Goal: Information Seeking & Learning: Learn about a topic

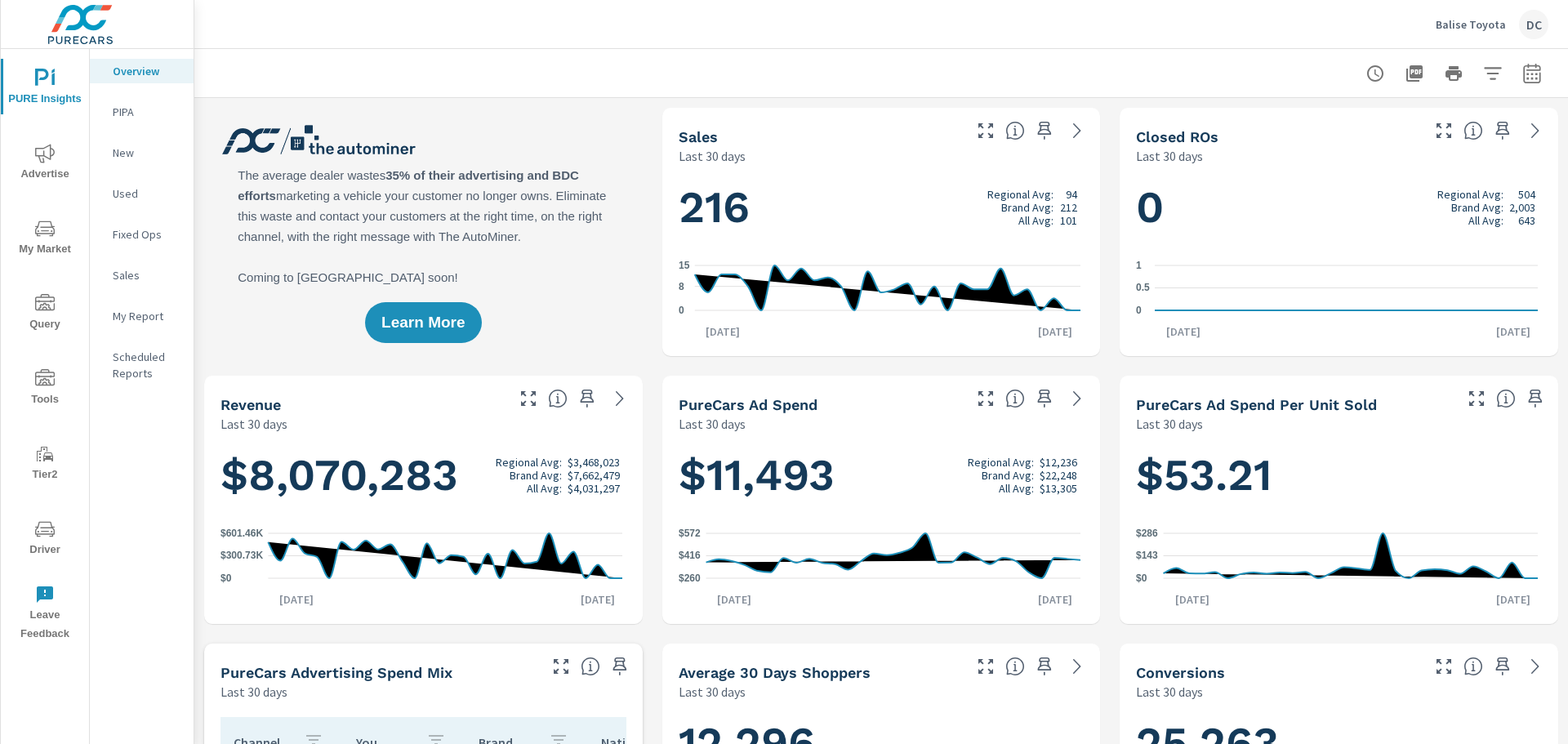
scroll to position [1, 0]
click at [57, 151] on span "Advertise" at bounding box center [44, 163] width 78 height 40
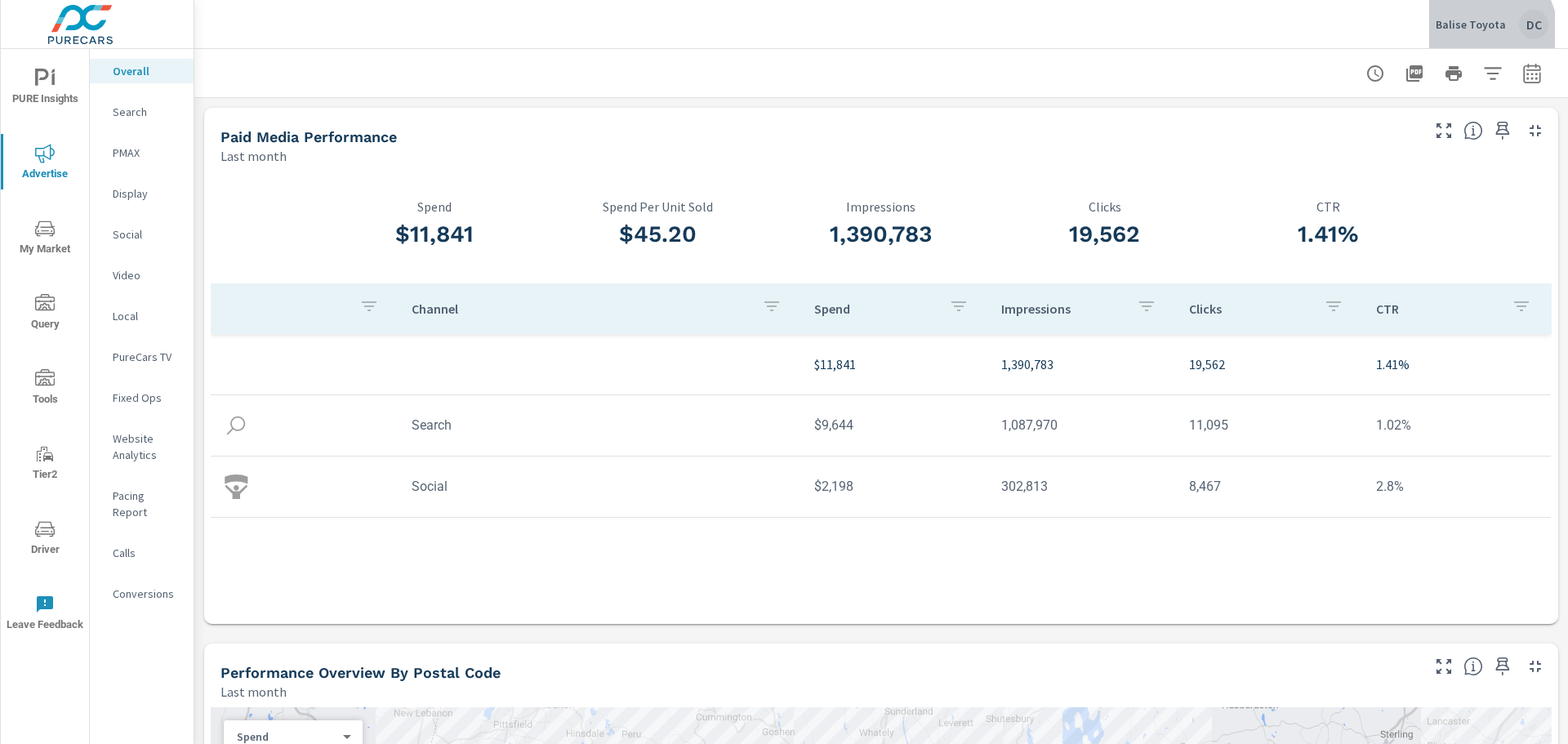
click at [1469, 39] on button "Balise Toyota DC" at bounding box center [1492, 24] width 126 height 48
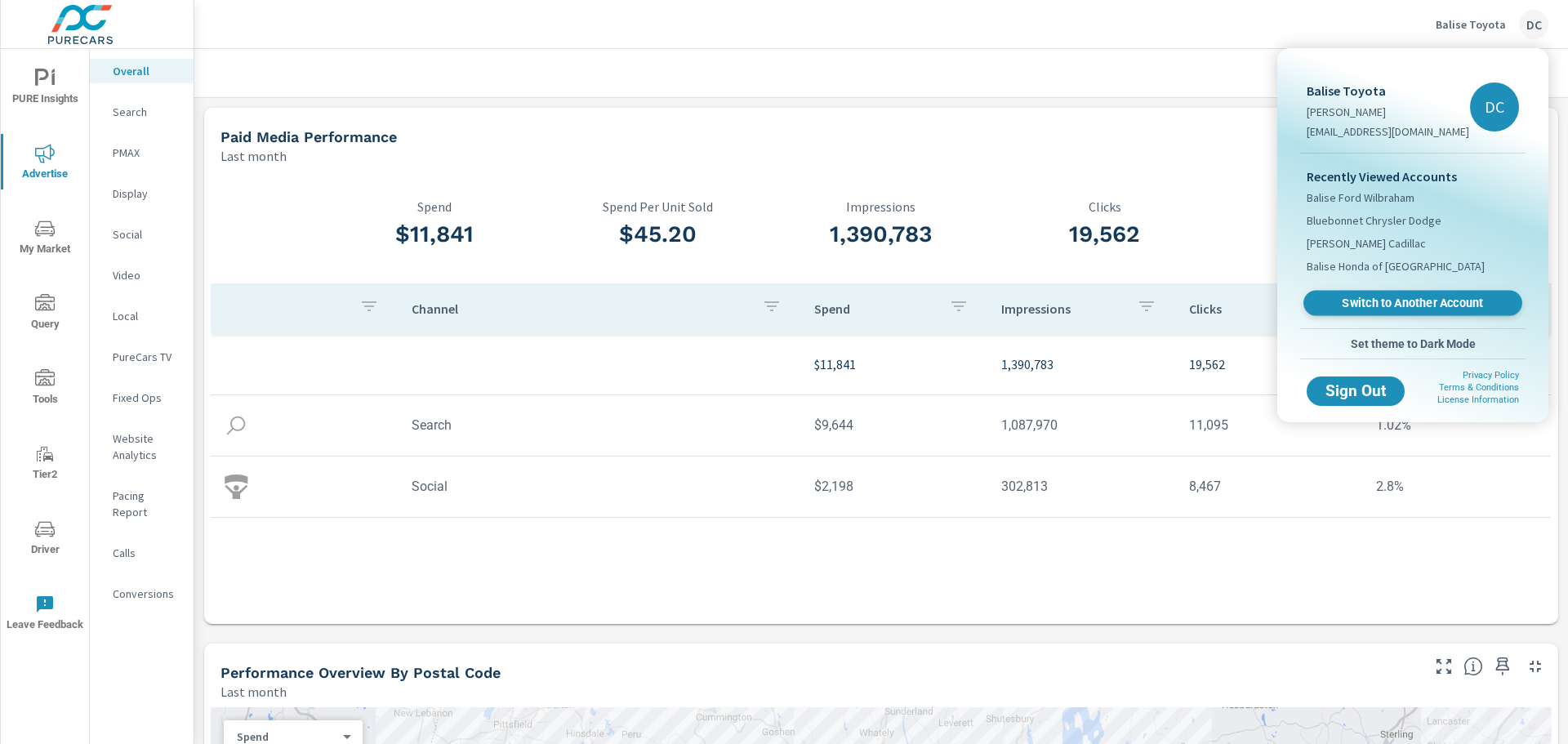
click at [1358, 292] on link "Switch to Another Account" at bounding box center [1413, 303] width 219 height 26
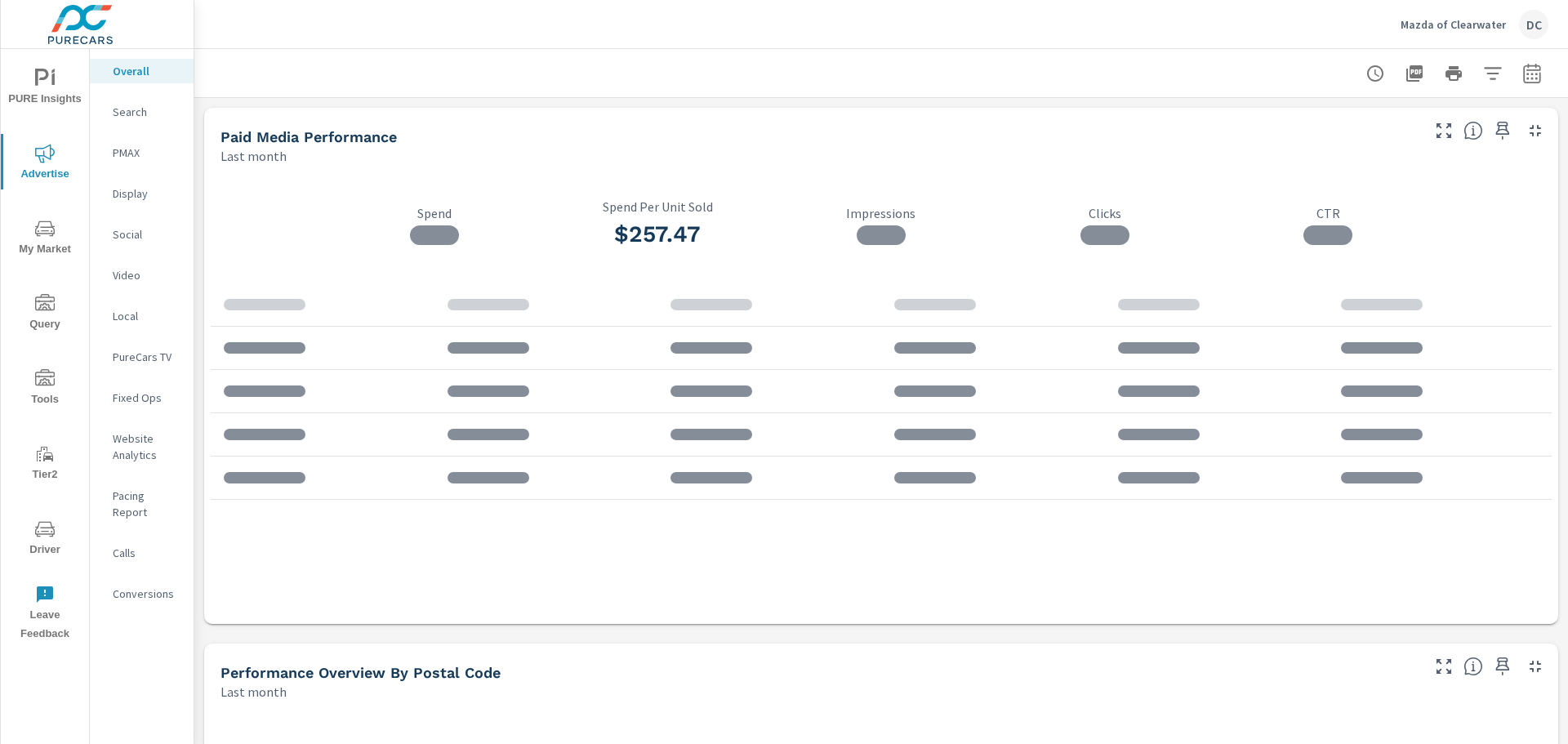
click at [1481, 27] on p "Mazda of Clearwater" at bounding box center [1453, 24] width 105 height 15
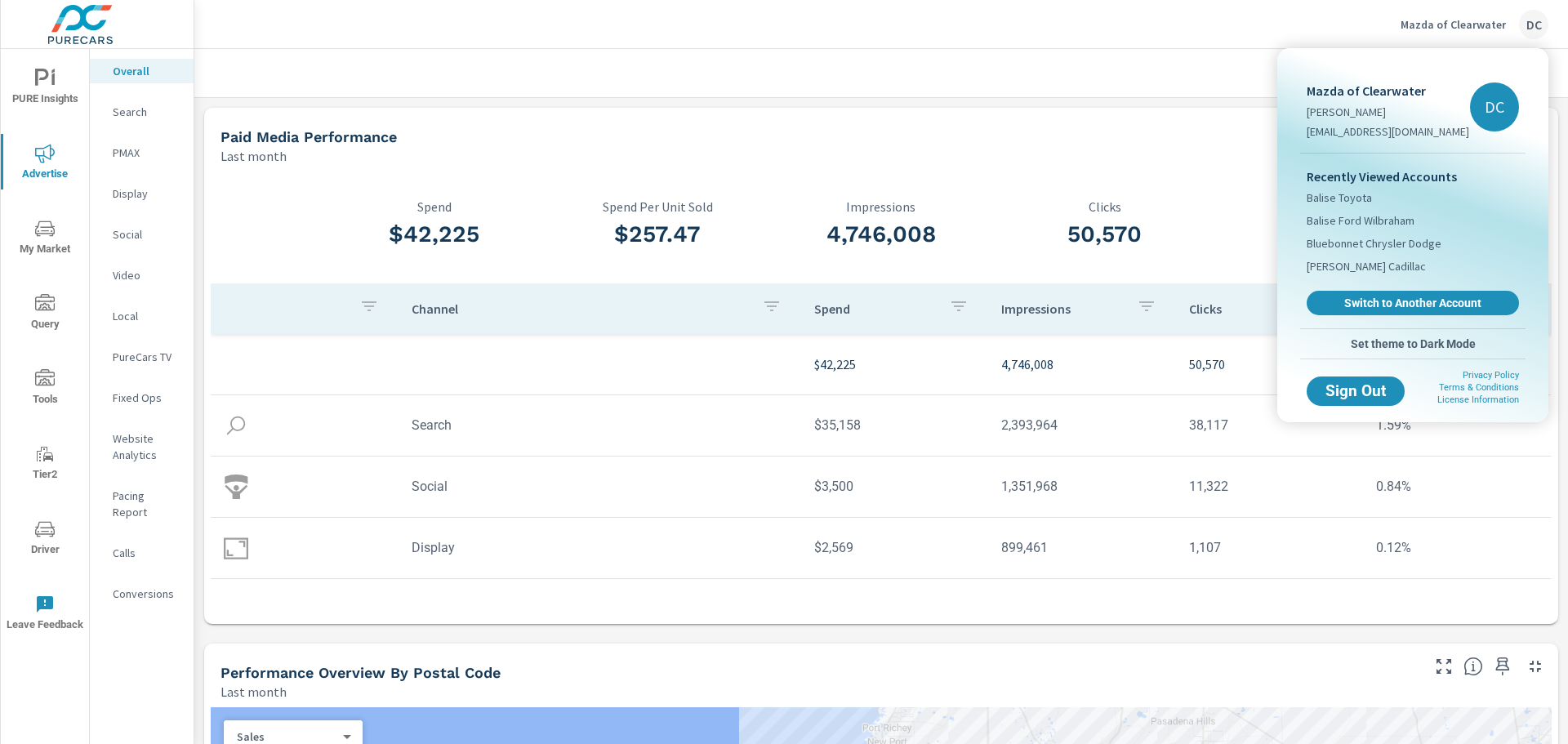
click at [992, 133] on div at bounding box center [784, 372] width 1568 height 744
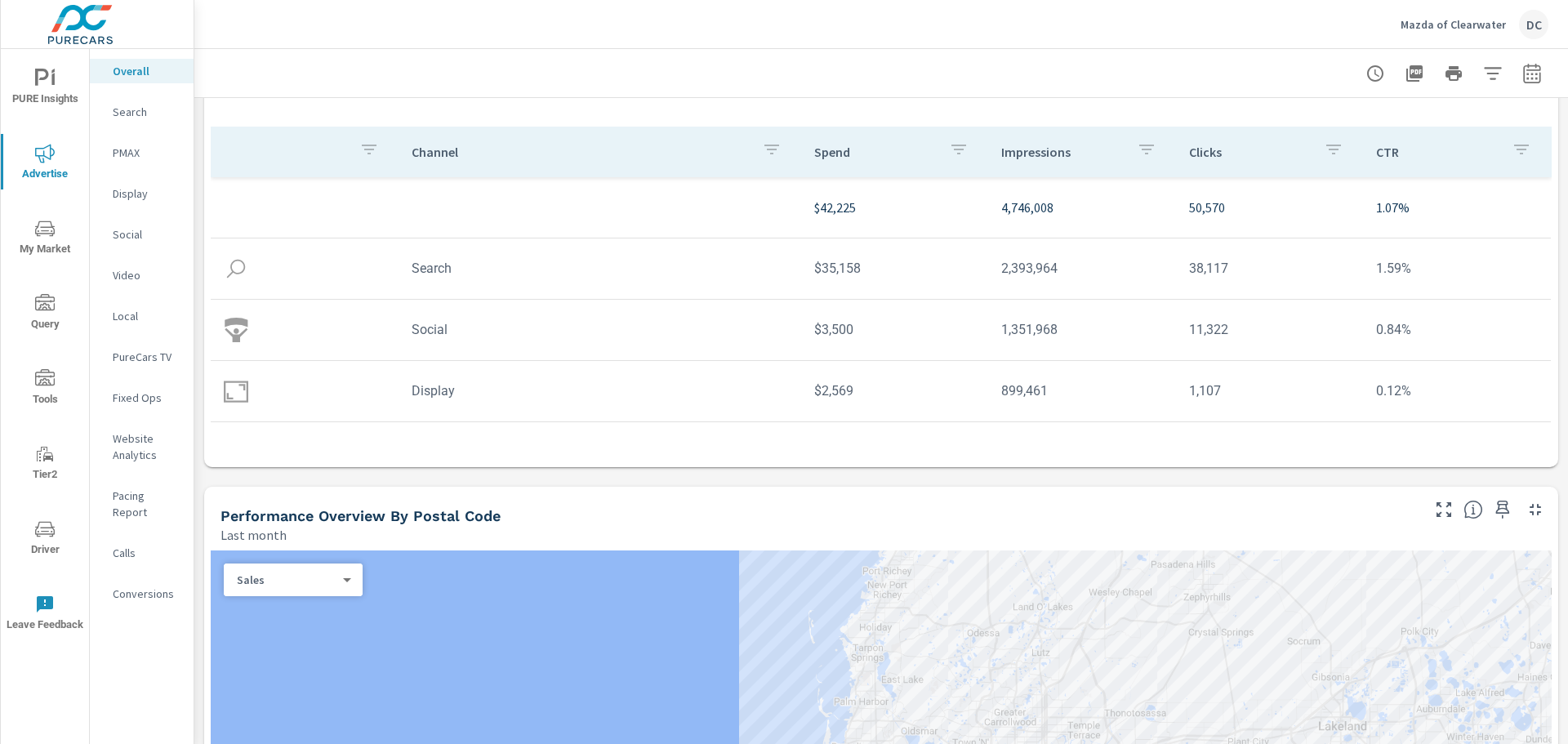
scroll to position [490, 0]
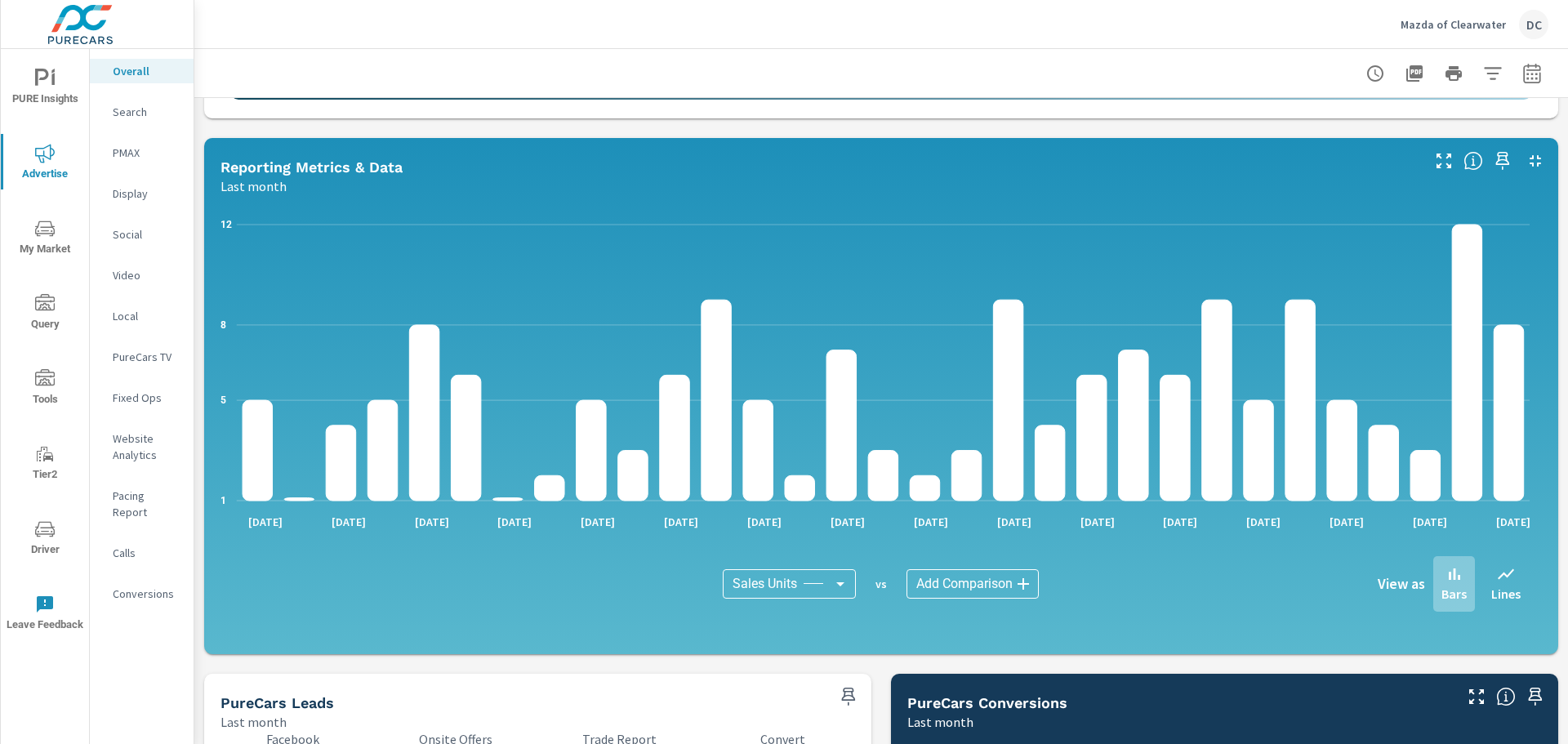
scroll to position [1213, 0]
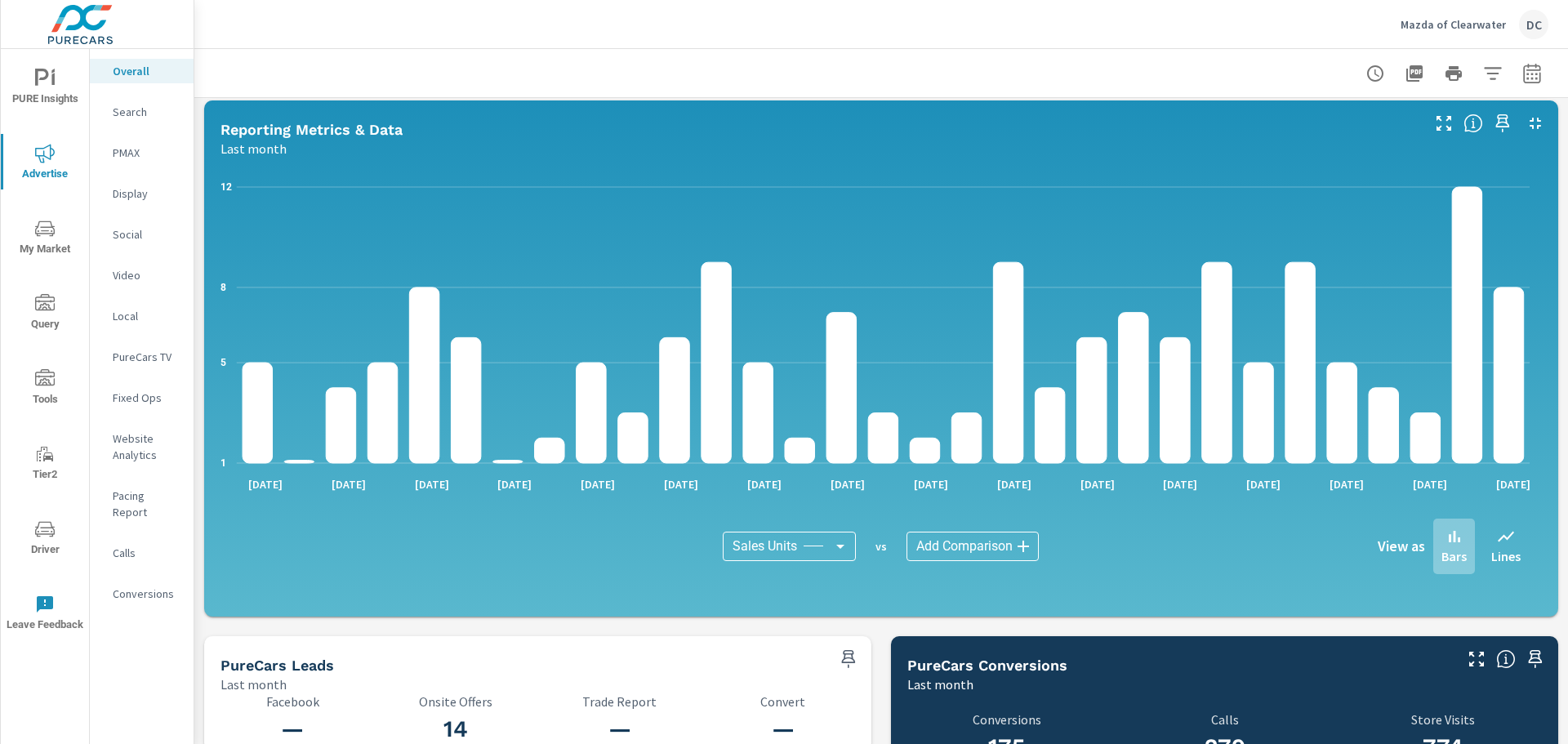
click at [1516, 63] on button "button" at bounding box center [1532, 73] width 33 height 33
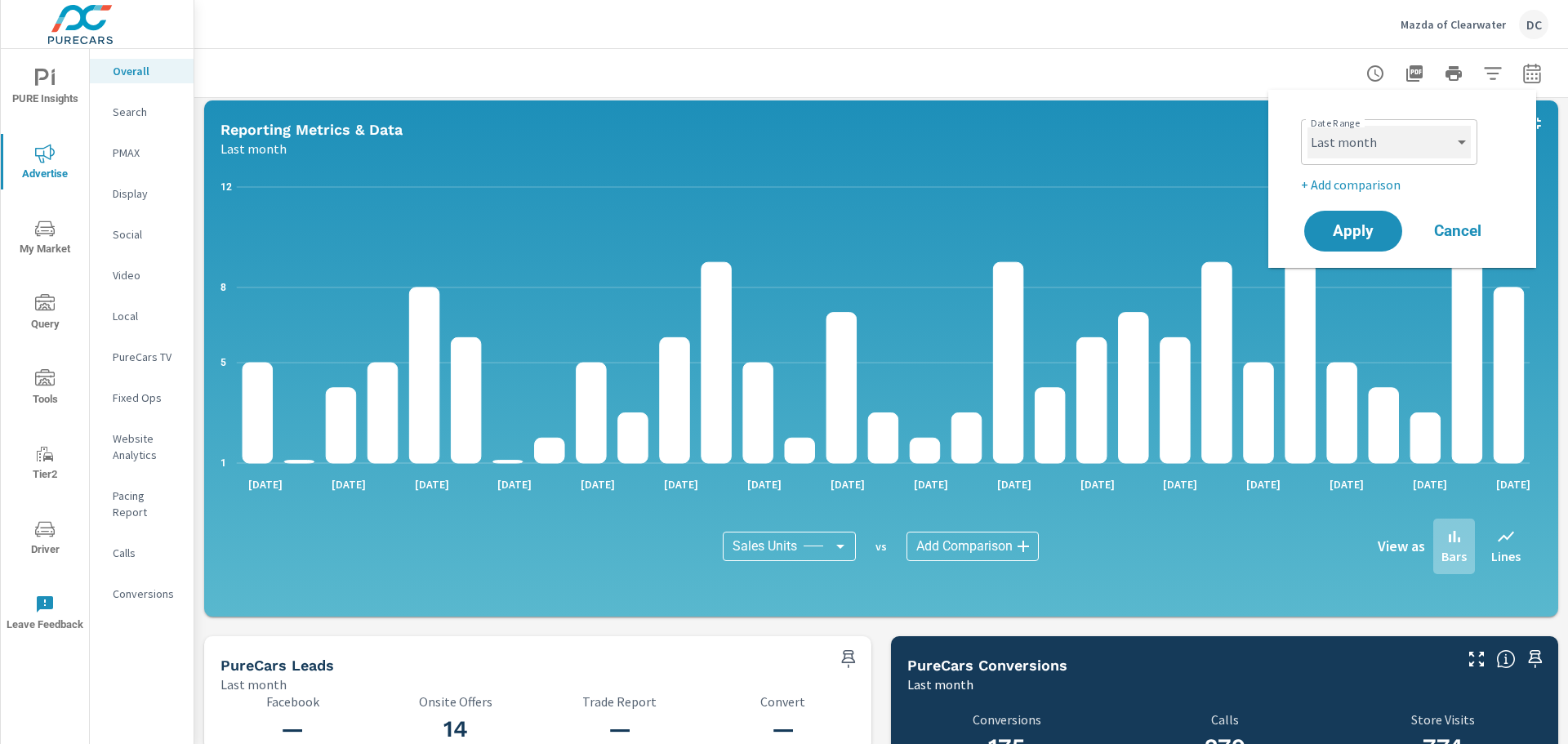
click at [1440, 130] on select "Custom [DATE] Last week Last 7 days Last 14 days Last 30 days Last 45 days Last…" at bounding box center [1389, 142] width 163 height 33
click at [1307, 126] on select "Custom [DATE] Last week Last 7 days Last 14 days Last 30 days Last 45 days Last…" at bounding box center [1389, 142] width 163 height 33
select select "Last 30 days"
click at [1360, 226] on span "Apply" at bounding box center [1353, 231] width 67 height 16
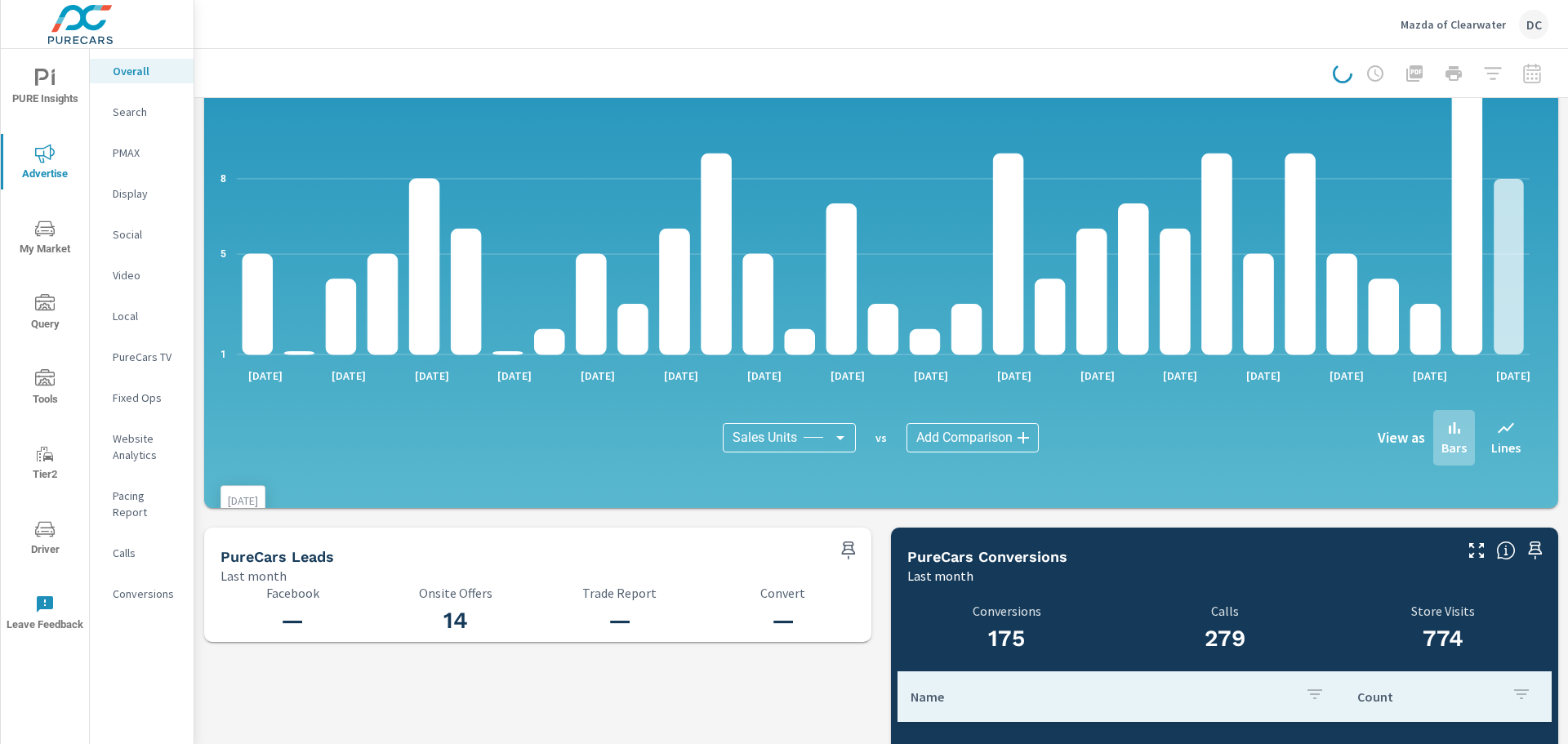
scroll to position [1540, 0]
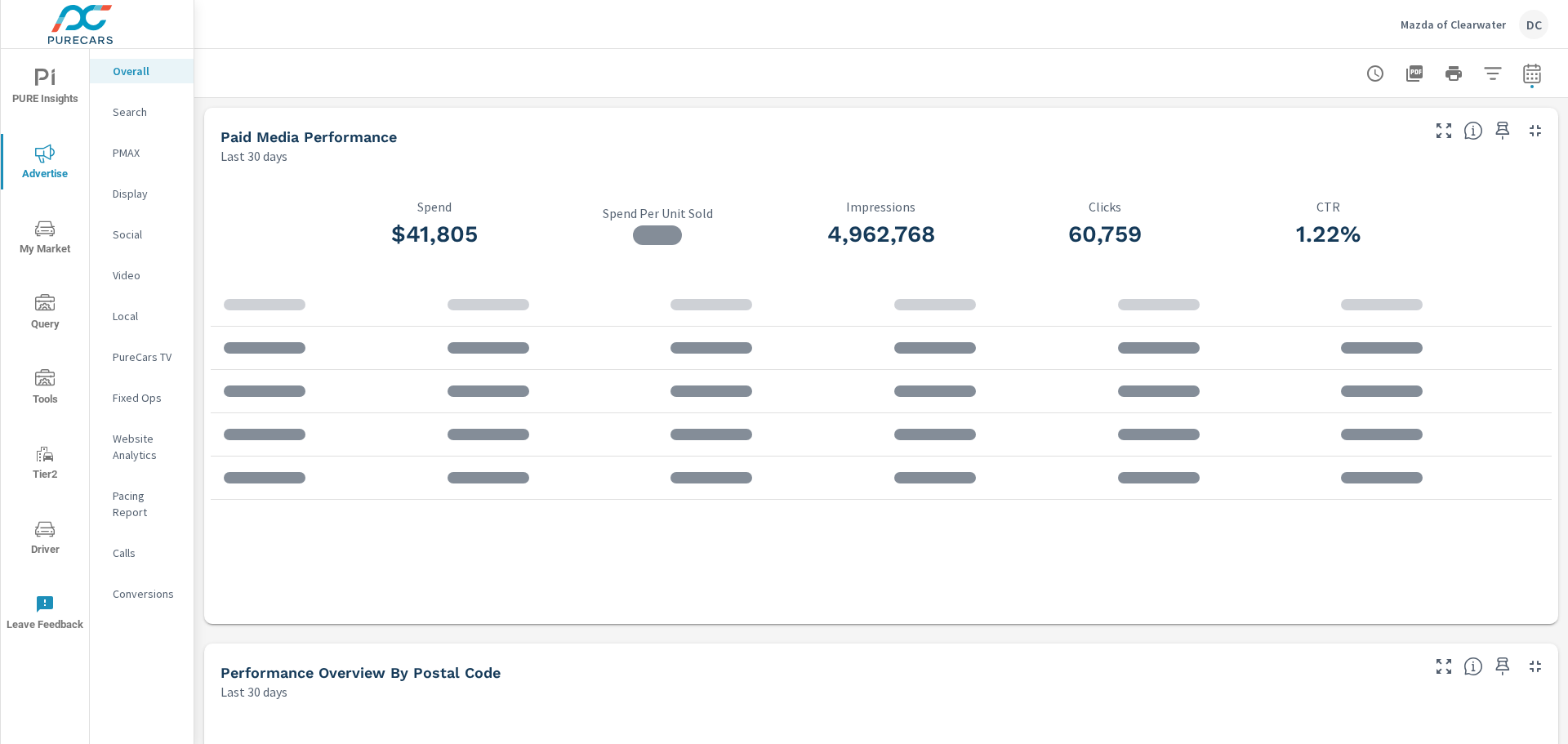
click at [1526, 73] on icon "button" at bounding box center [1532, 75] width 11 height 6
select select "Last 30 days"
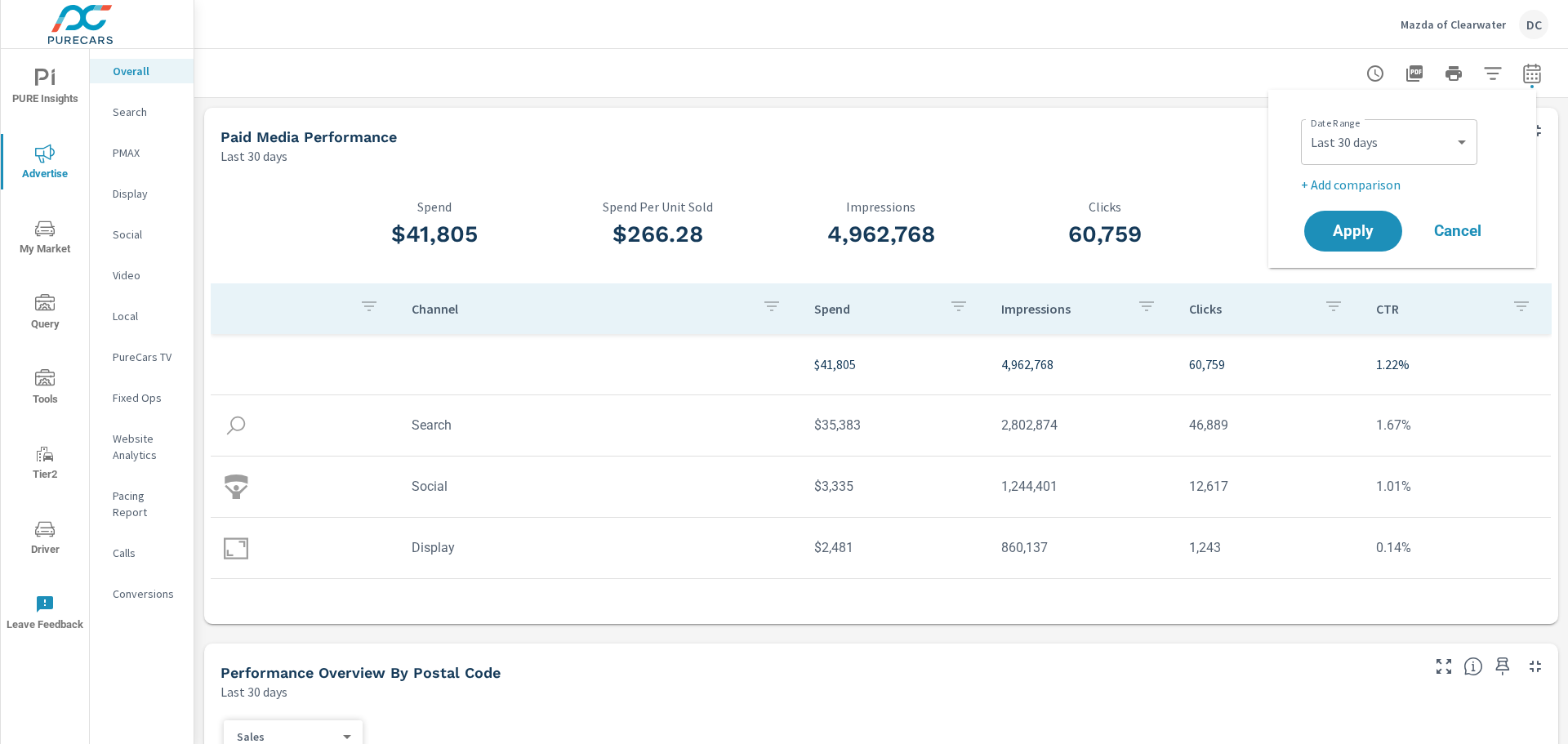
click at [1383, 191] on p "+ Add comparison" at bounding box center [1406, 184] width 209 height 20
select select "Previous period"
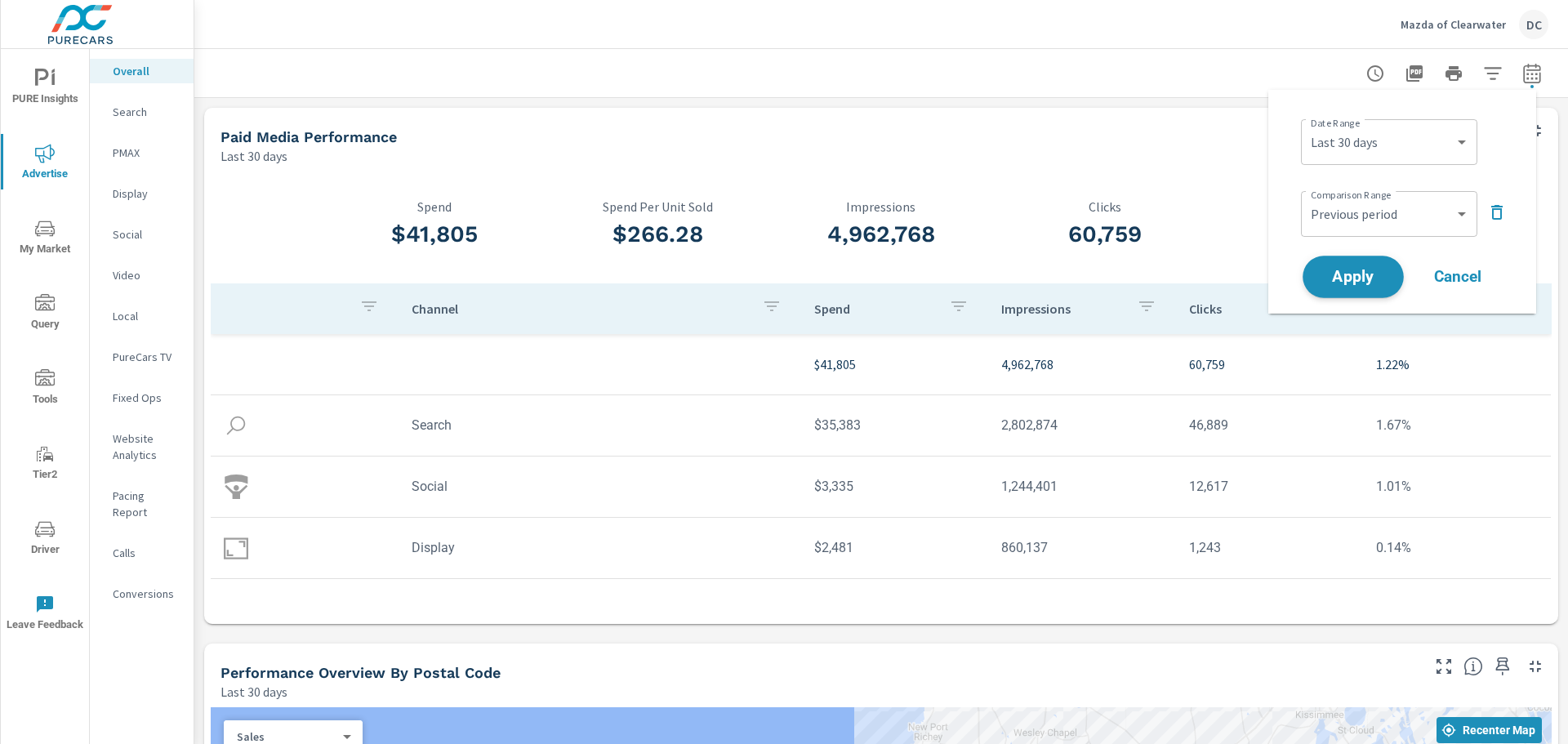
click at [1348, 276] on span "Apply" at bounding box center [1353, 278] width 67 height 16
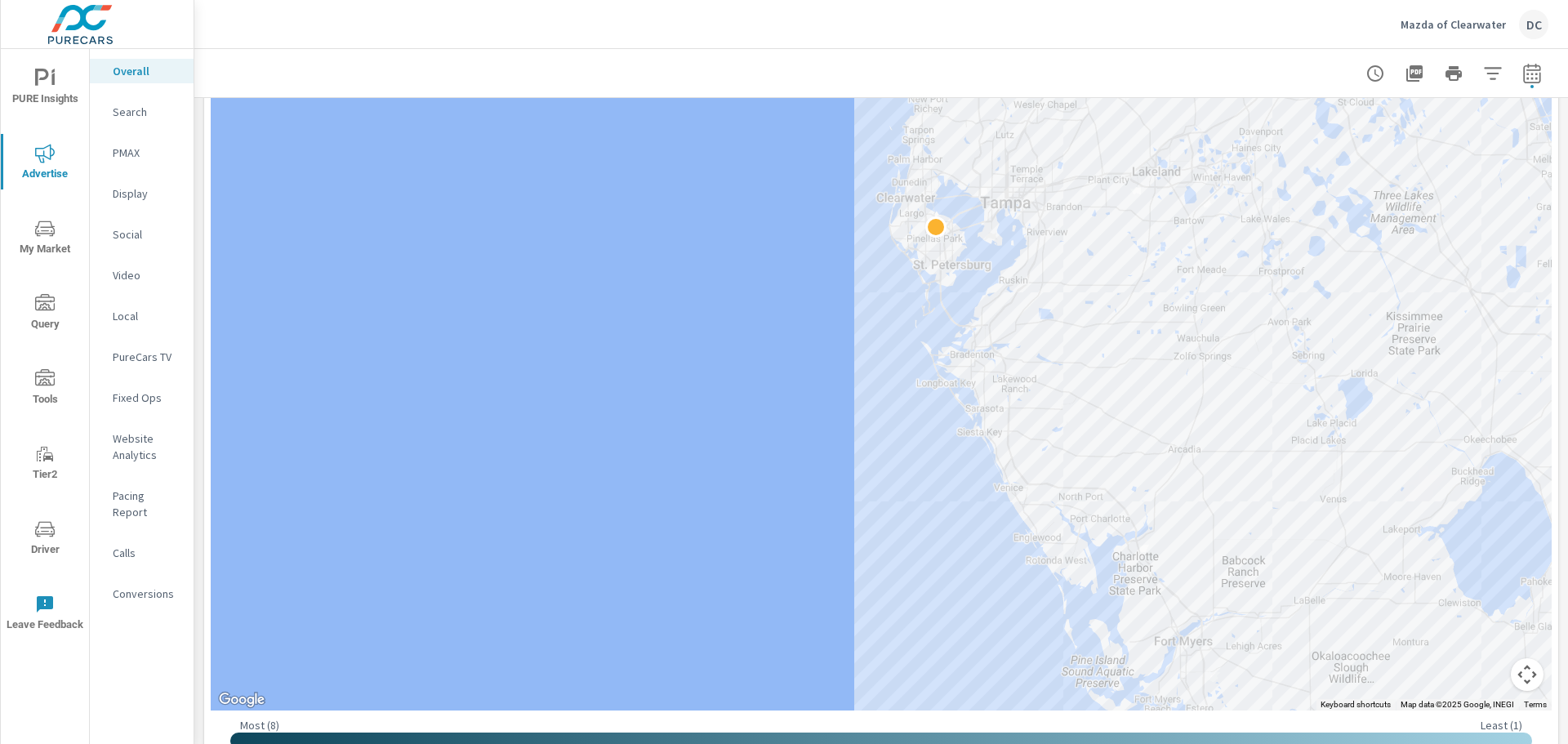
scroll to position [856, 0]
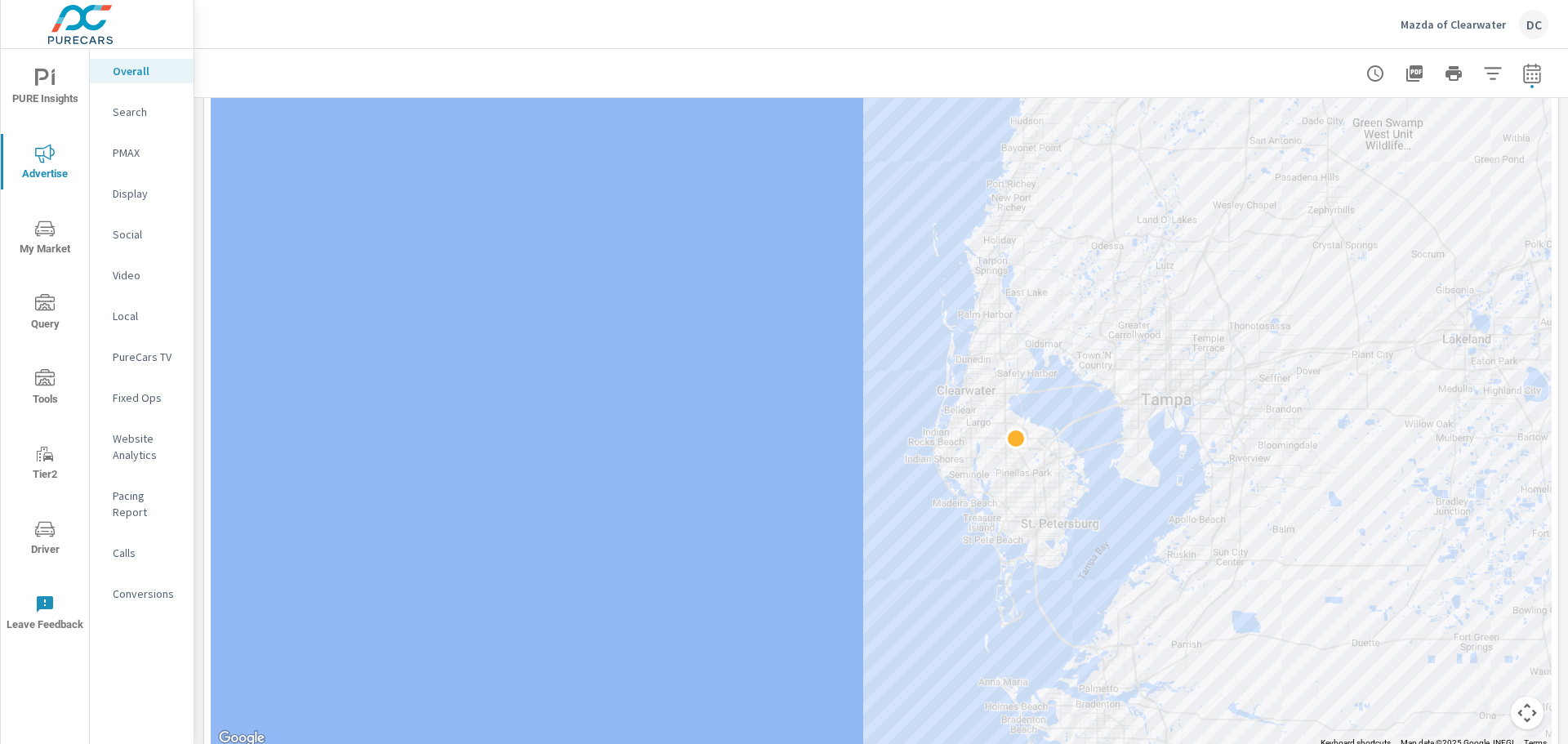
drag, startPoint x: 963, startPoint y: 336, endPoint x: 881, endPoint y: 654, distance: 328.4
click at [881, 654] on div at bounding box center [881, 382] width 1341 height 733
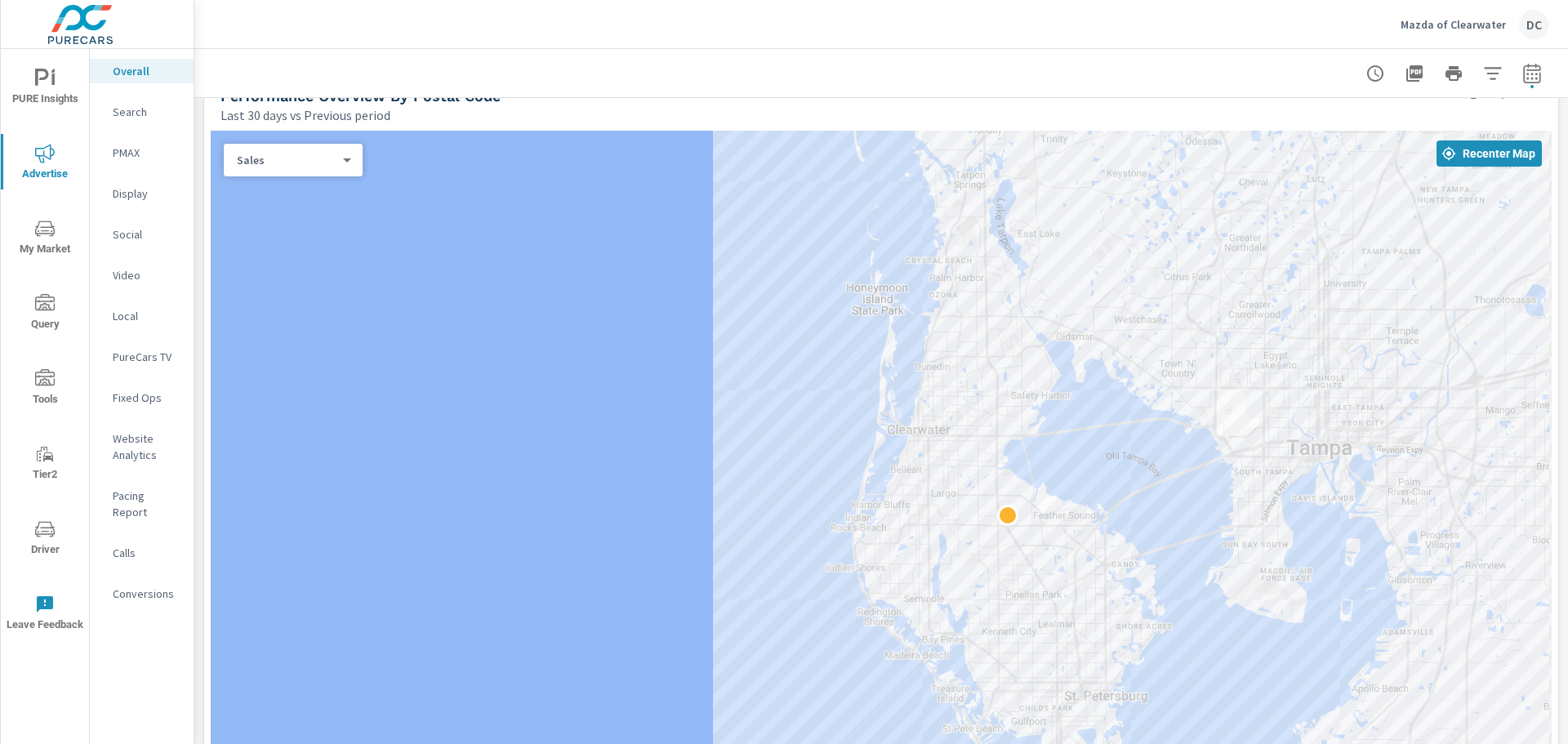
scroll to position [748, 0]
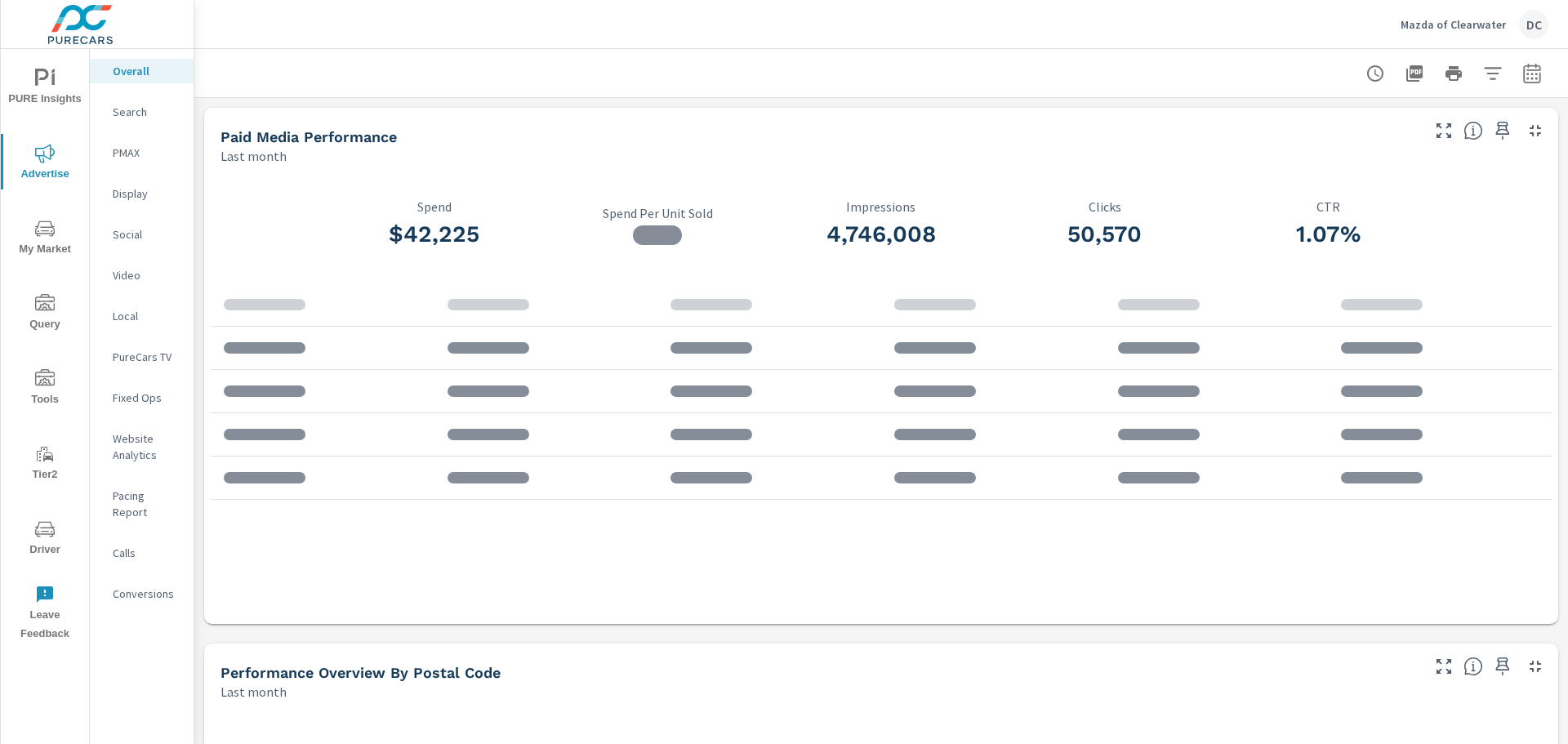
click at [1450, 23] on p "Mazda of Clearwater" at bounding box center [1453, 24] width 105 height 15
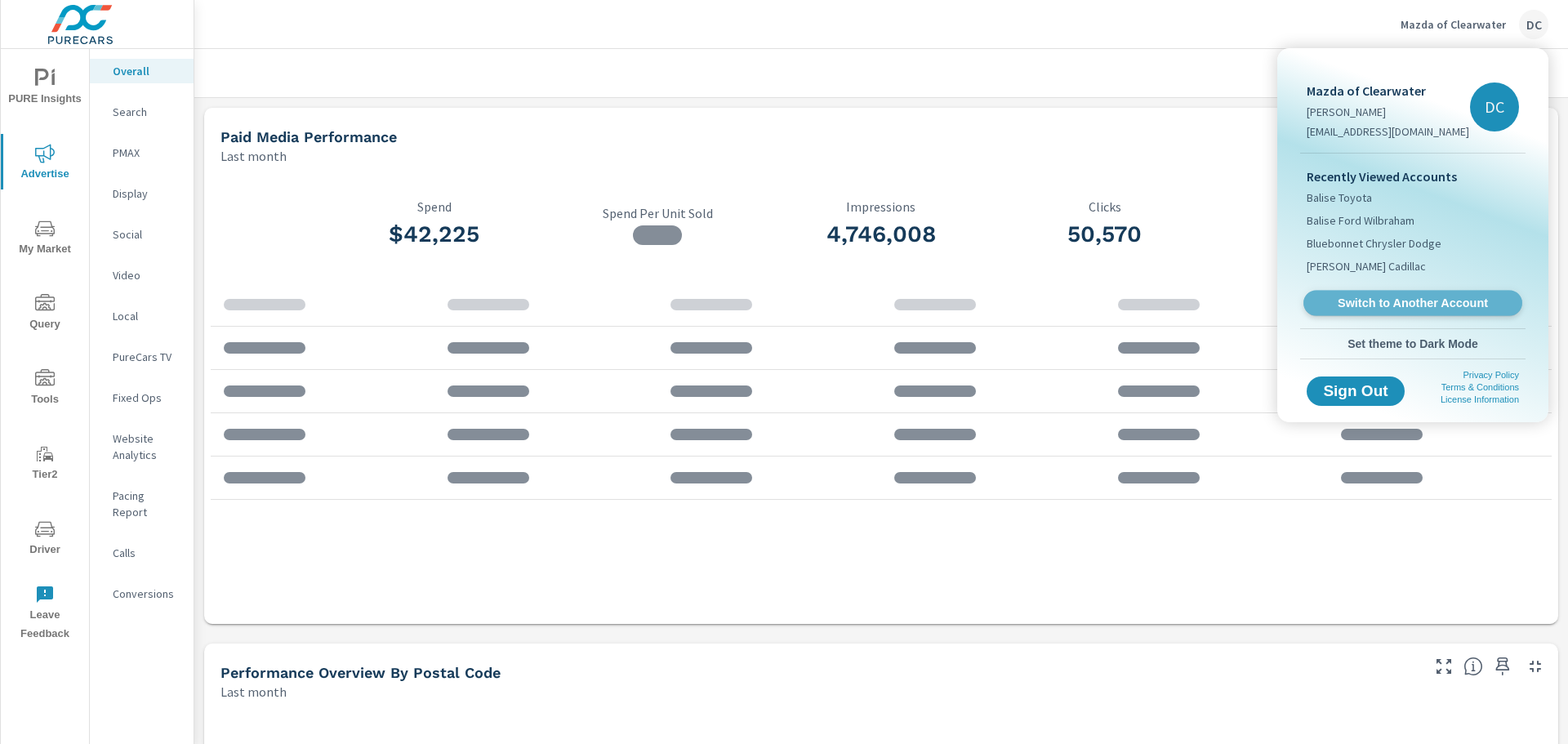
click at [1351, 312] on link "Switch to Another Account" at bounding box center [1413, 303] width 219 height 26
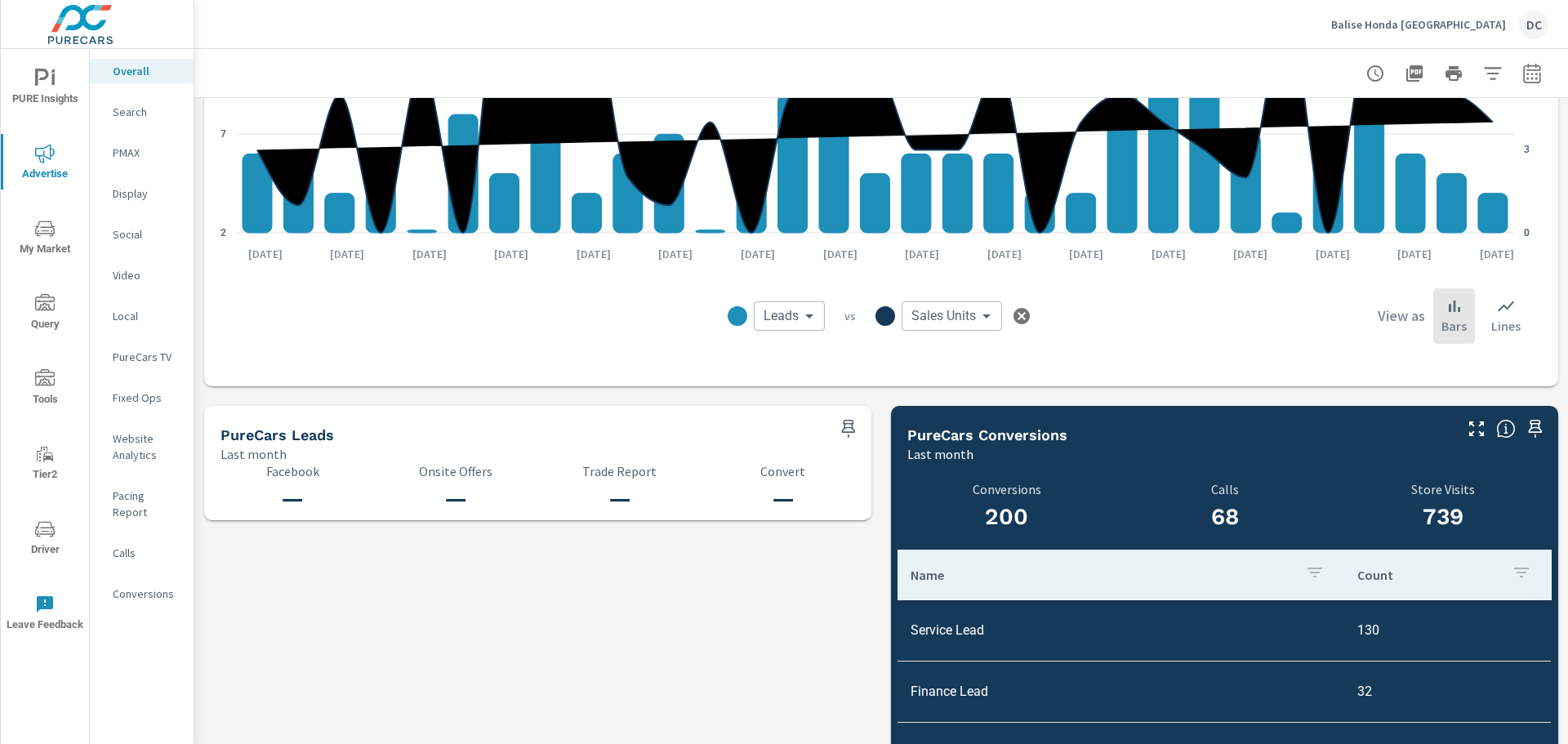
scroll to position [1223, 0]
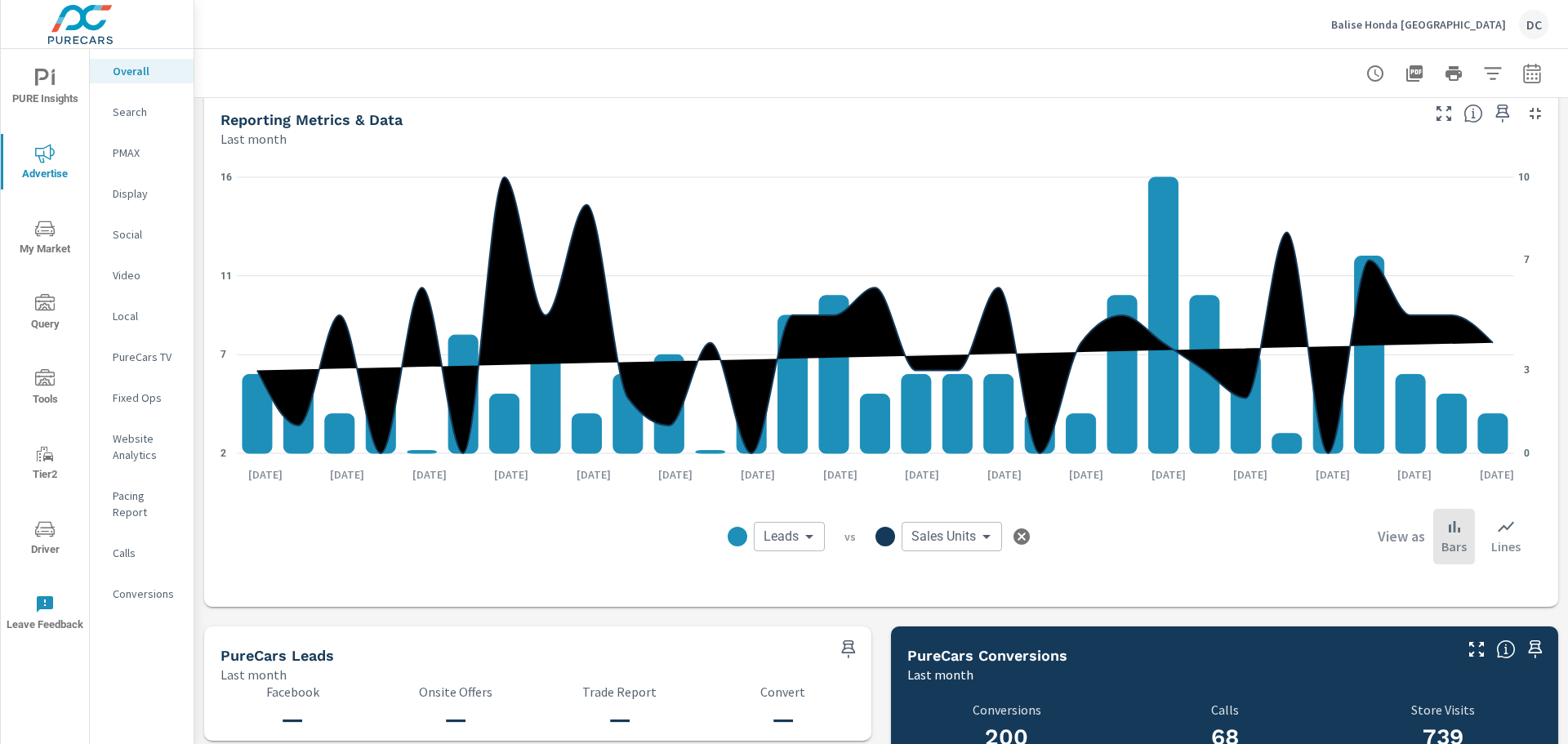
click at [1014, 535] on icon "button" at bounding box center [1022, 536] width 20 height 20
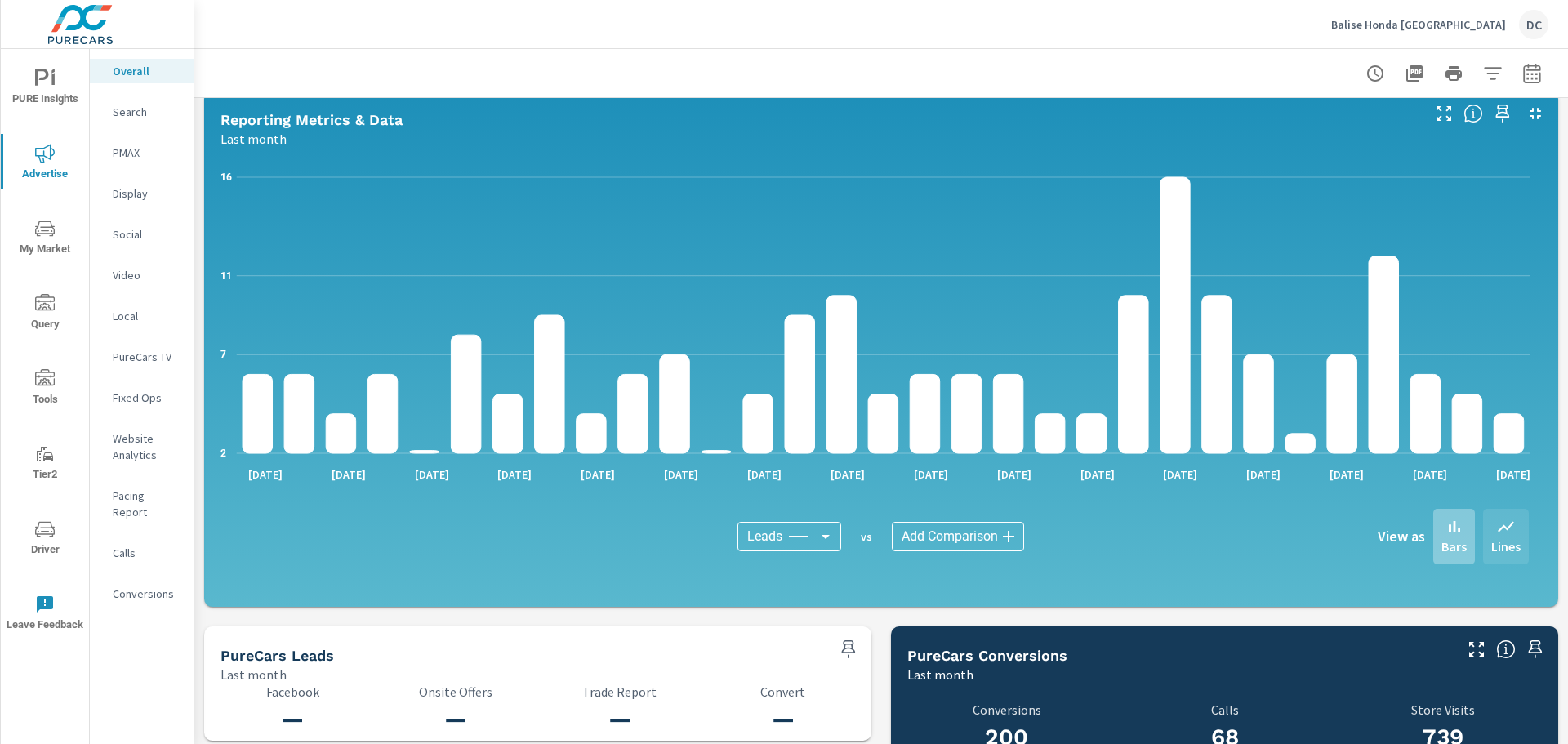
click at [1483, 527] on div "Lines" at bounding box center [1506, 536] width 46 height 56
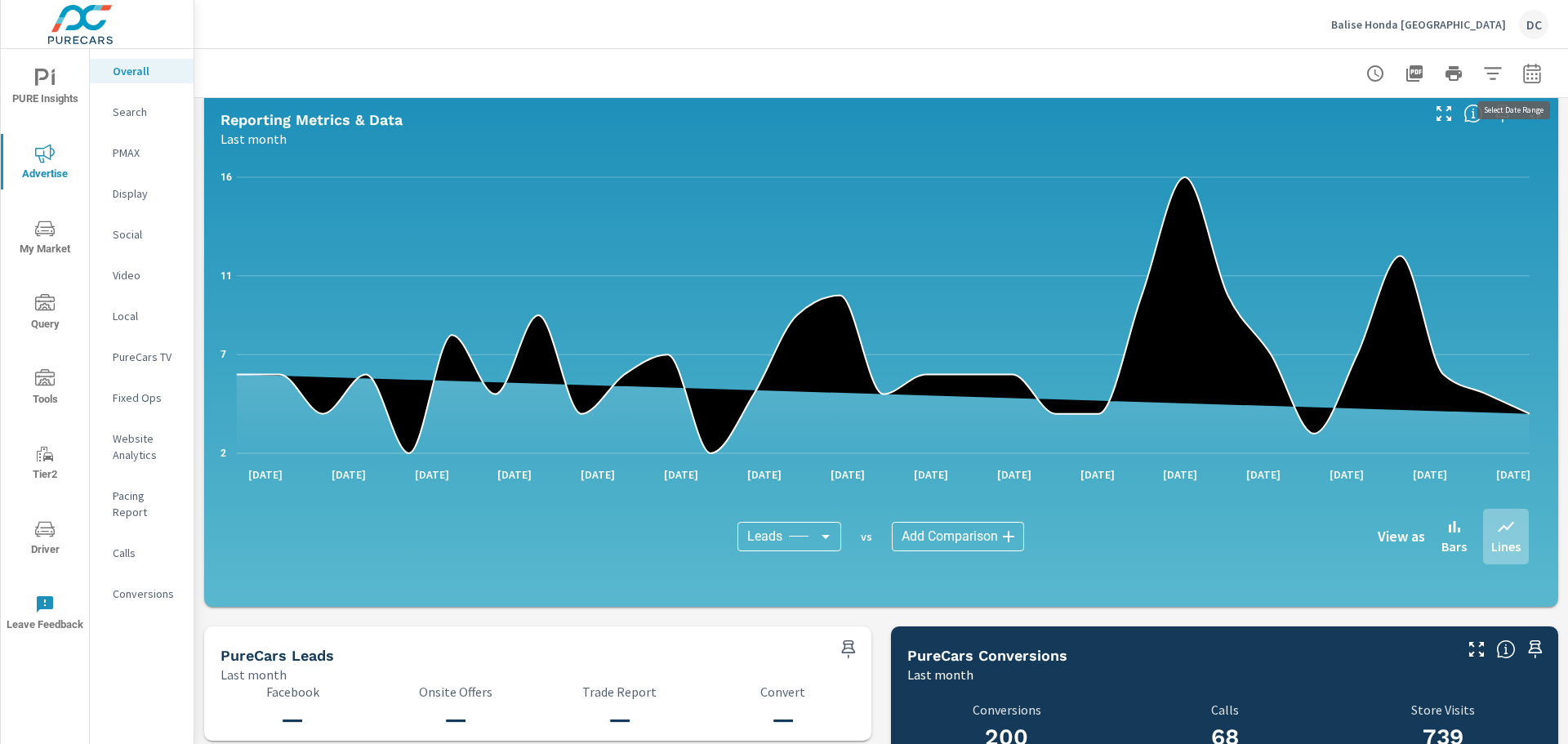
click at [1531, 74] on button "button" at bounding box center [1532, 73] width 33 height 33
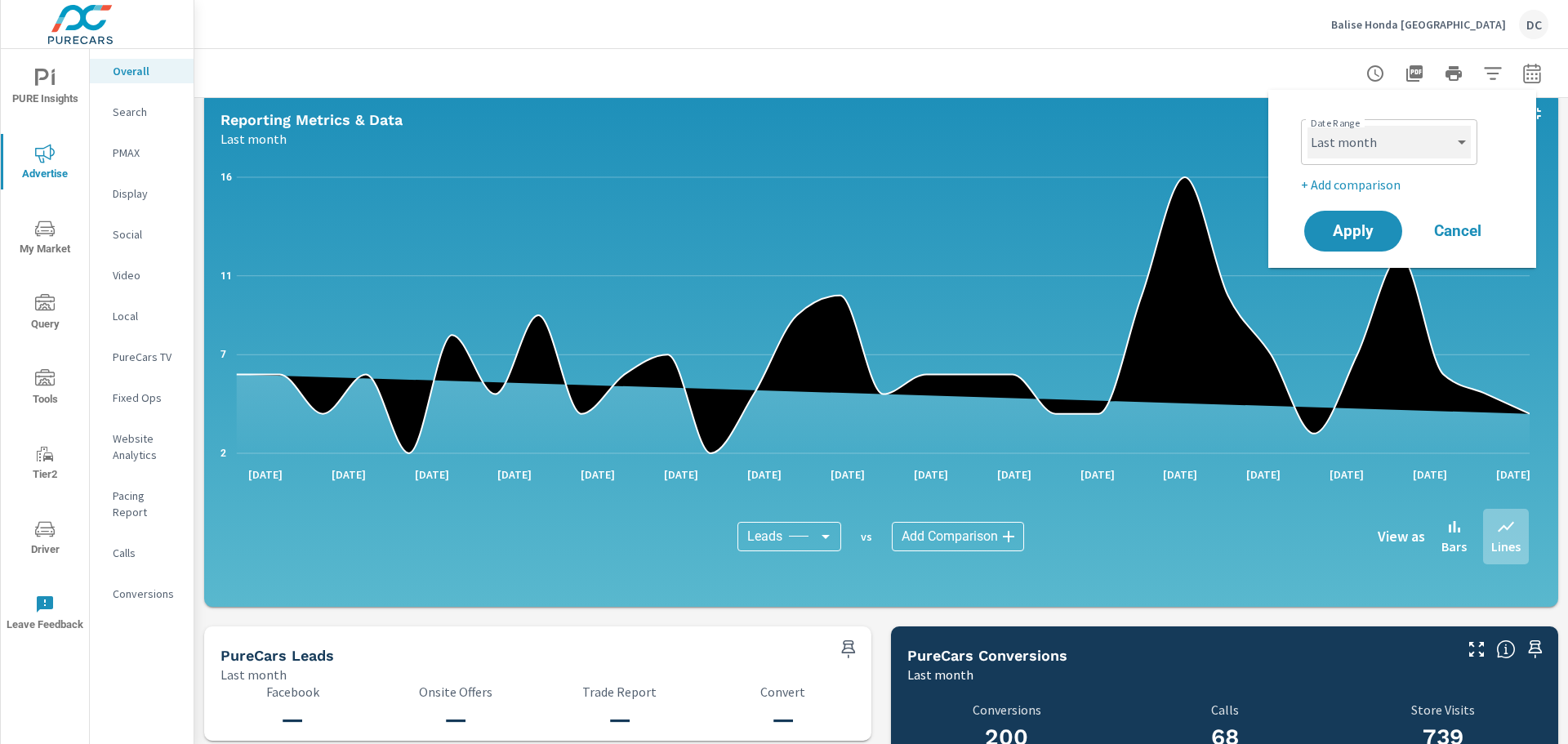
click at [1427, 142] on select "Custom Yesterday Last week Last 7 days Last 14 days Last 30 days Last 45 days L…" at bounding box center [1389, 142] width 163 height 33
click at [1307, 126] on select "Custom Yesterday Last week Last 7 days Last 14 days Last 30 days Last 45 days L…" at bounding box center [1389, 142] width 163 height 33
select select "custom"
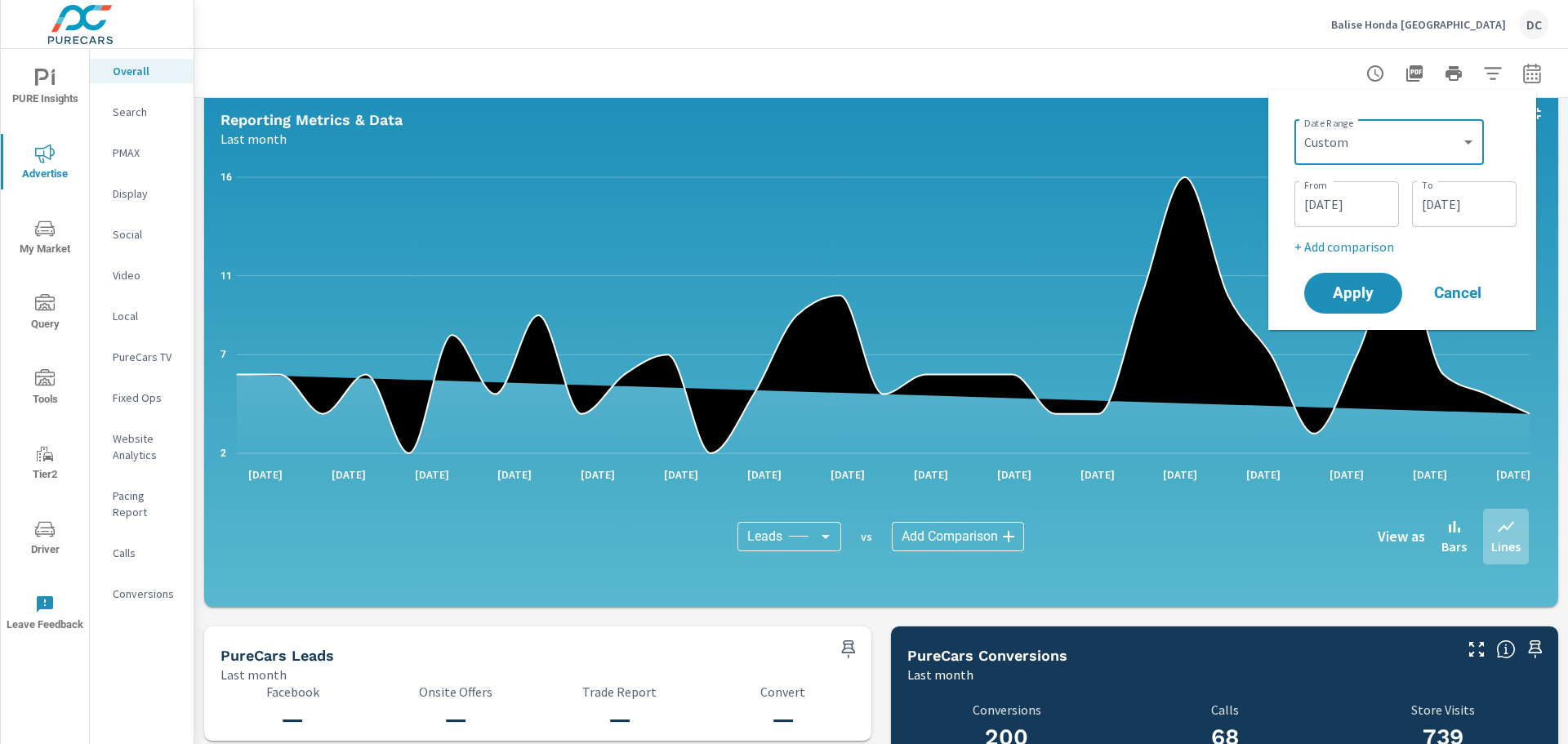
click at [1360, 209] on input "07/01/2025" at bounding box center [1346, 204] width 91 height 33
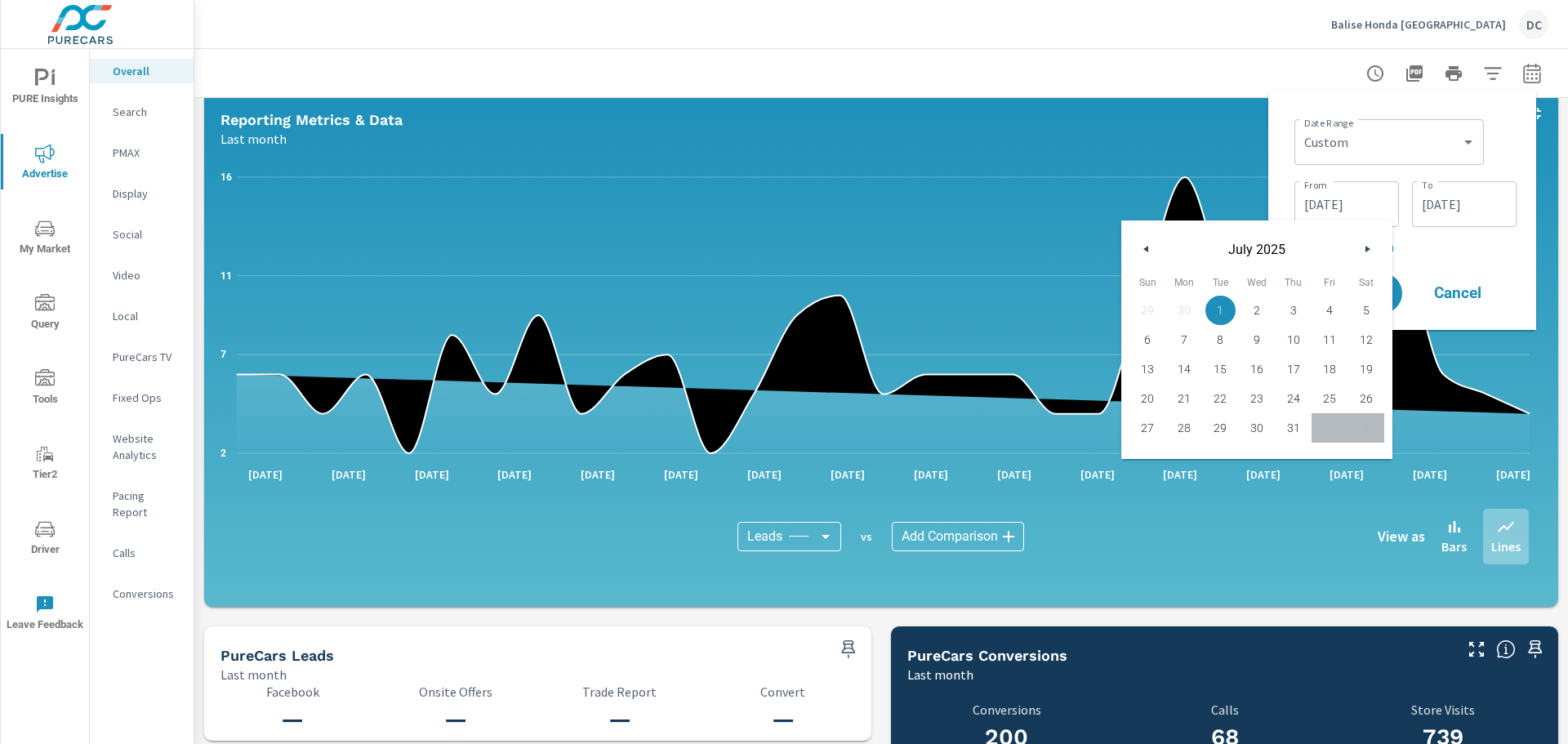
click at [1151, 248] on button "button" at bounding box center [1147, 249] width 20 height 20
click at [1325, 339] on span "9" at bounding box center [1330, 340] width 36 height 21
type input "05/09/2025"
click at [1477, 206] on input "07/31/2025" at bounding box center [1464, 204] width 91 height 33
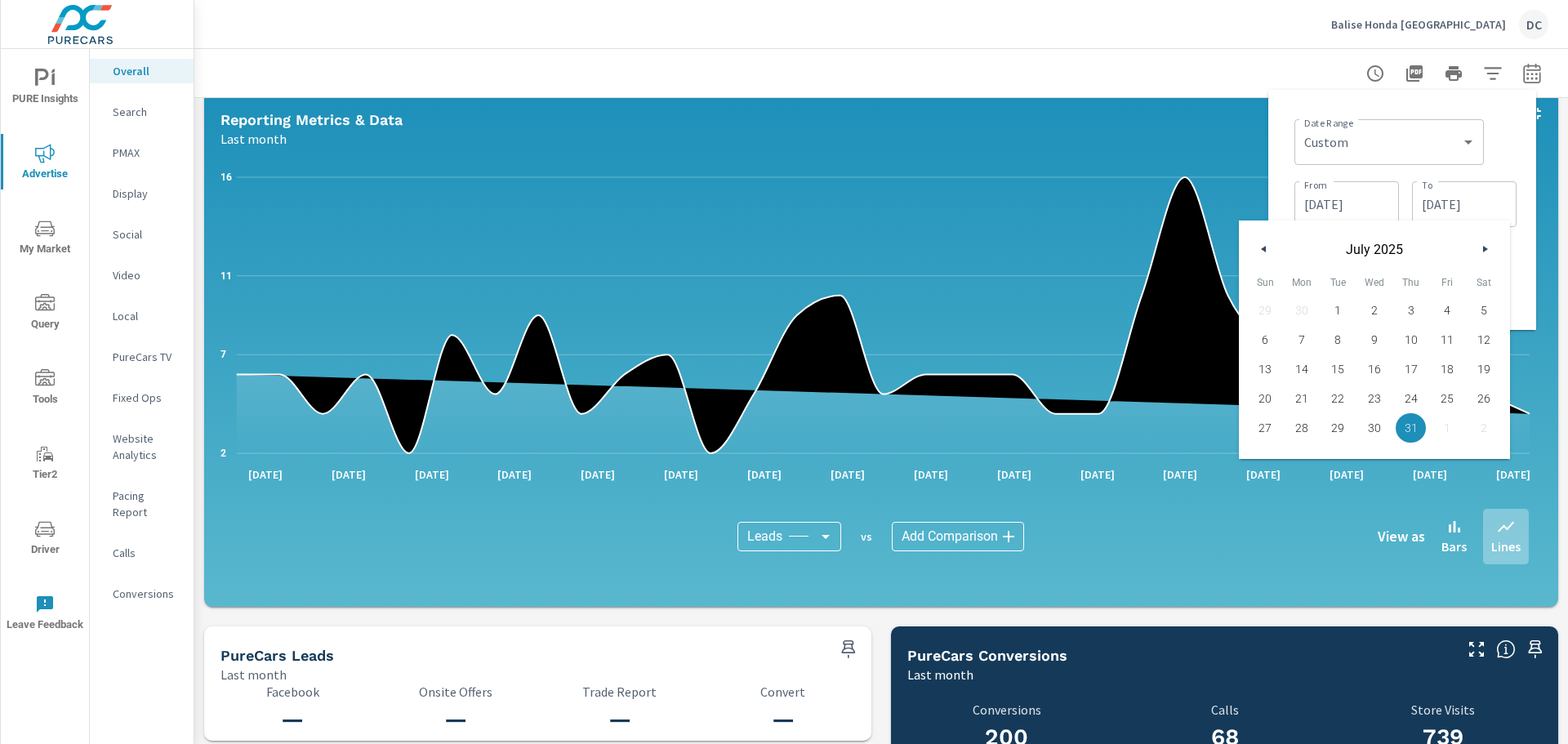
click at [1418, 428] on span "31" at bounding box center [1410, 428] width 36 height 21
click at [1503, 161] on div "Date Range Custom Yesterday Last week Last 7 days Last 14 days Last 30 days Las…" at bounding box center [1405, 140] width 222 height 56
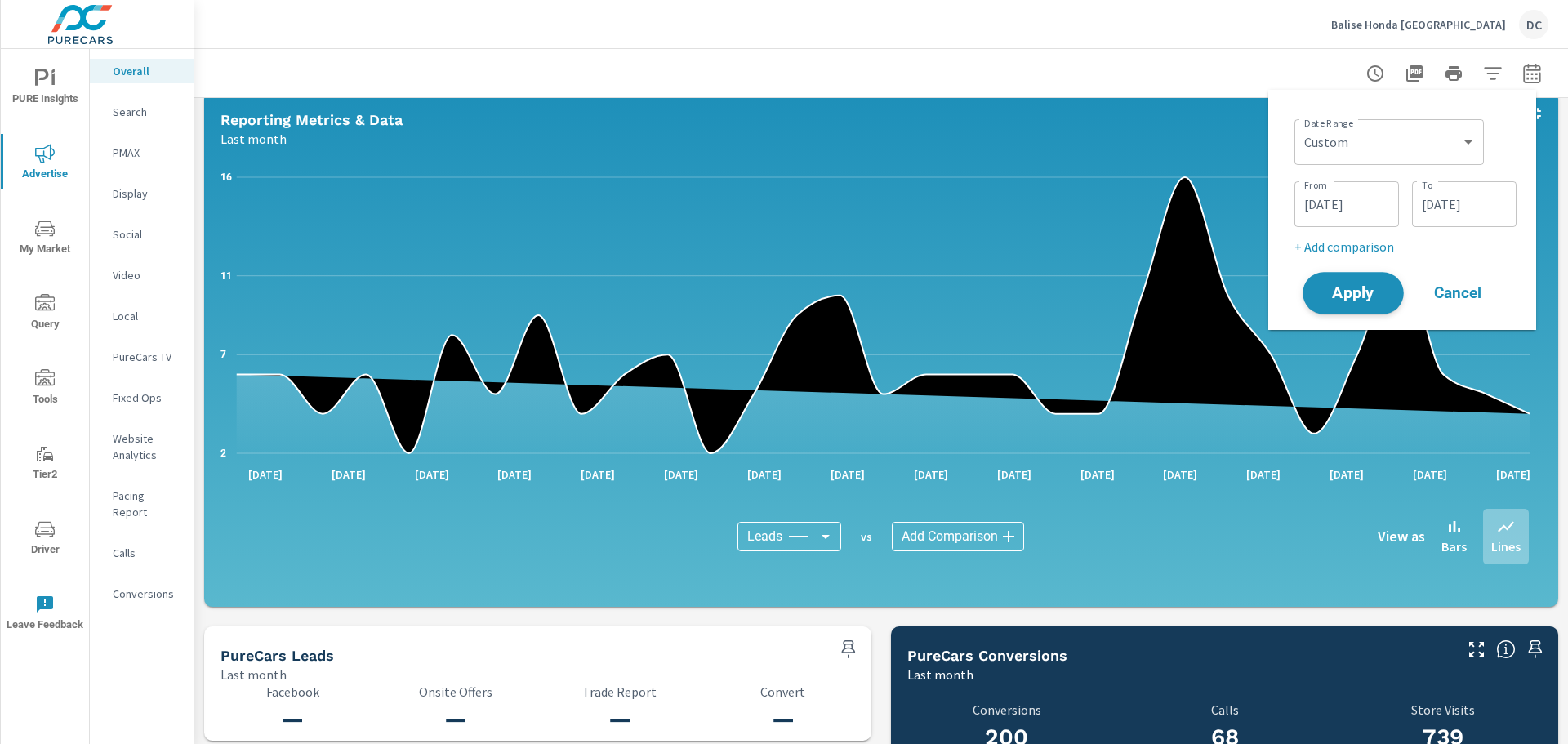
click at [1361, 292] on span "Apply" at bounding box center [1353, 294] width 67 height 16
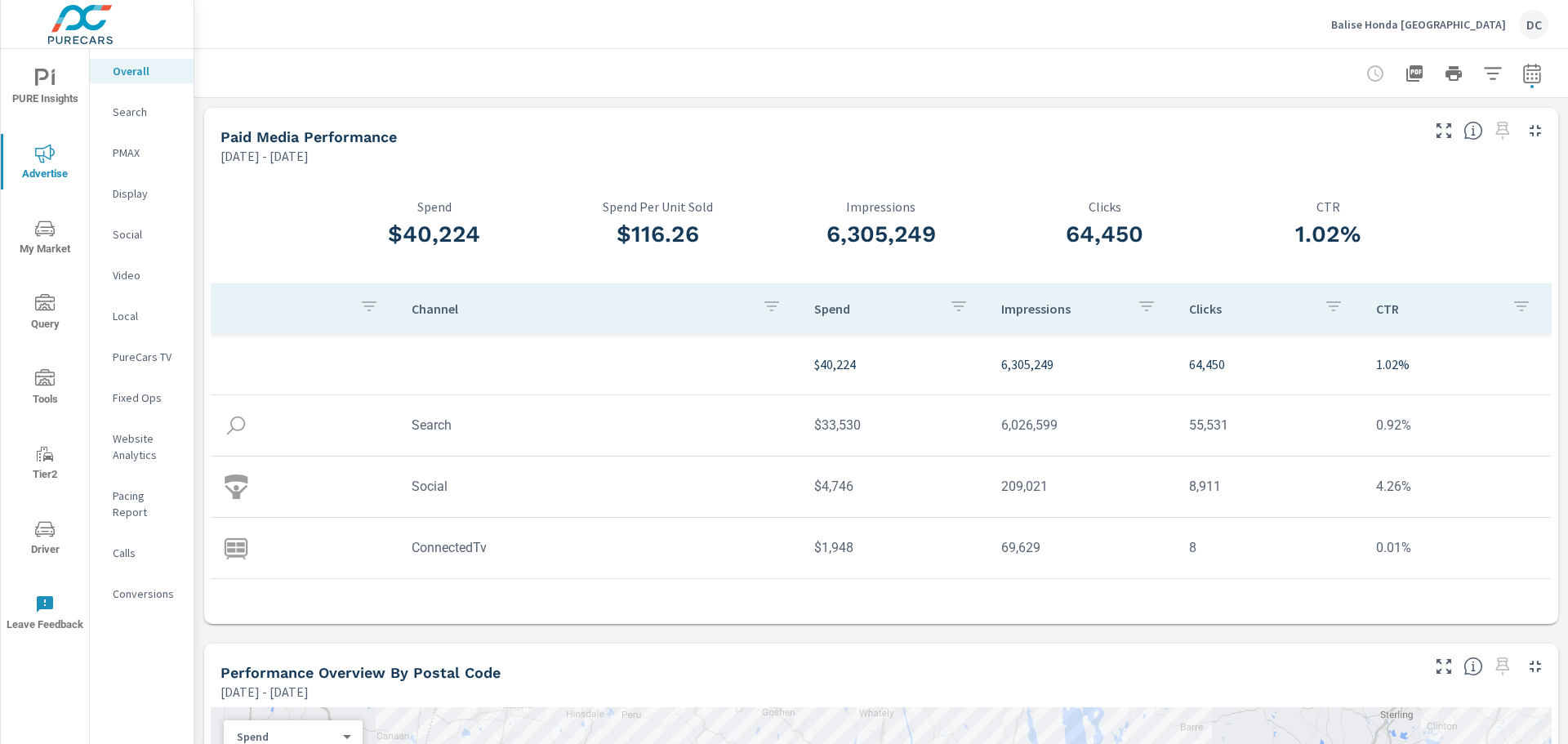
click at [1523, 70] on icon "button" at bounding box center [1533, 74] width 20 height 20
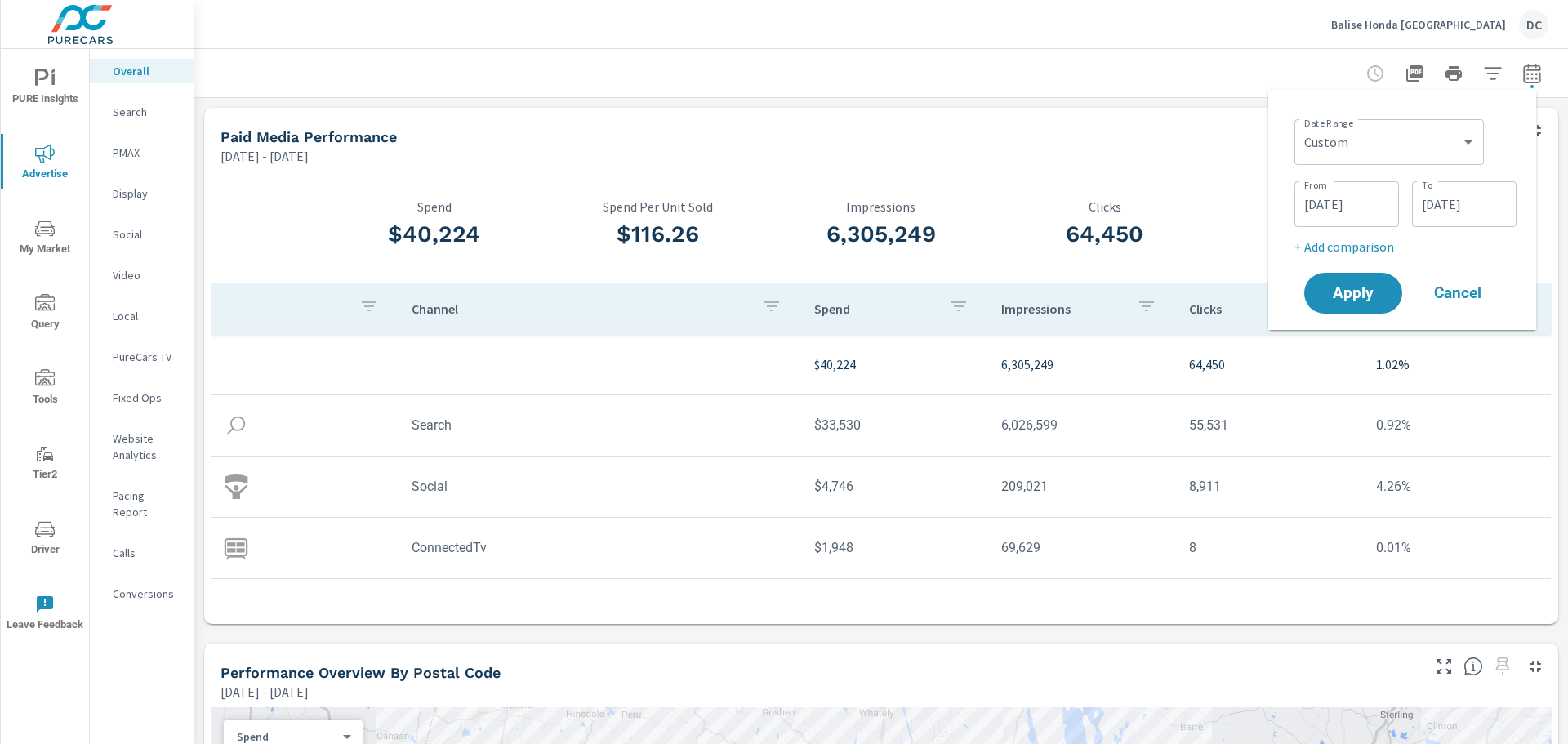
click at [1366, 243] on p "+ Add comparison" at bounding box center [1405, 247] width 222 height 20
select select "Previous period"
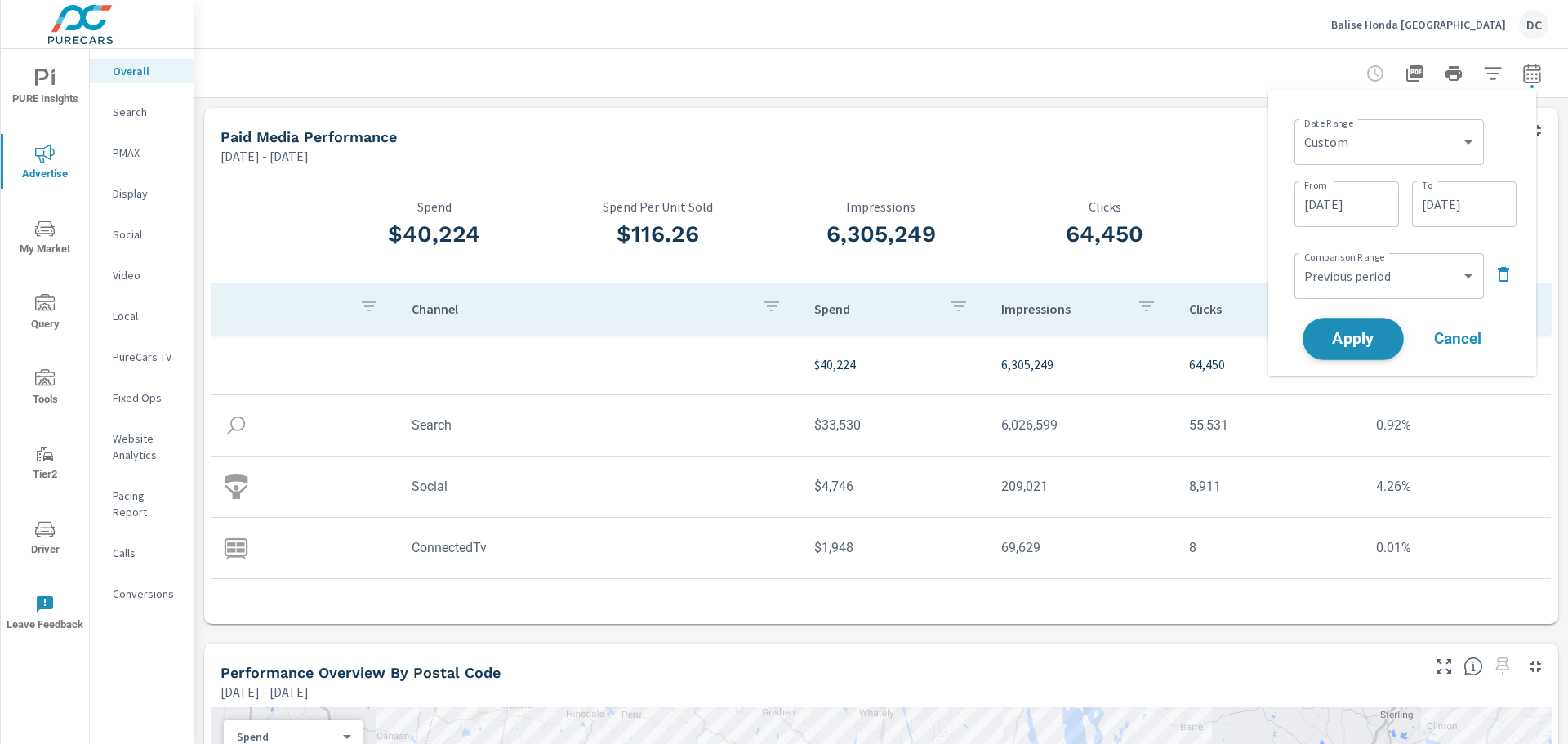
click at [1369, 332] on span "Apply" at bounding box center [1353, 340] width 67 height 16
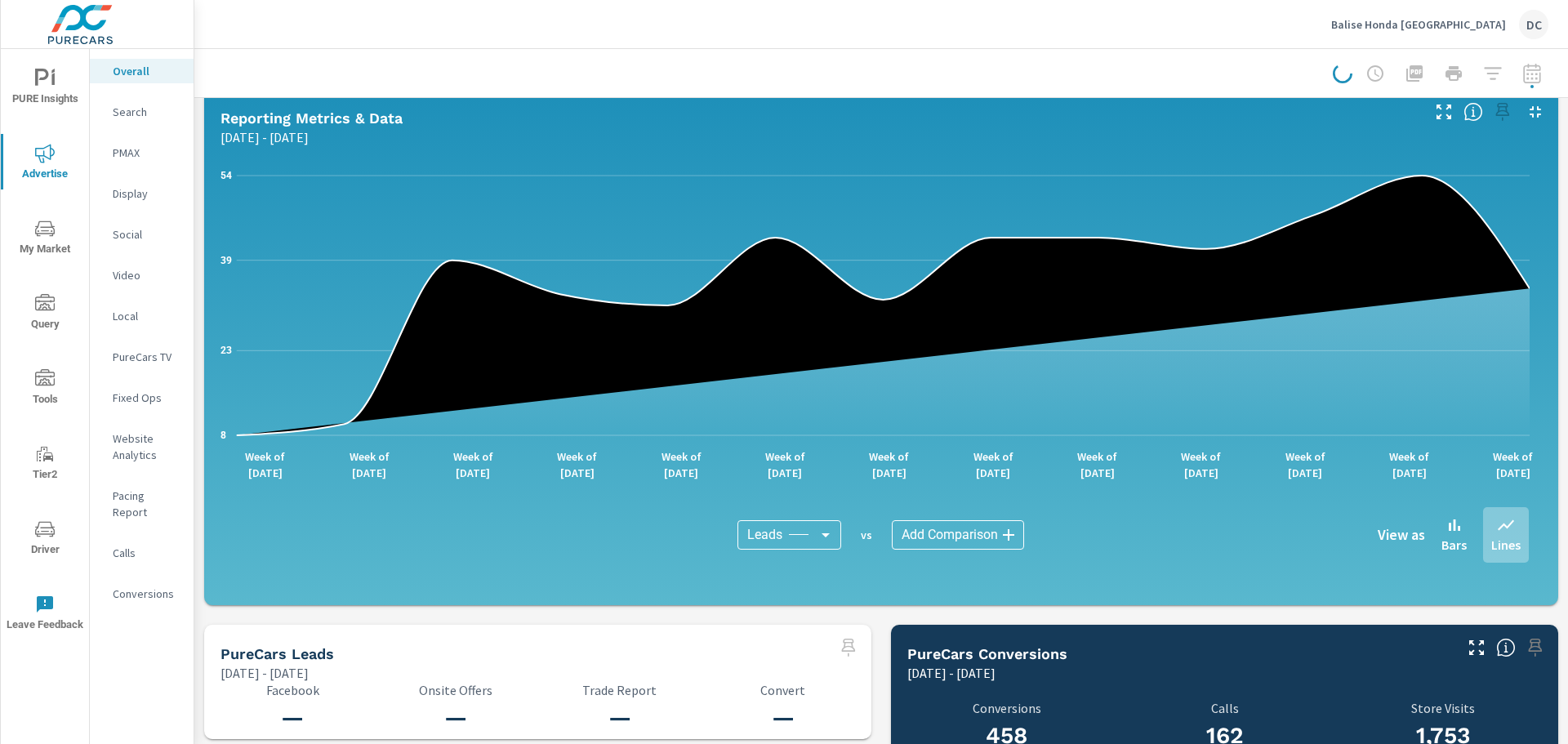
scroll to position [1226, 0]
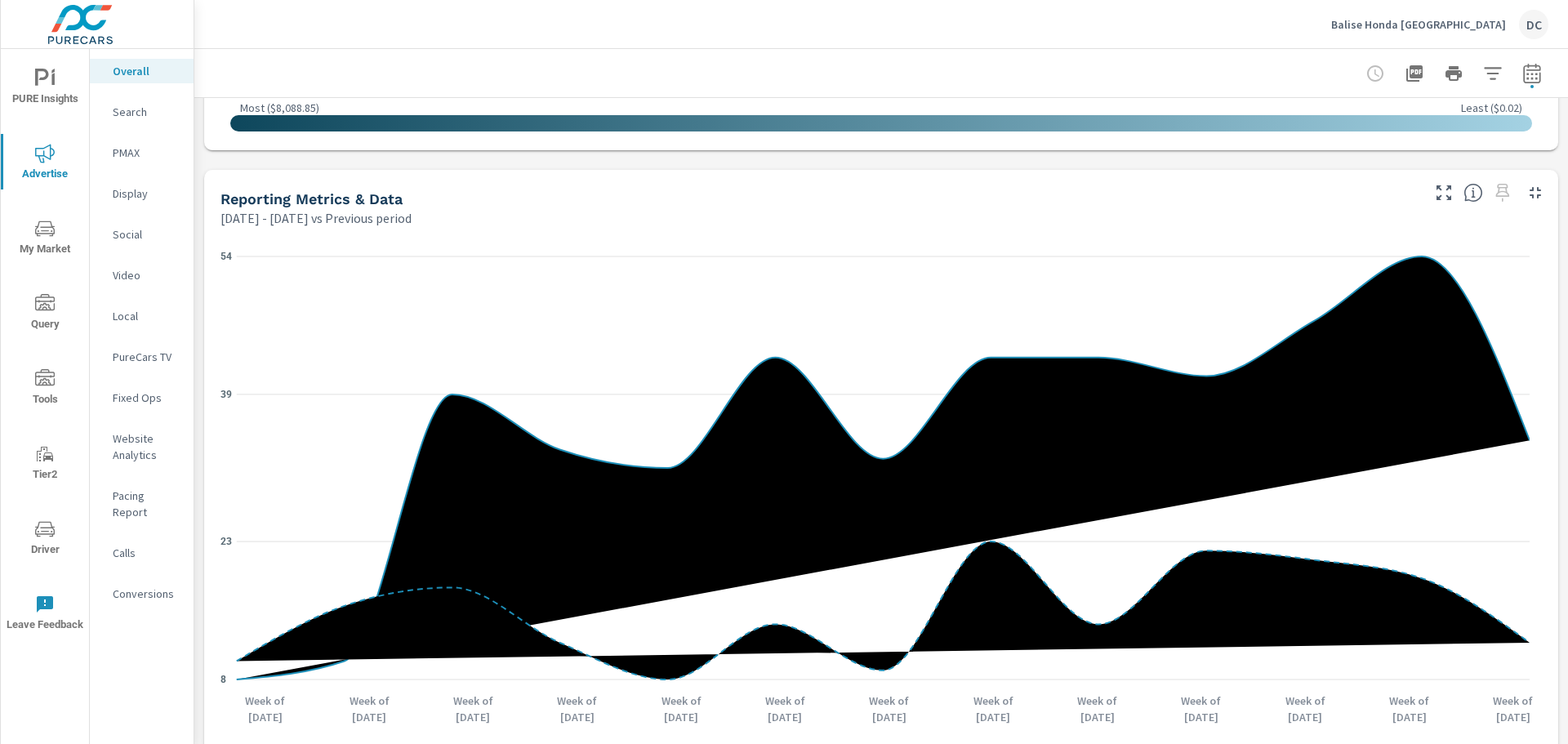
scroll to position [1549, 0]
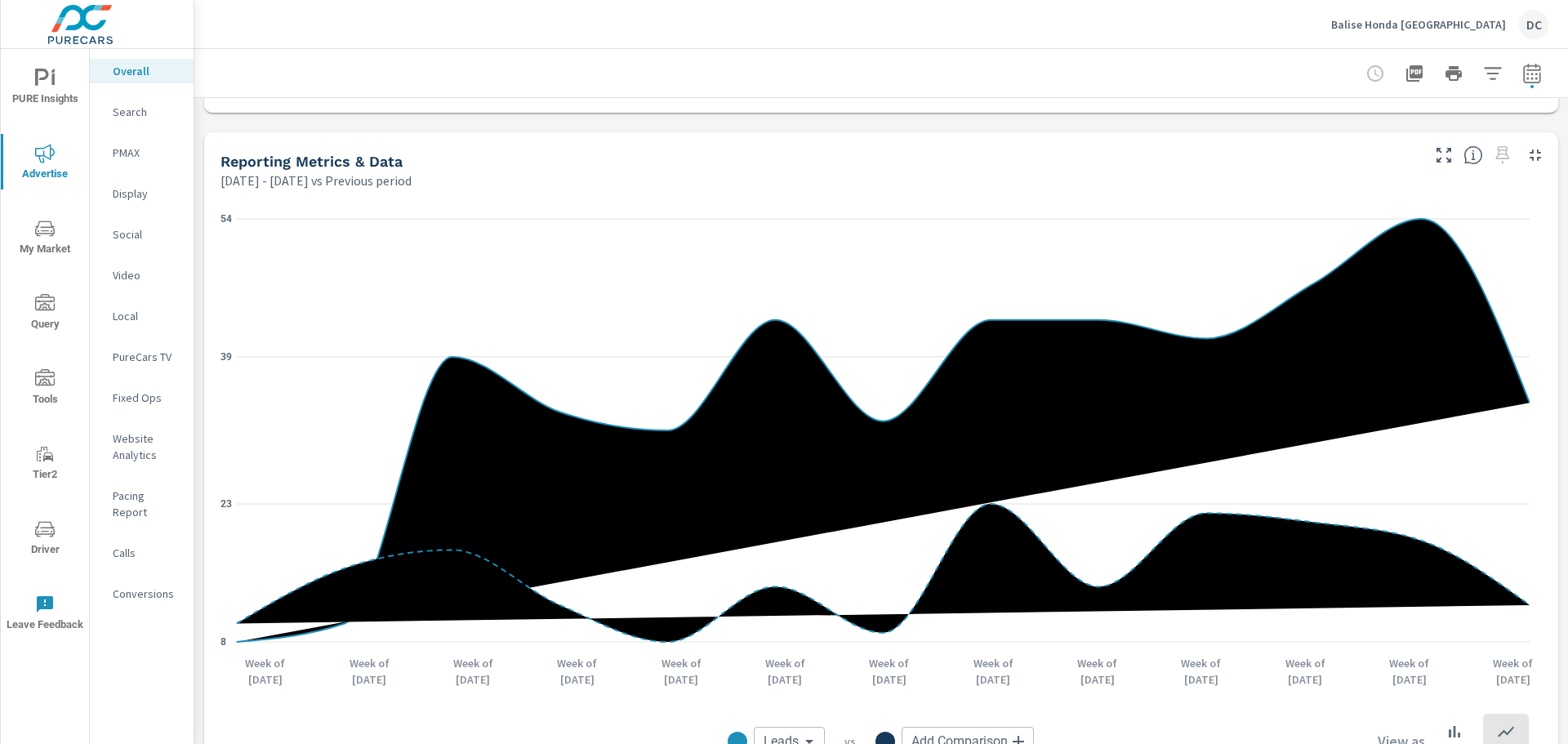
click at [1434, 157] on icon "button" at bounding box center [1444, 155] width 20 height 20
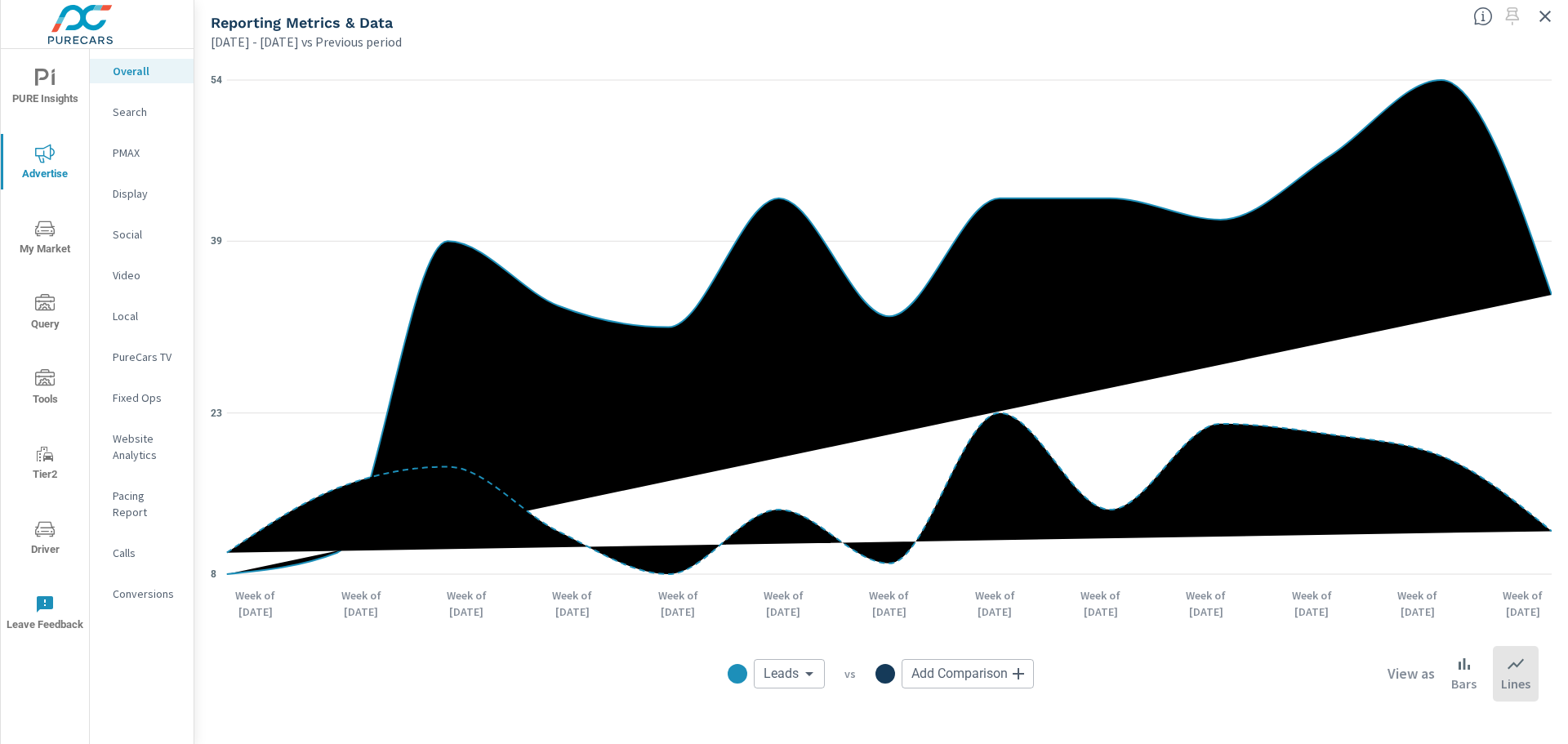
click at [1547, 17] on icon "button" at bounding box center [1545, 16] width 12 height 12
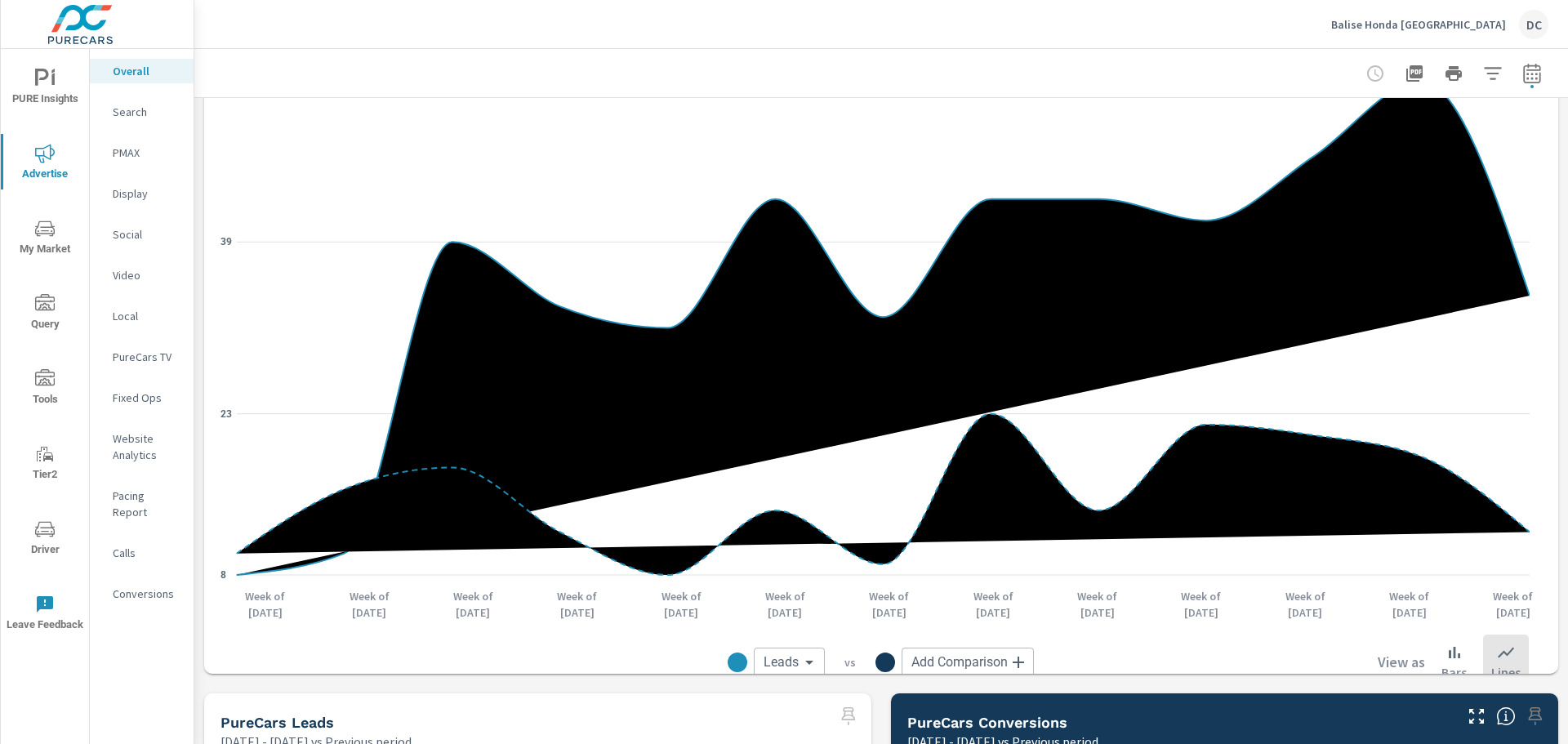
scroll to position [1716, 0]
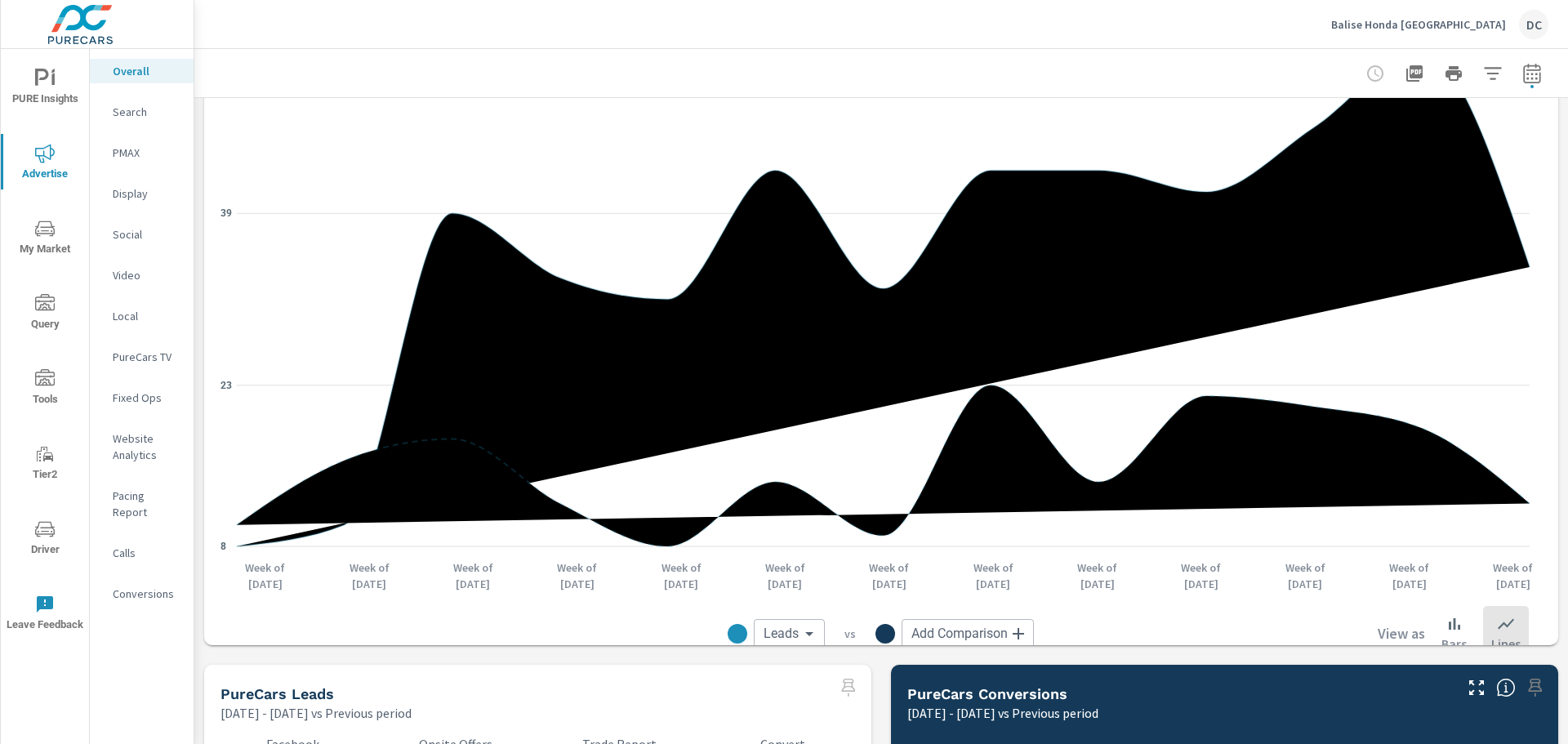
click at [990, 628] on body "PURE Insights Advertise My Market Query Tools Tier2 Driver Leave Feedback Overa…" at bounding box center [784, 372] width 1568 height 744
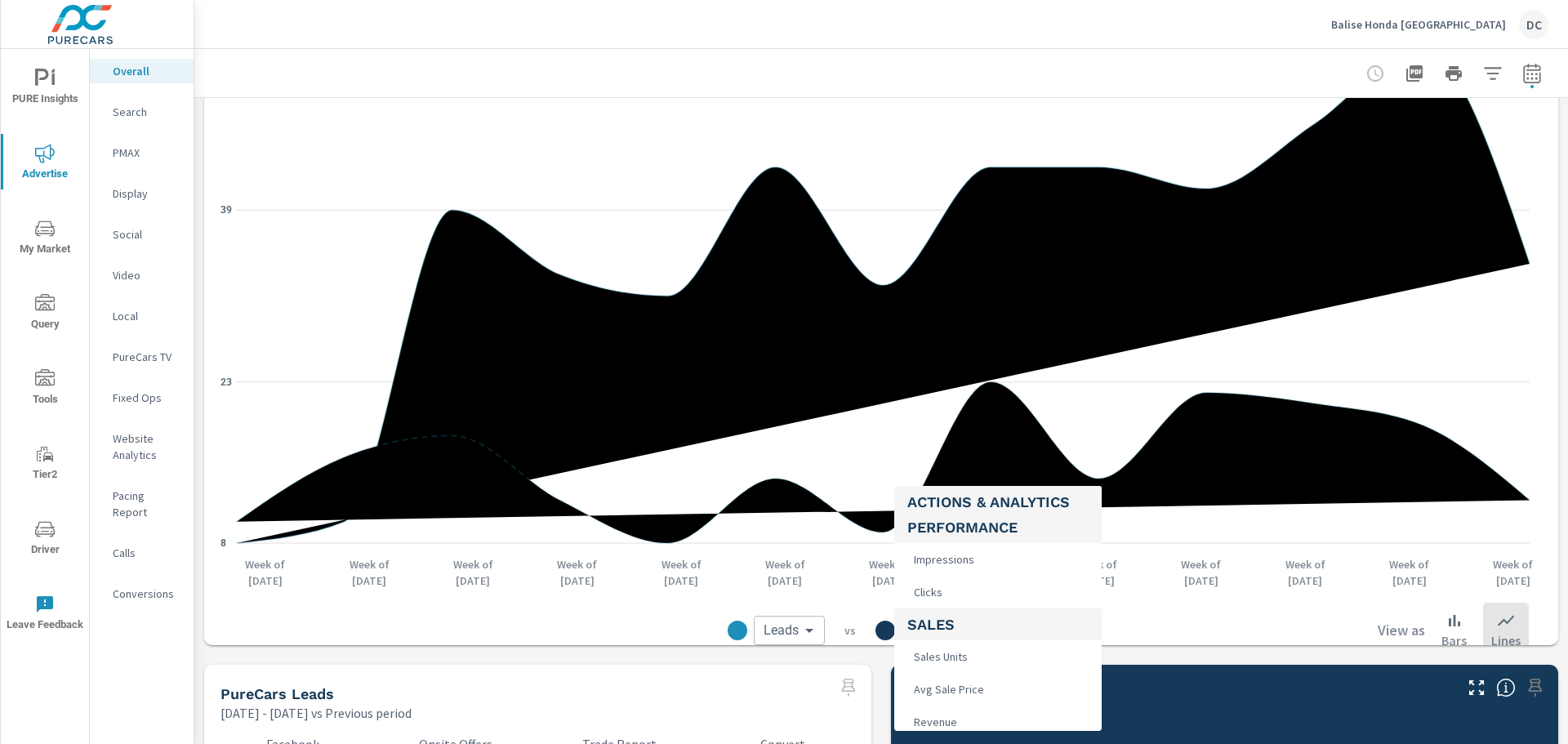
scroll to position [654, 0]
click at [998, 626] on li "Sales Units" at bounding box center [998, 629] width 207 height 33
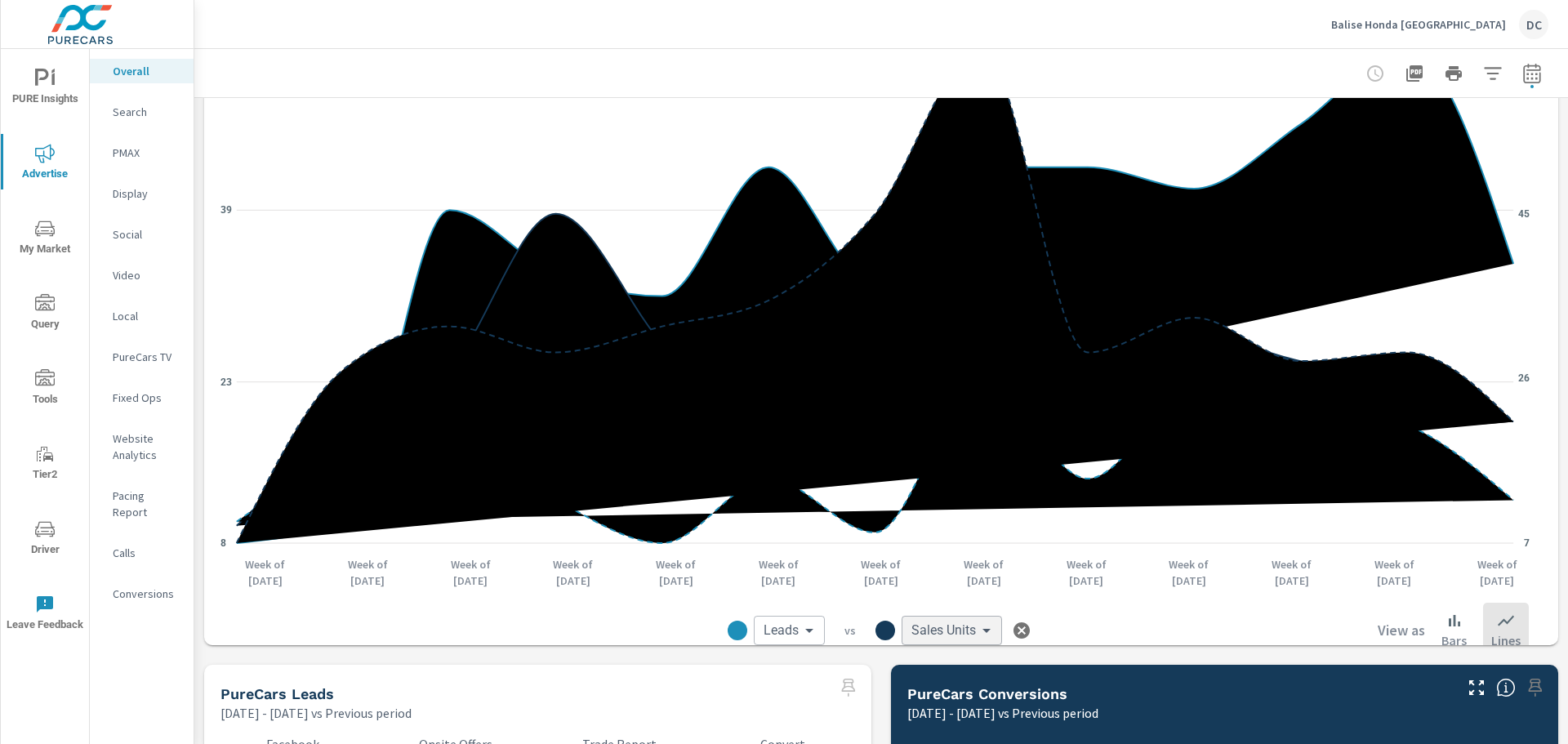
type input "Sales Units"
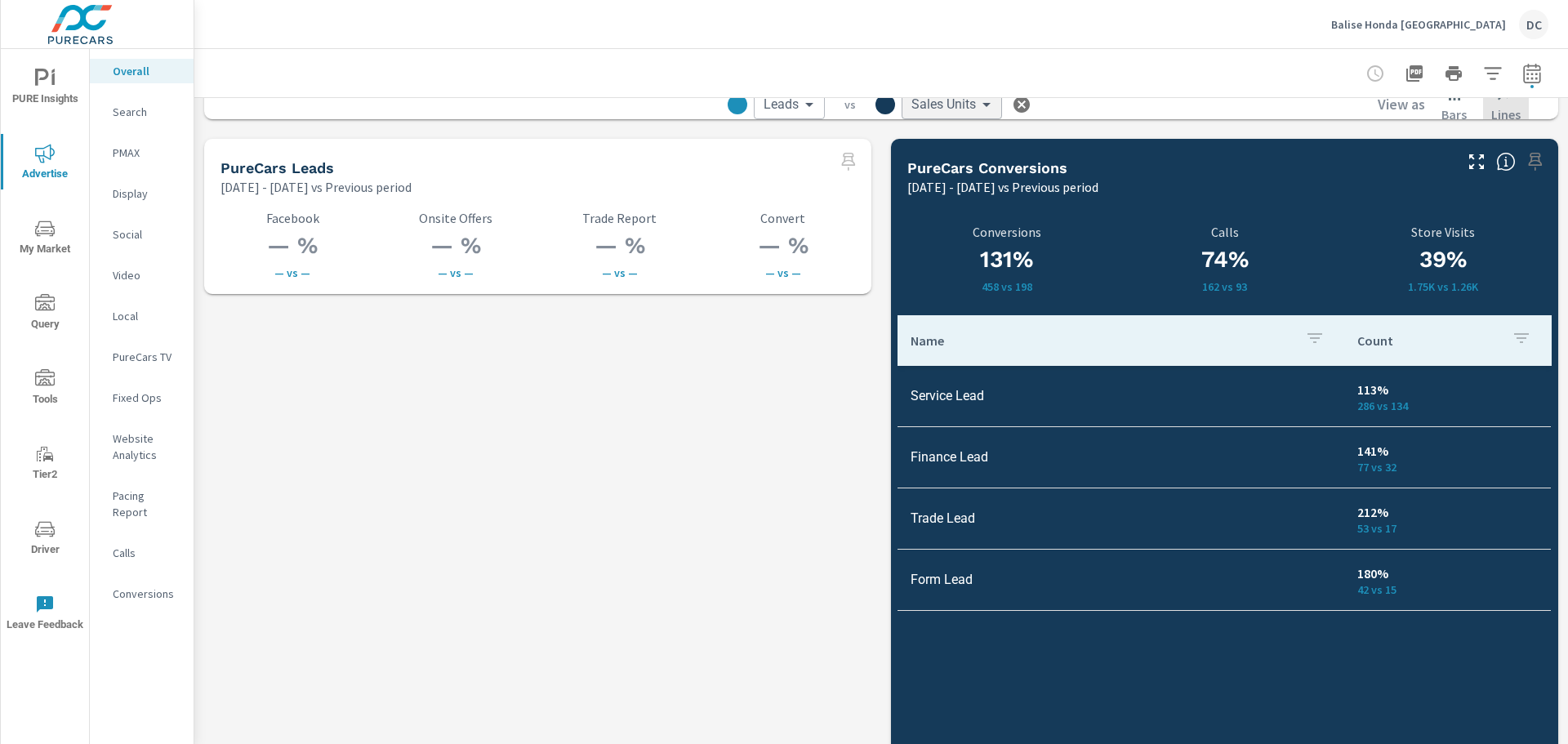
scroll to position [2246, 0]
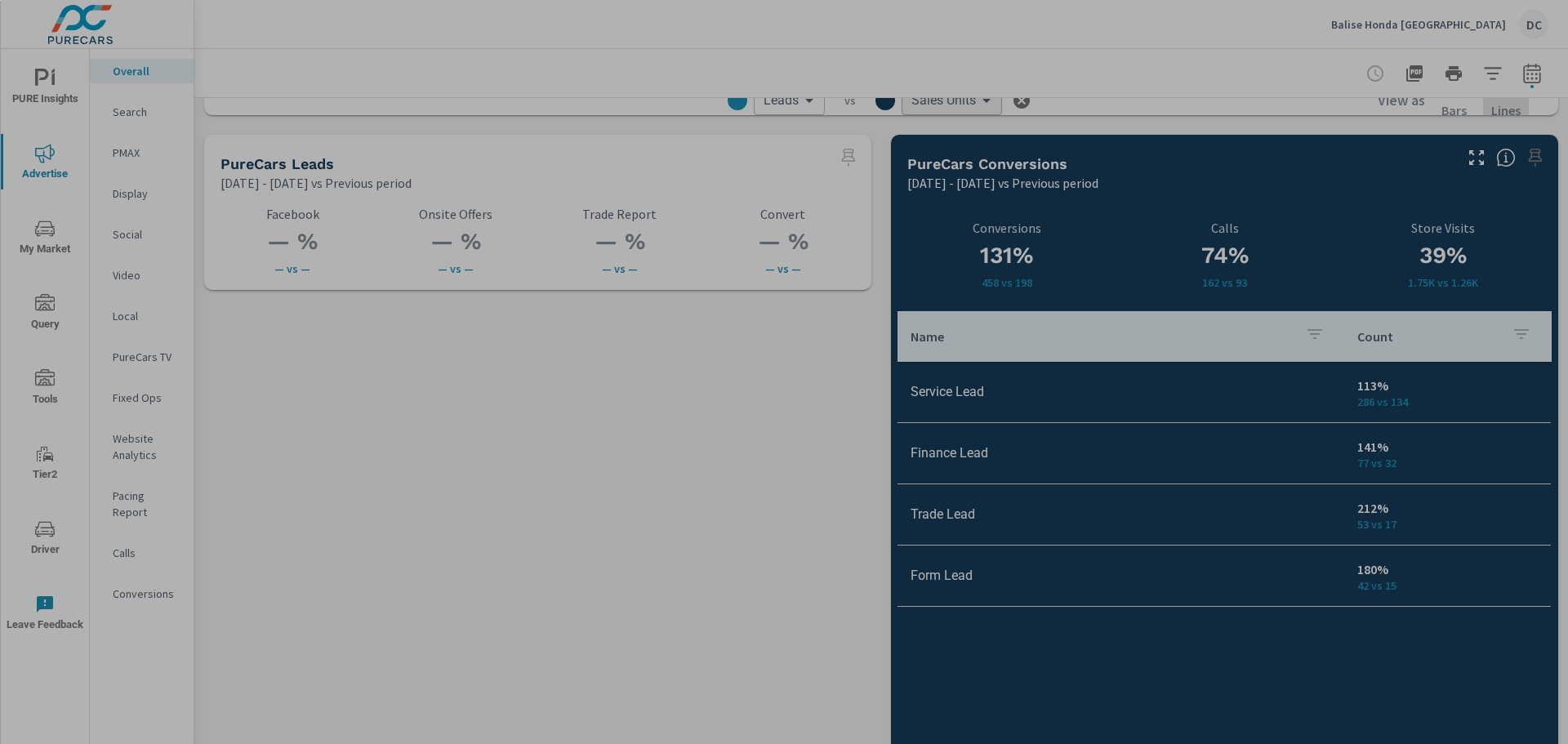
drag, startPoint x: 531, startPoint y: 364, endPoint x: 597, endPoint y: 438, distance: 99.2
click at [597, 438] on div "0 X 0" at bounding box center [784, 372] width 1568 height 744
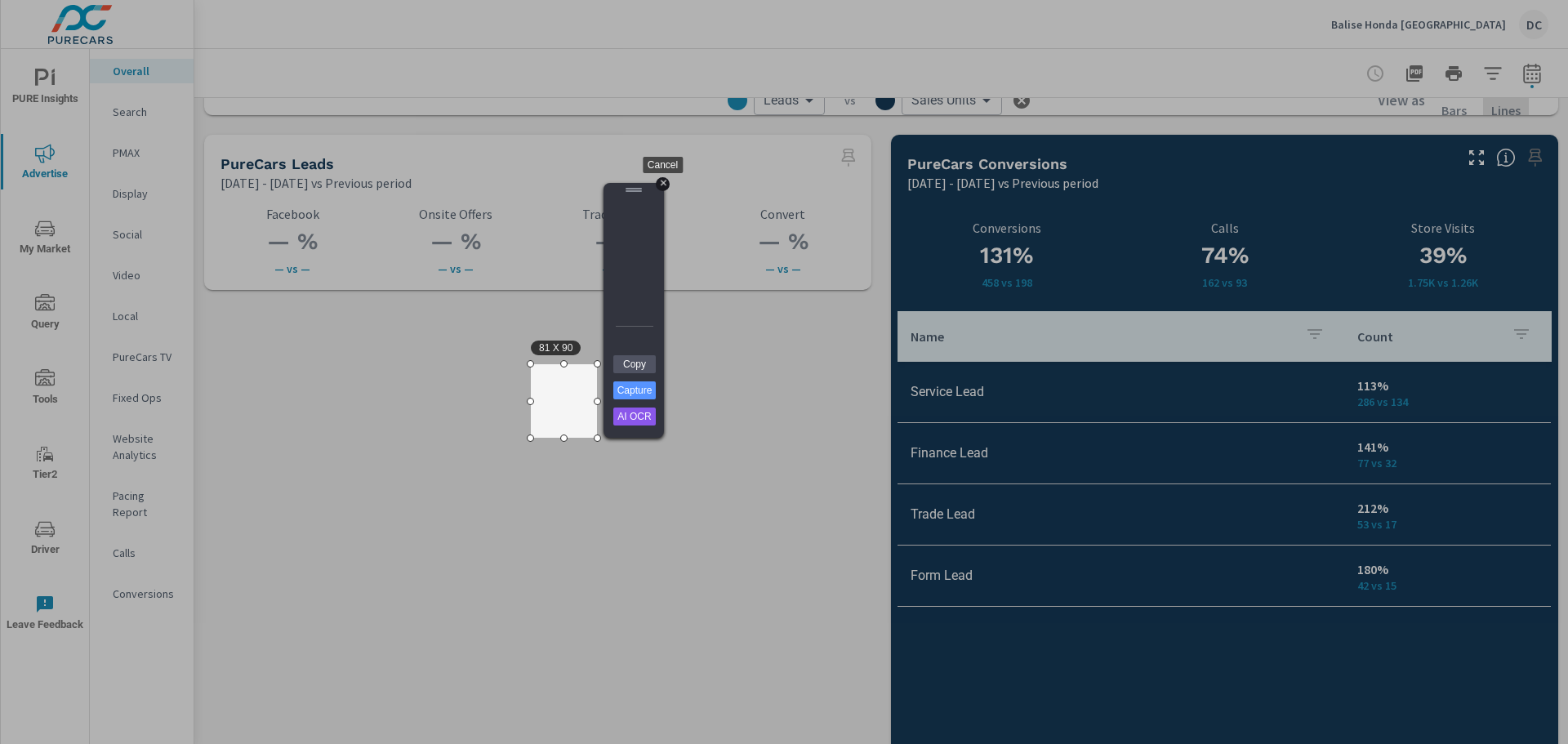
click at [667, 184] on div "+" at bounding box center [663, 184] width 14 height 14
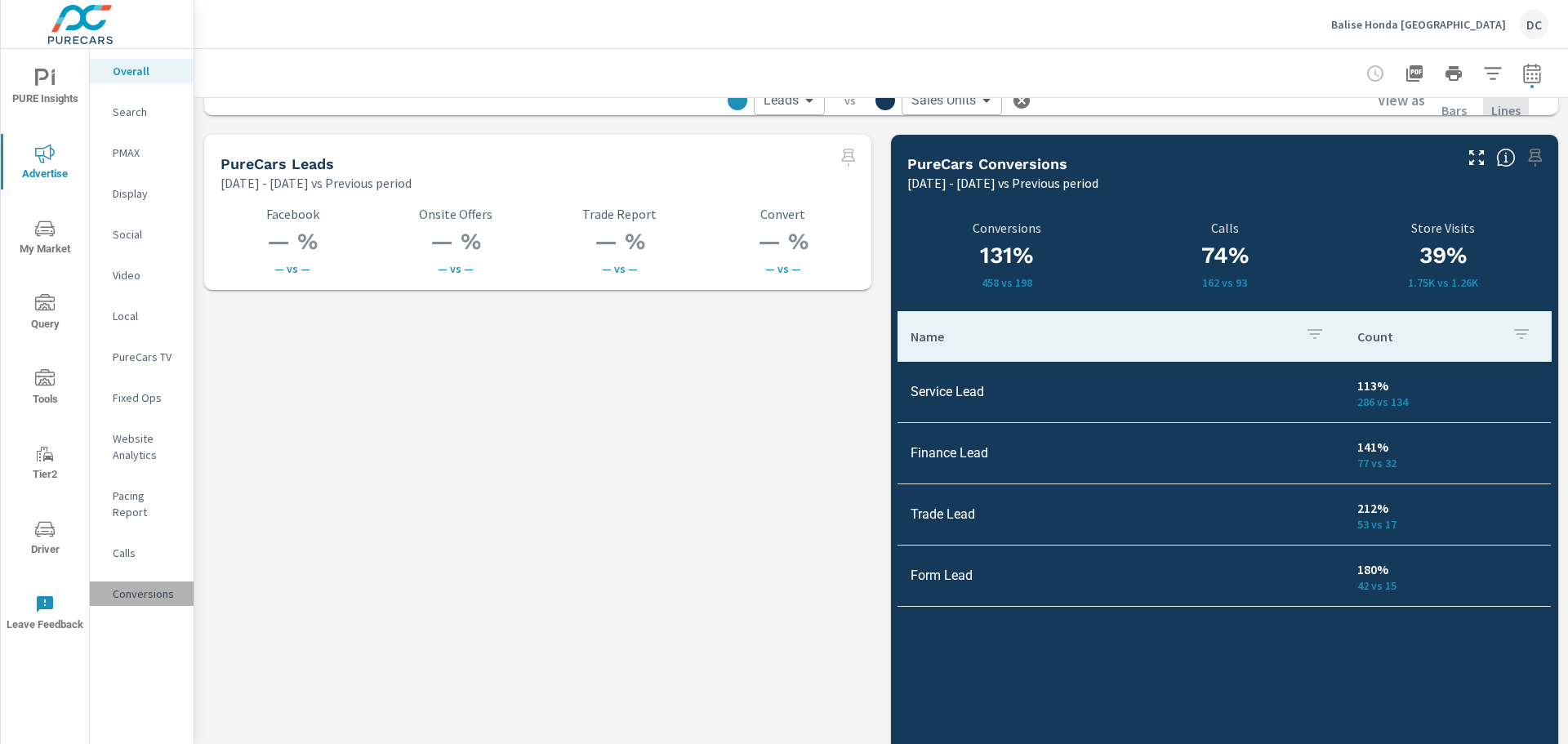
click at [162, 586] on p "Conversions" at bounding box center [146, 594] width 67 height 16
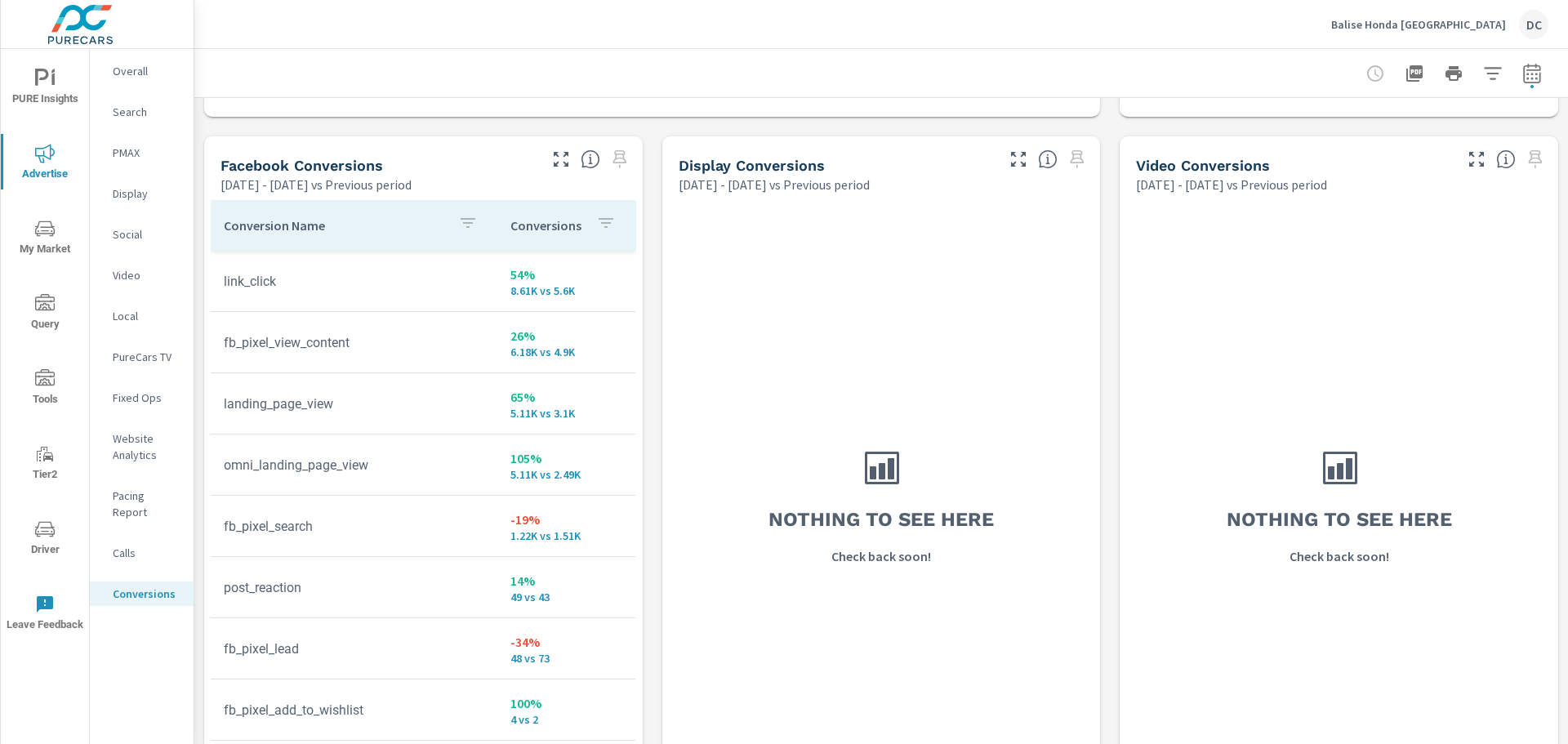
scroll to position [1463, 0]
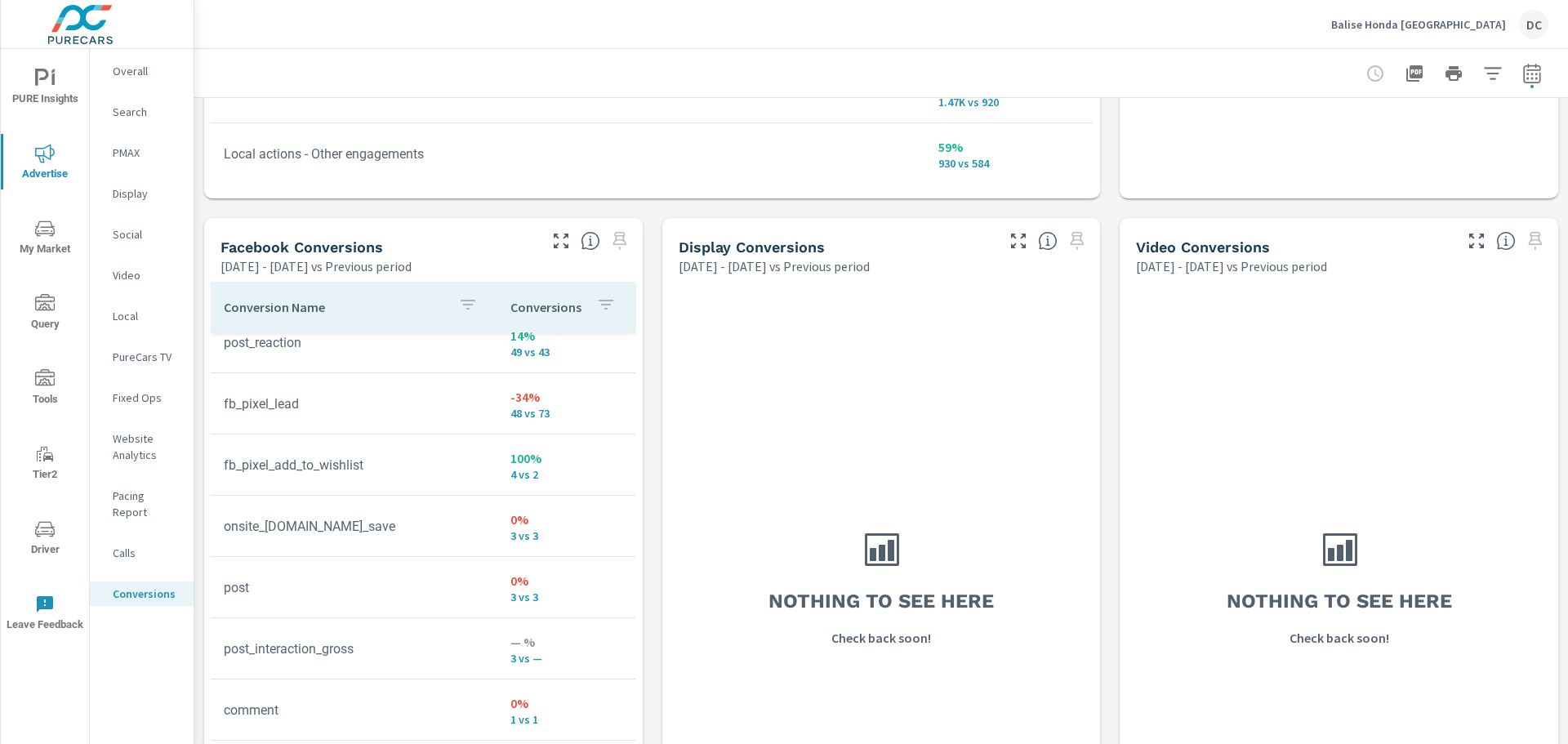
scroll to position [387, 0]
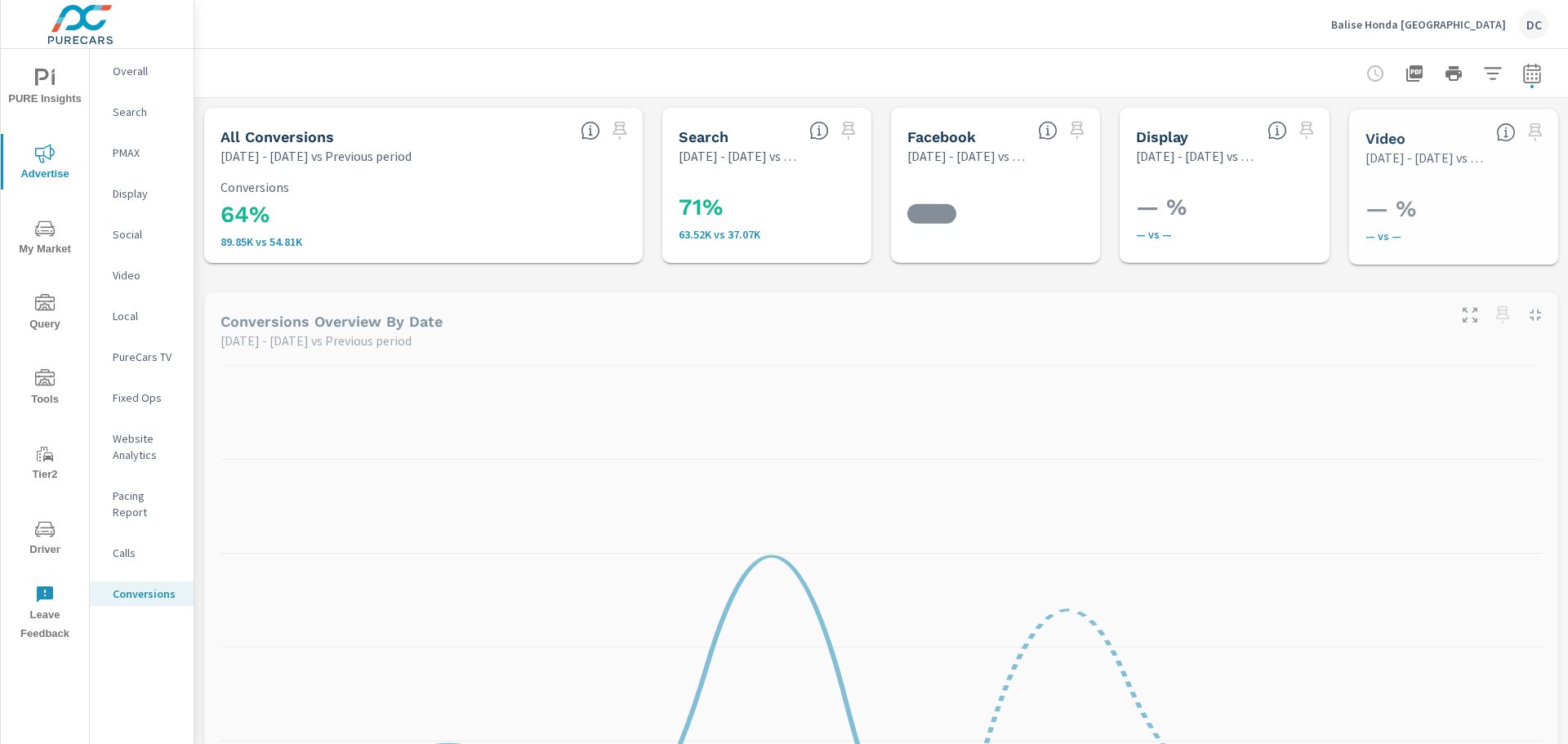
scroll to position [368, 0]
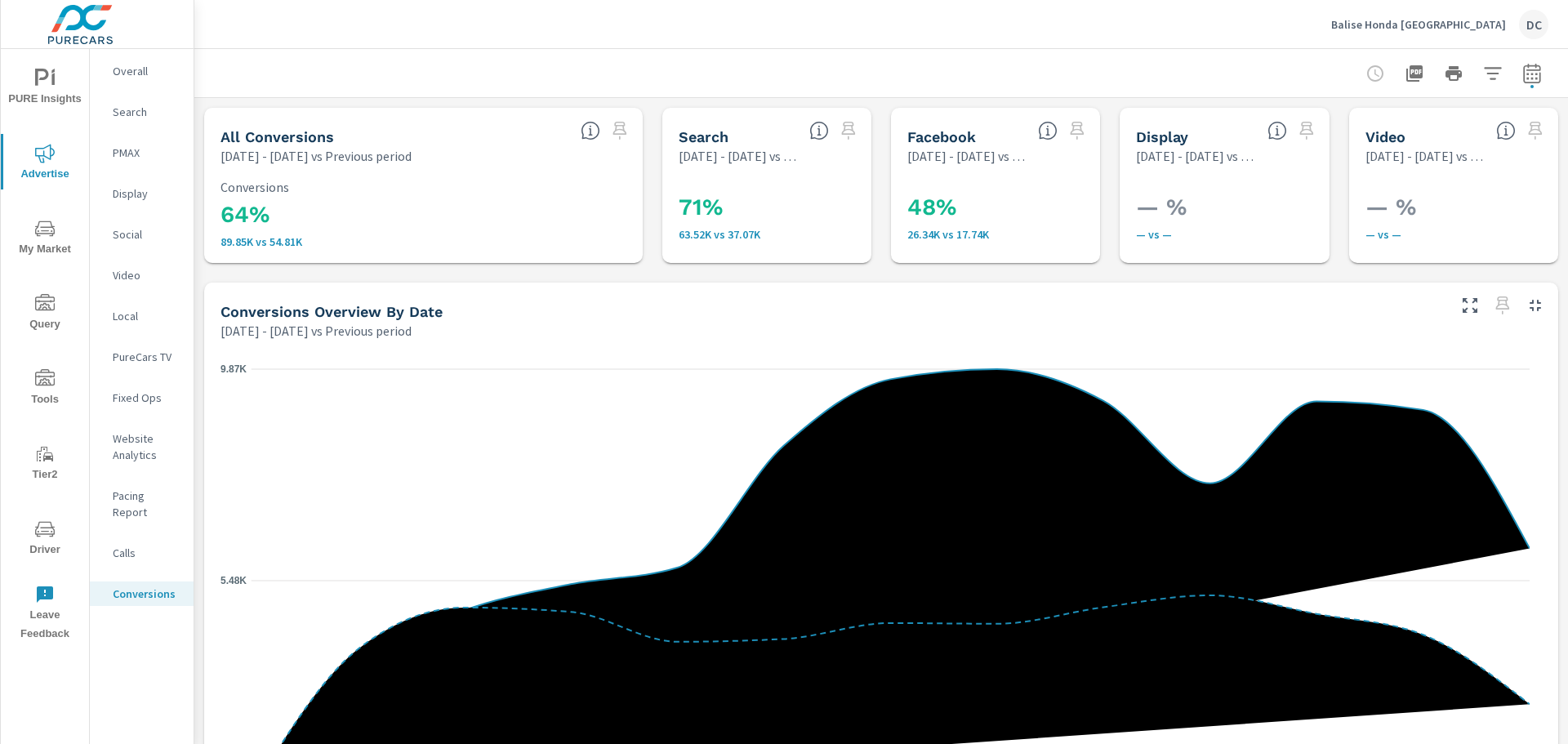
click at [43, 232] on icon "nav menu" at bounding box center [45, 229] width 20 height 20
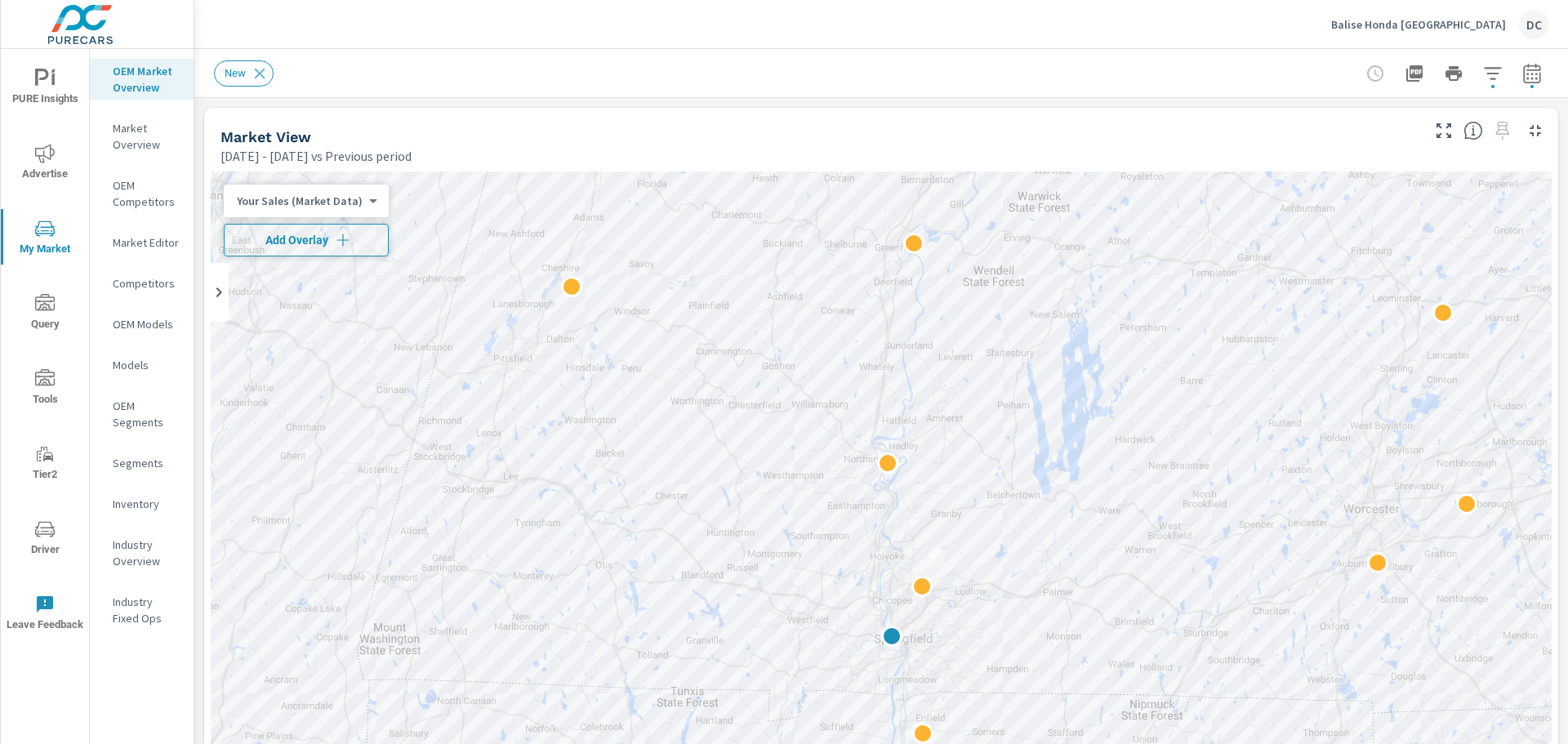
click at [306, 236] on span "Add Overlay" at bounding box center [307, 240] width 151 height 16
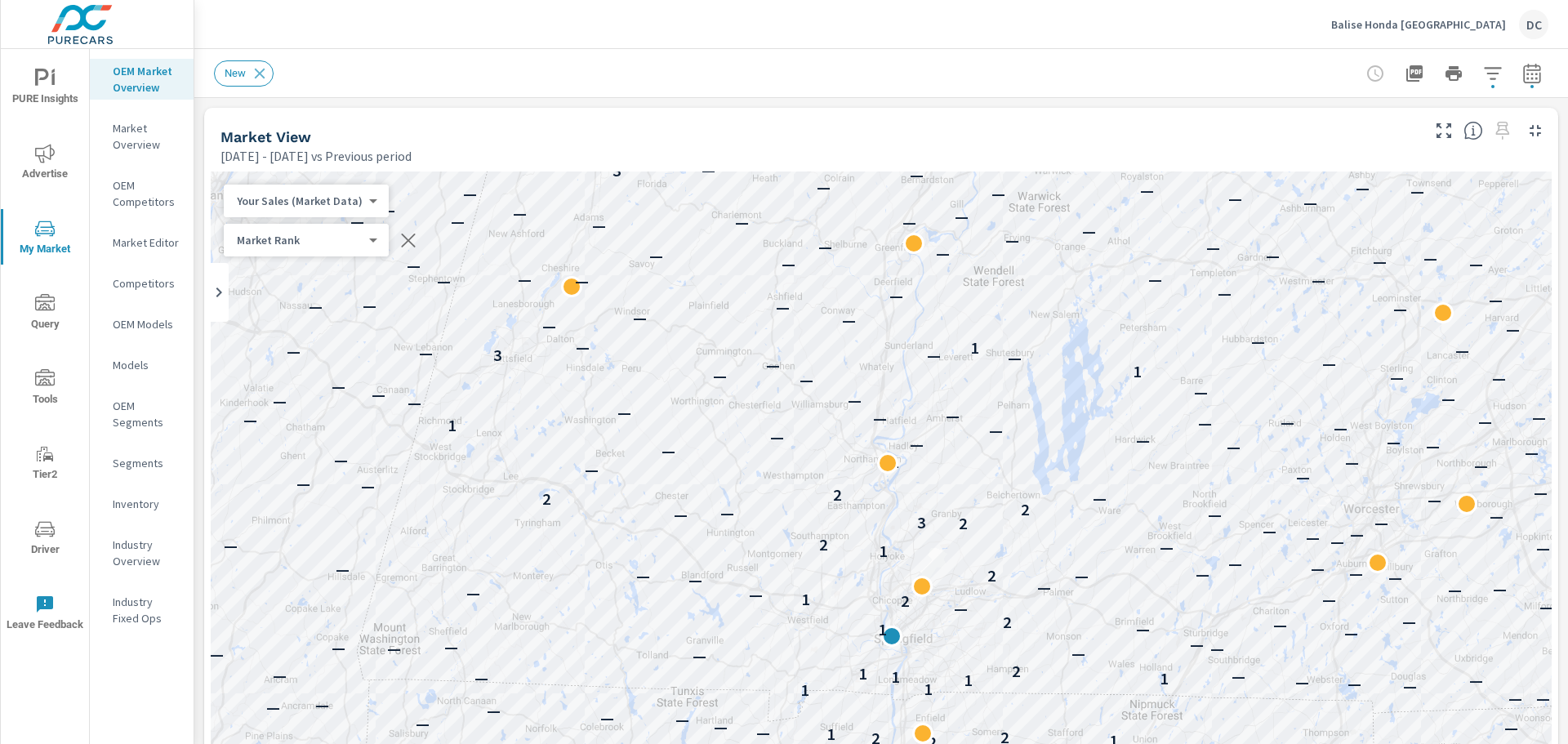
click at [307, 239] on p "Market Rank" at bounding box center [300, 240] width 126 height 15
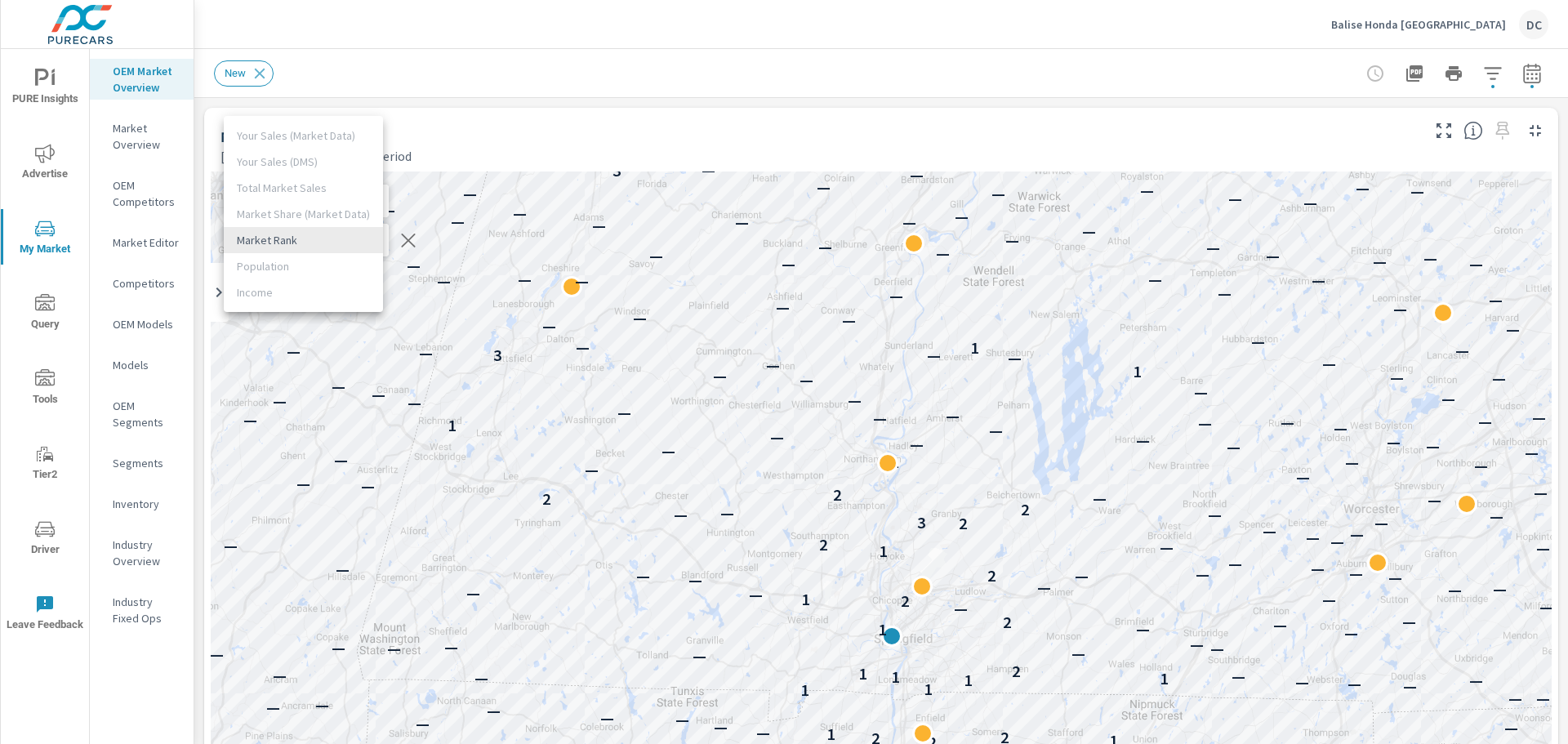
click at [307, 239] on li "Market Rank" at bounding box center [303, 239] width 160 height 26
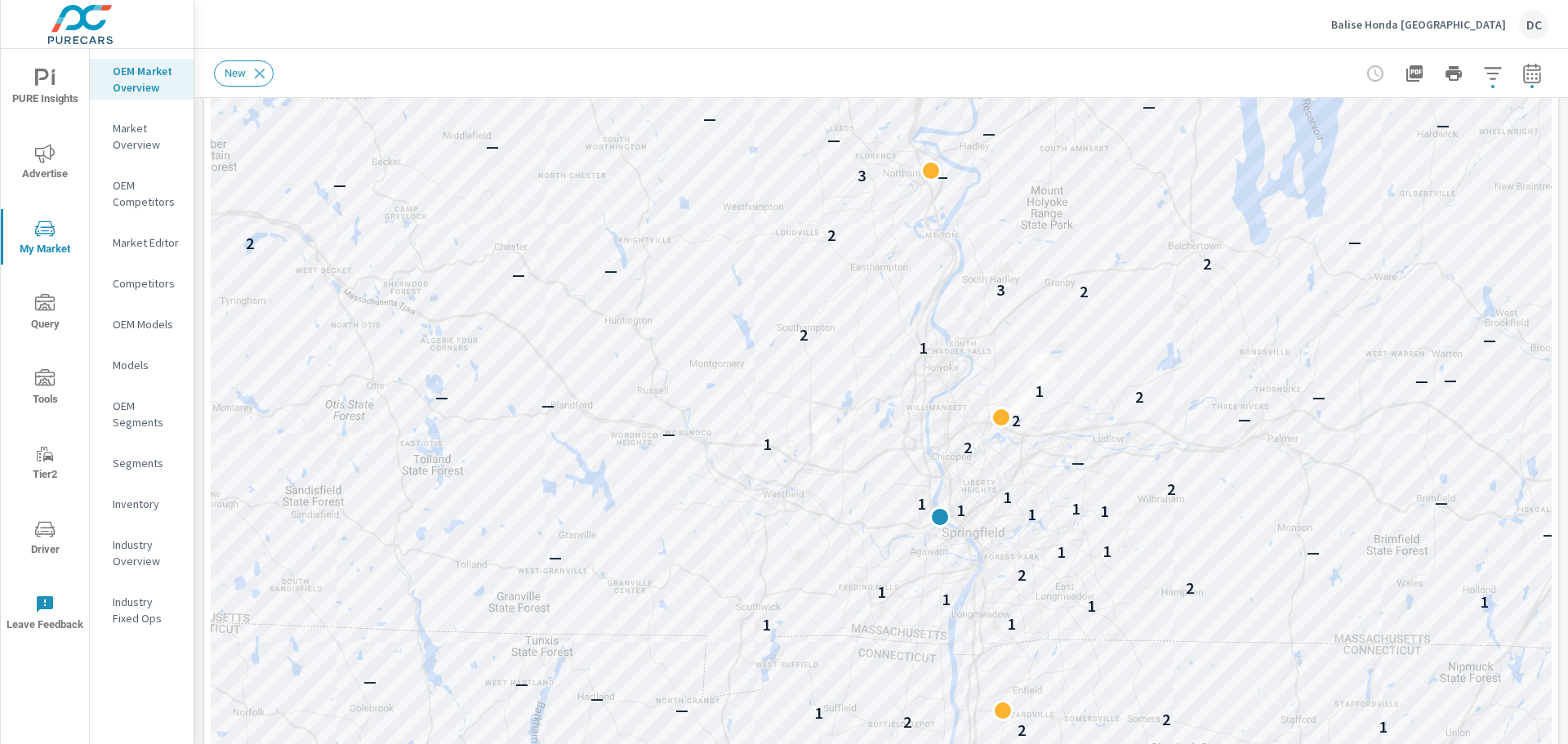
scroll to position [269, 0]
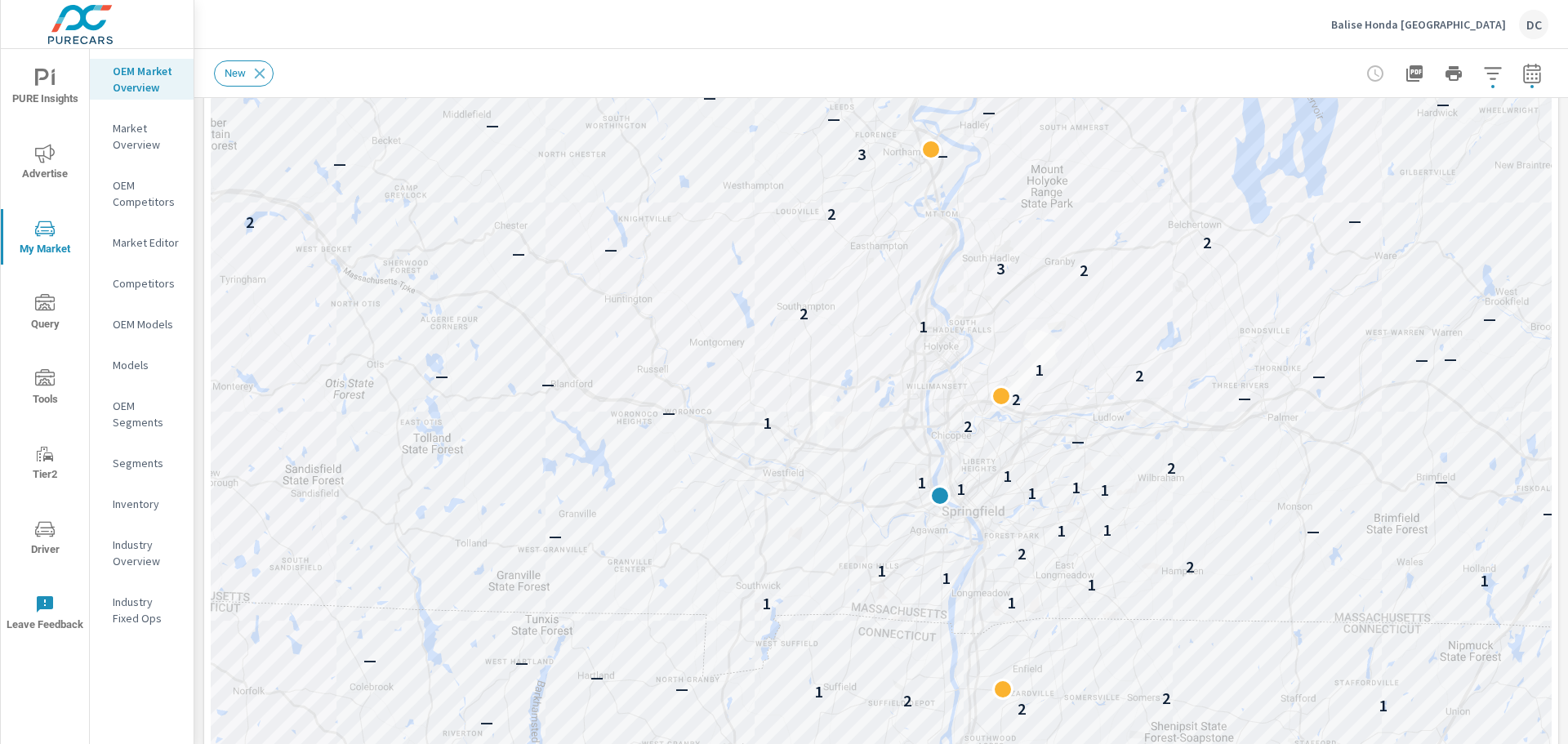
click at [121, 194] on p "OEM Competitors" at bounding box center [146, 193] width 67 height 33
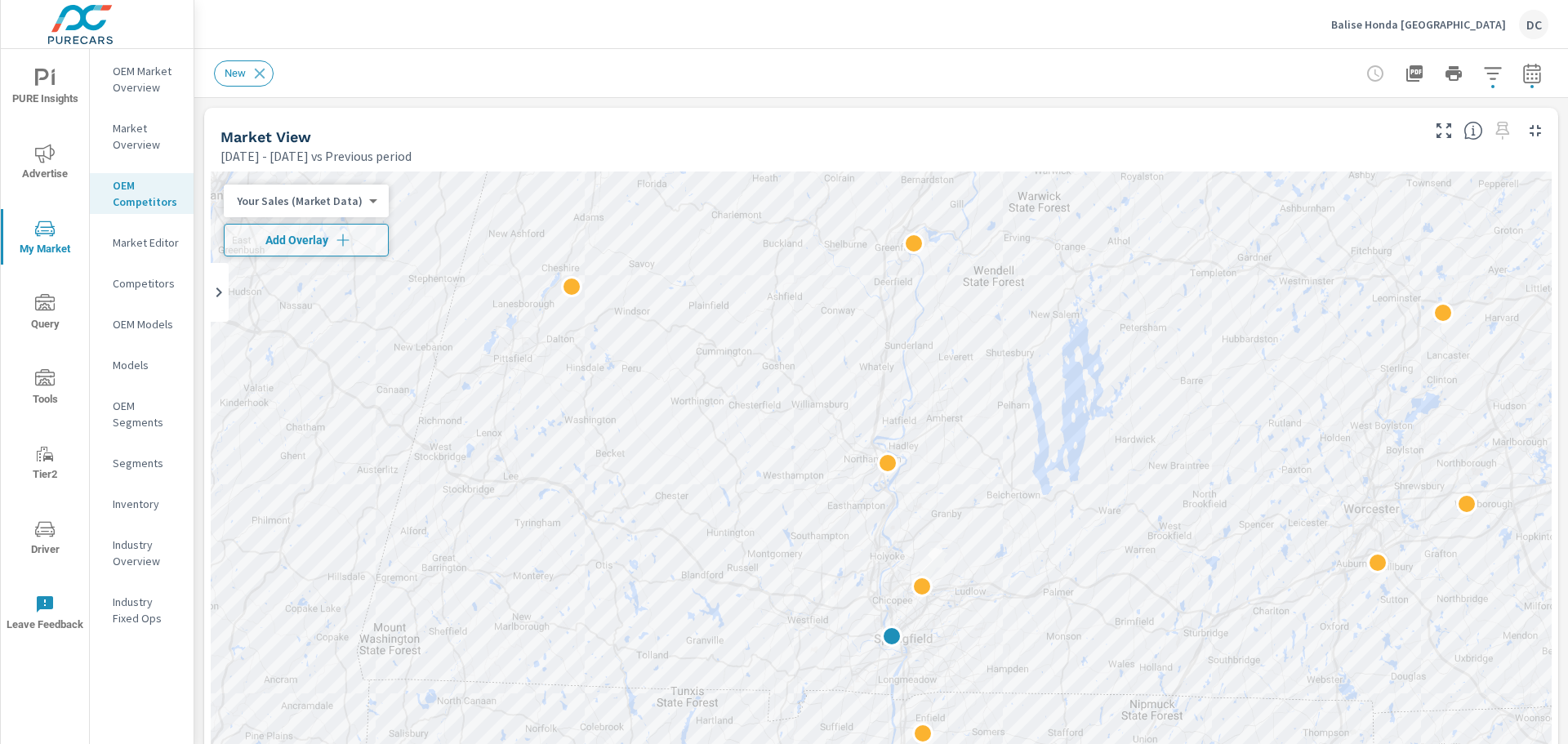
click at [347, 203] on p "Your Sales (Market Data)" at bounding box center [300, 200] width 126 height 15
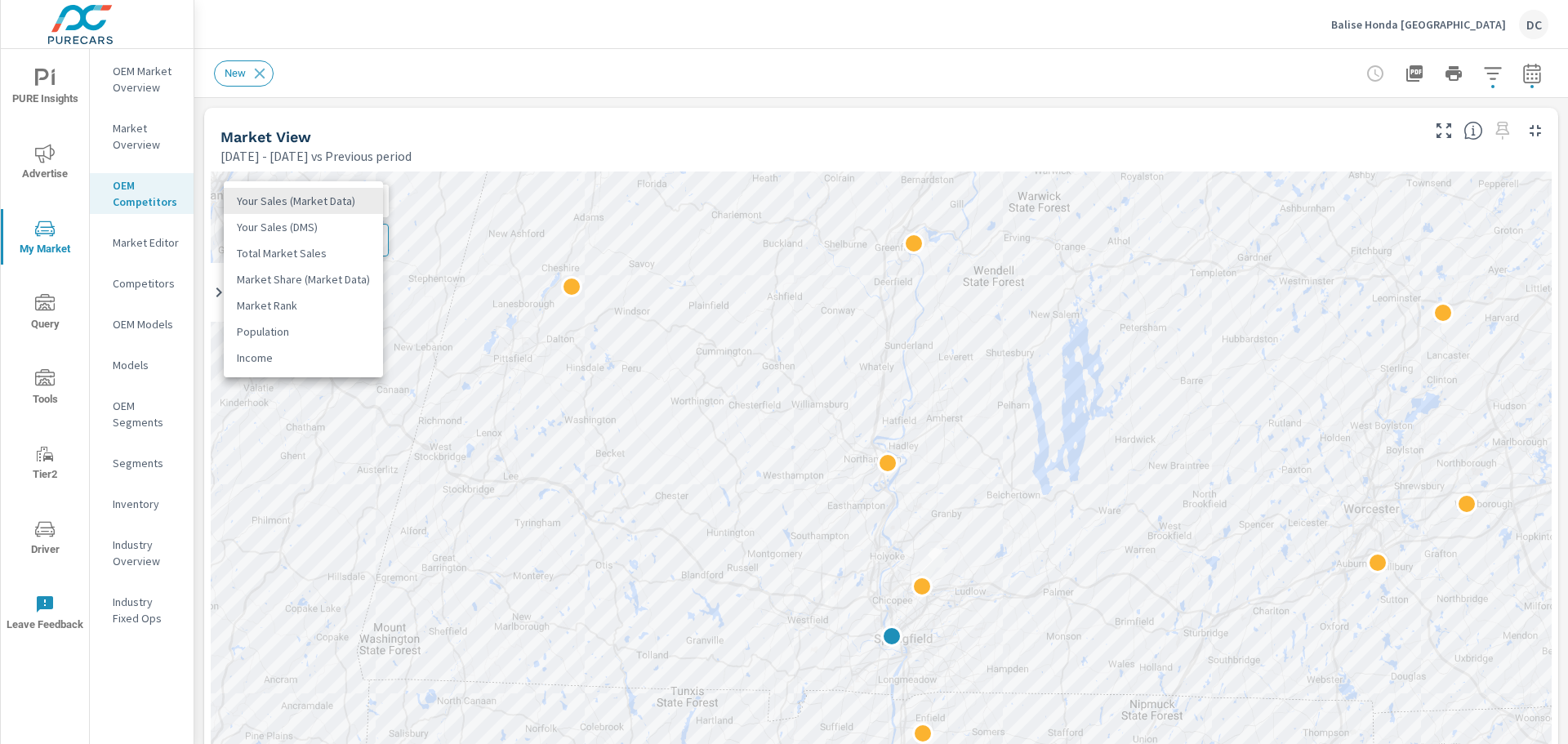
click at [402, 148] on div at bounding box center [784, 372] width 1568 height 744
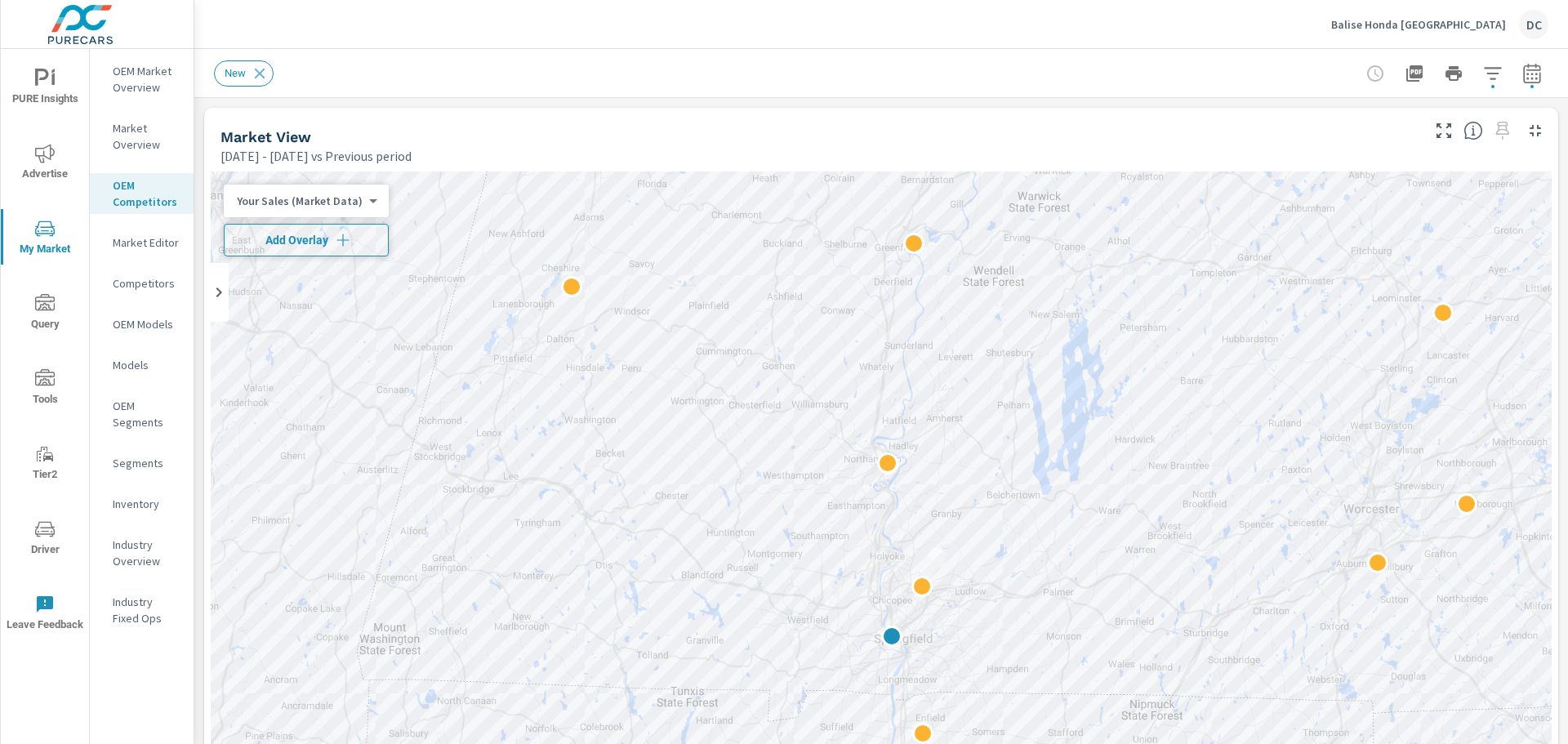
click at [294, 247] on span "Add Overlay" at bounding box center [307, 240] width 151 height 16
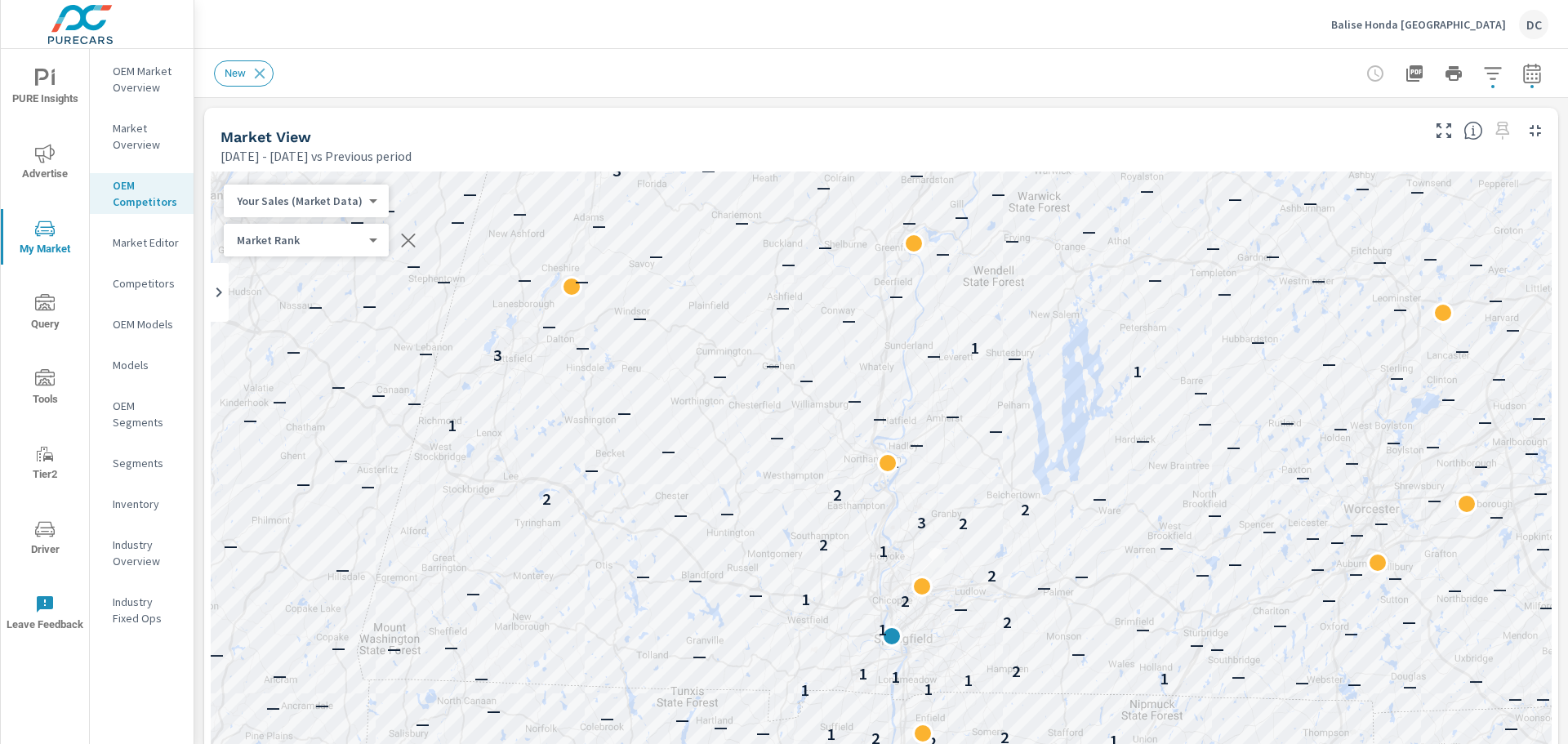
click at [316, 241] on body "PURE Insights Advertise My Market Query Tools Tier2 Driver Leave Feedback OEM M…" at bounding box center [784, 372] width 1568 height 744
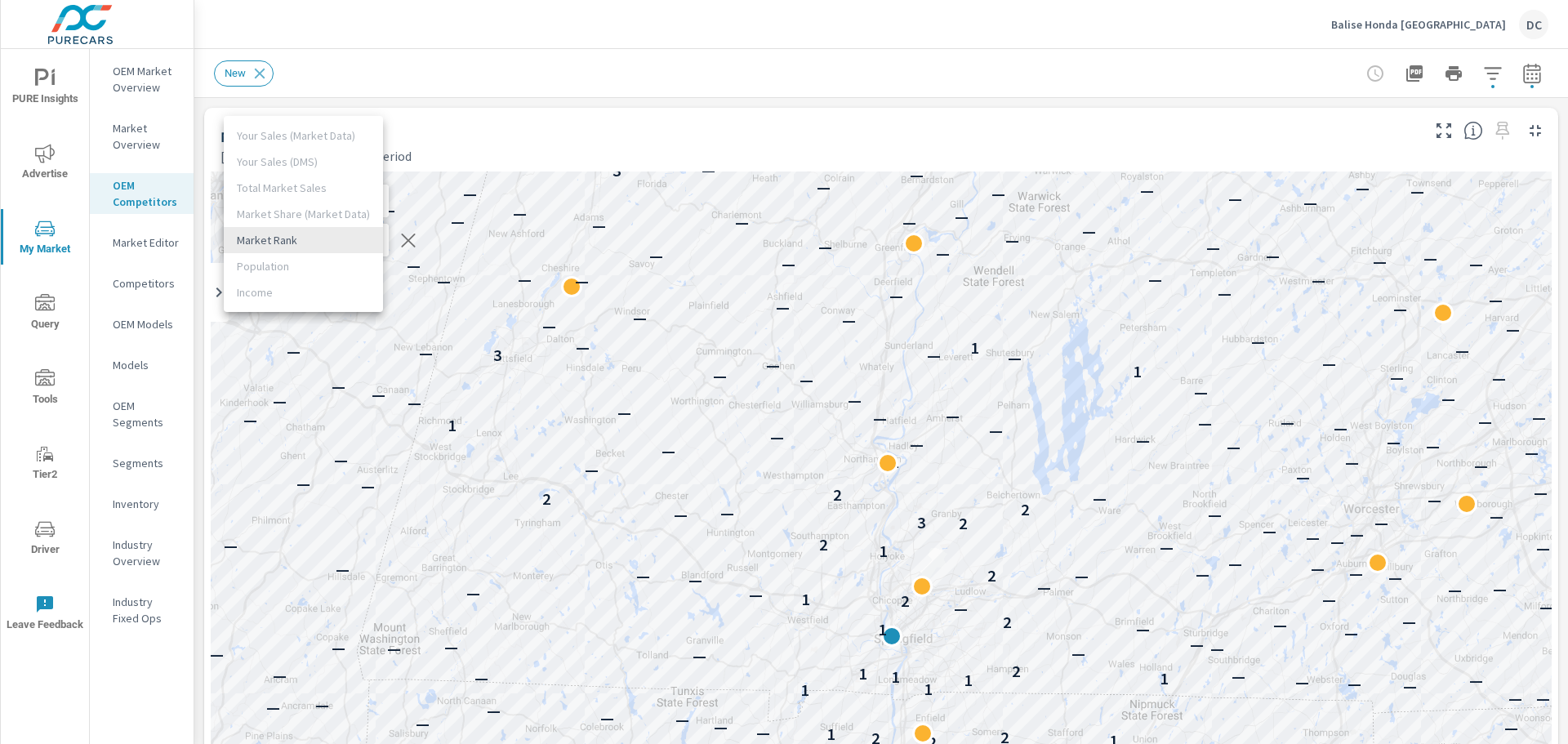
click at [316, 241] on li "Market Rank" at bounding box center [303, 239] width 160 height 26
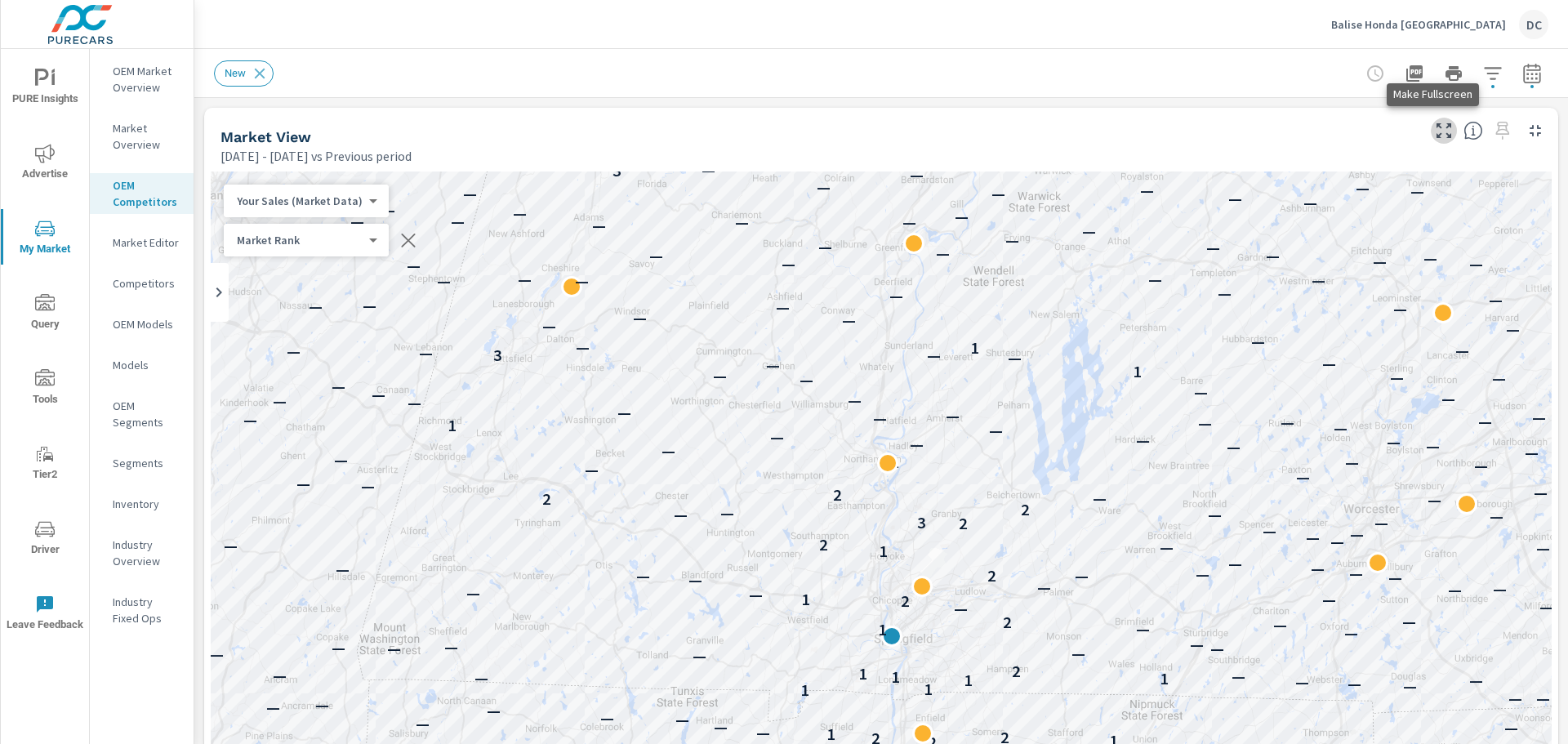
click at [1434, 129] on icon "button" at bounding box center [1444, 130] width 20 height 20
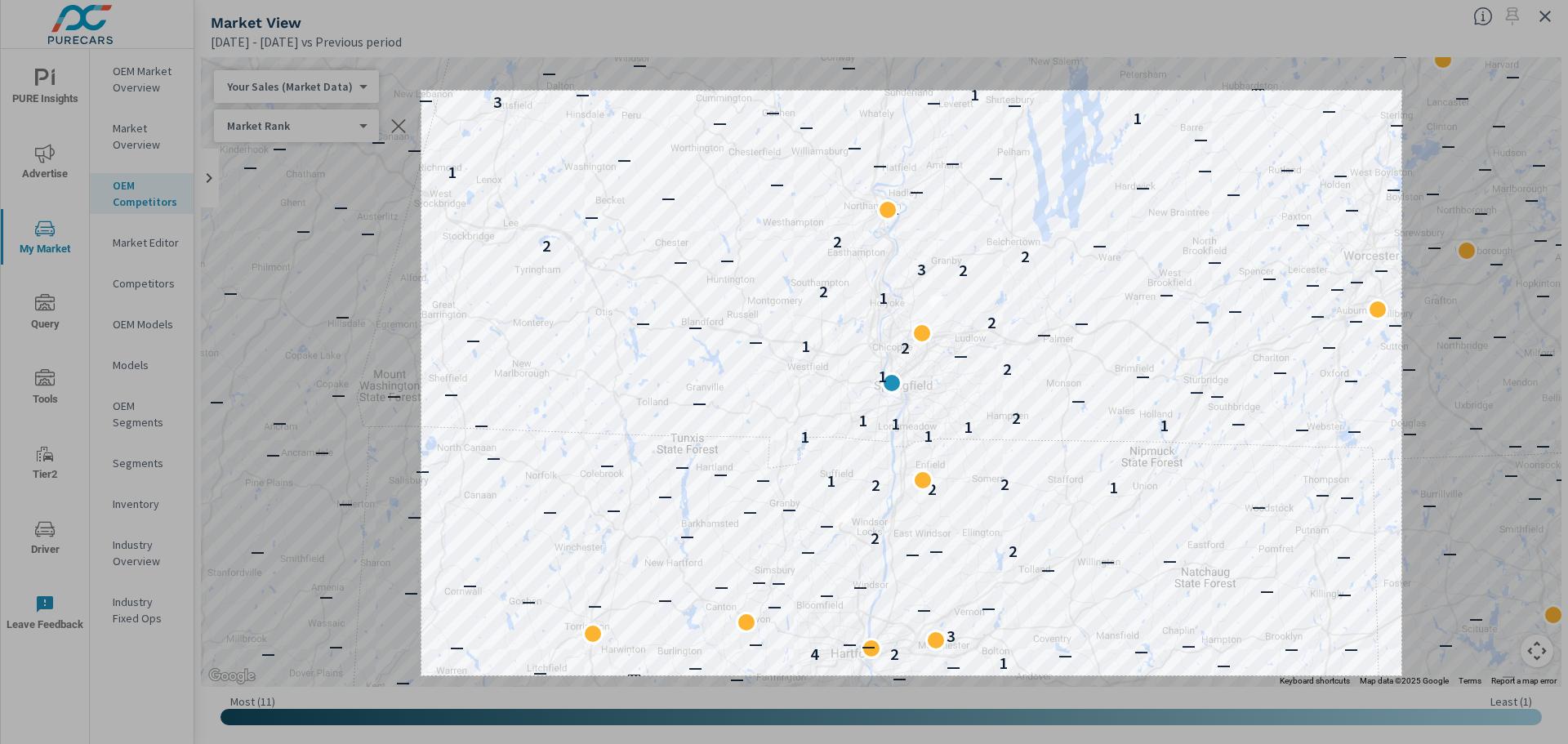
drag, startPoint x: 421, startPoint y: 90, endPoint x: 1401, endPoint y: 676, distance: 1141.8
click at [1401, 676] on div "1200 X 716" at bounding box center [784, 372] width 1568 height 744
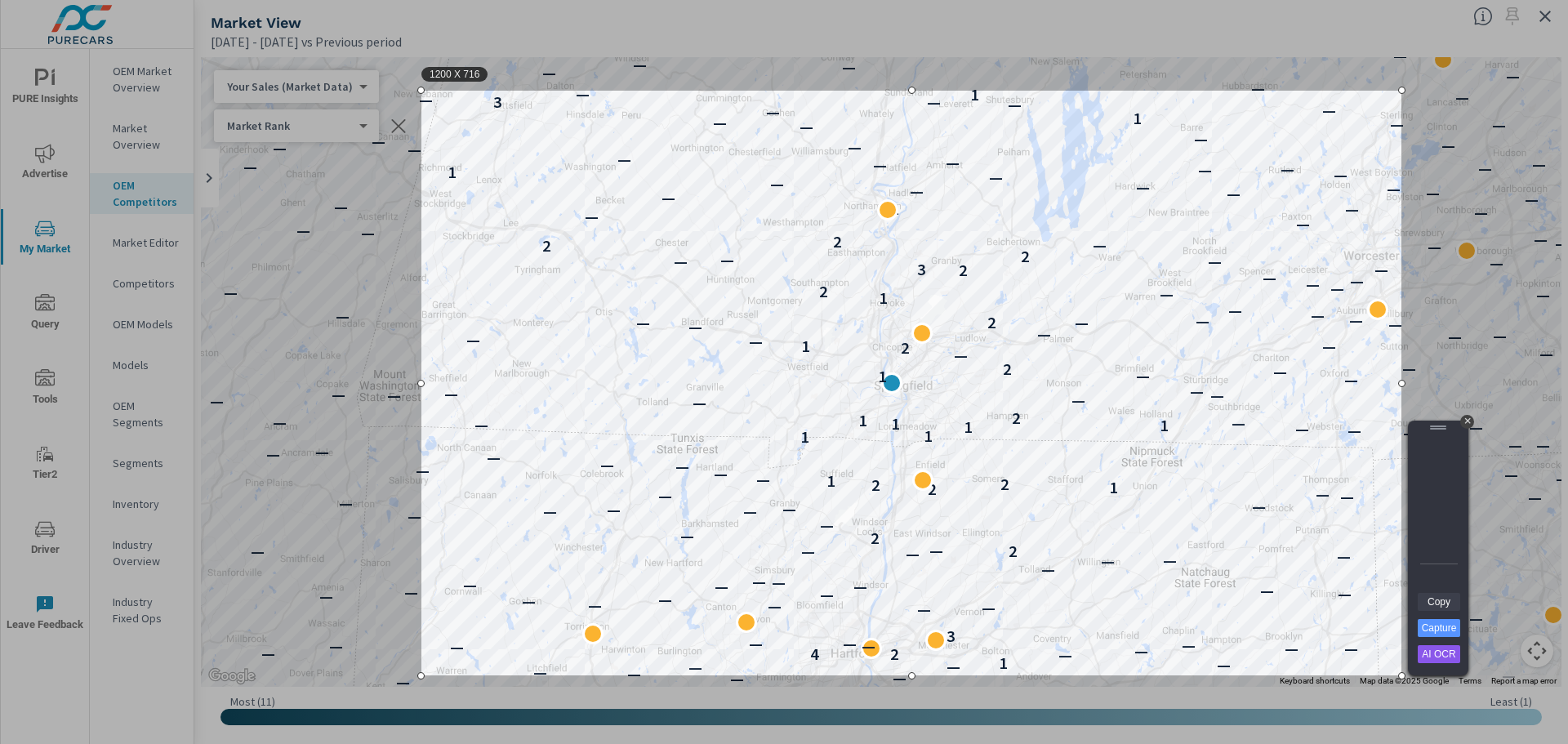
click at [1427, 599] on link "Copy" at bounding box center [1439, 602] width 43 height 18
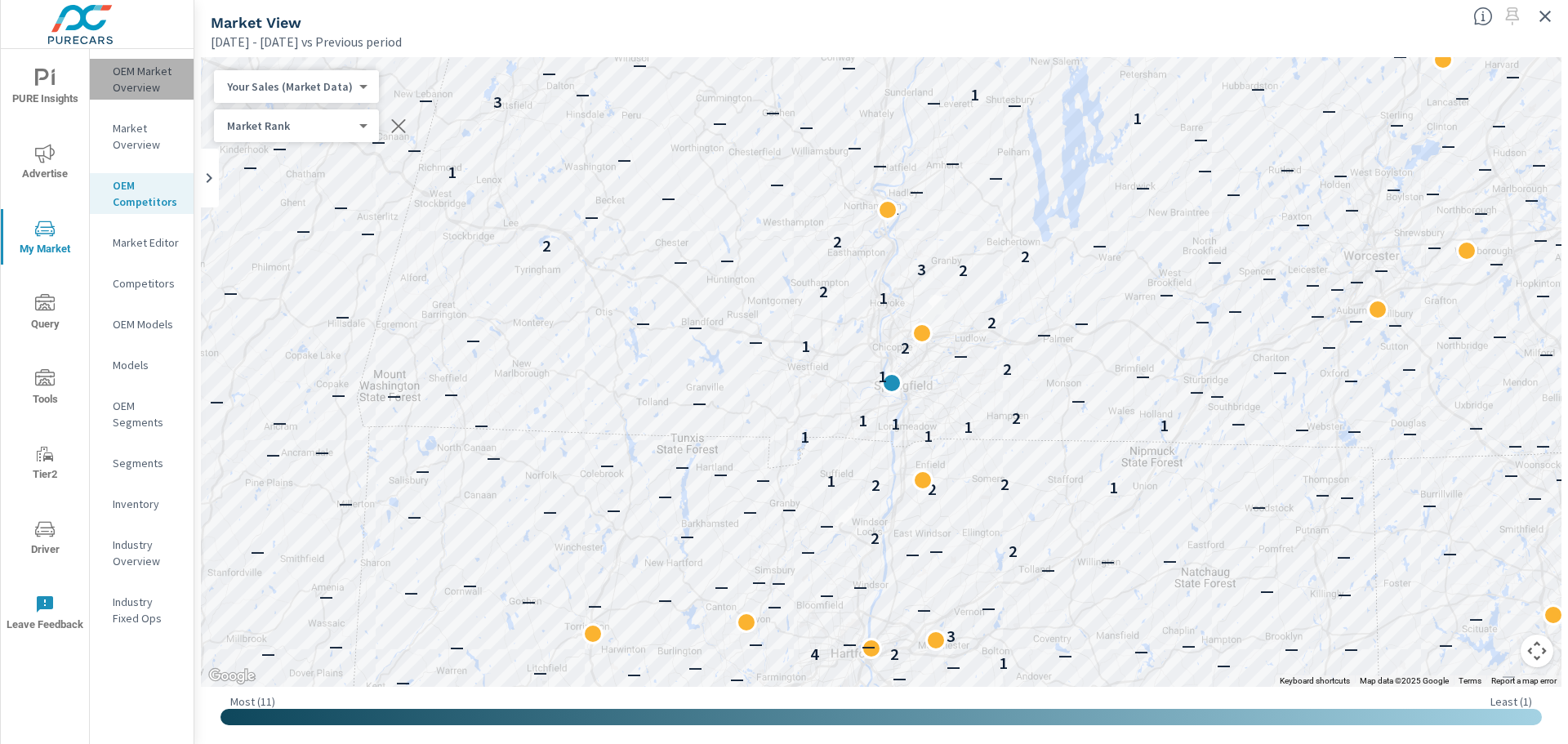
click at [144, 74] on p "OEM Market Overview" at bounding box center [146, 79] width 67 height 33
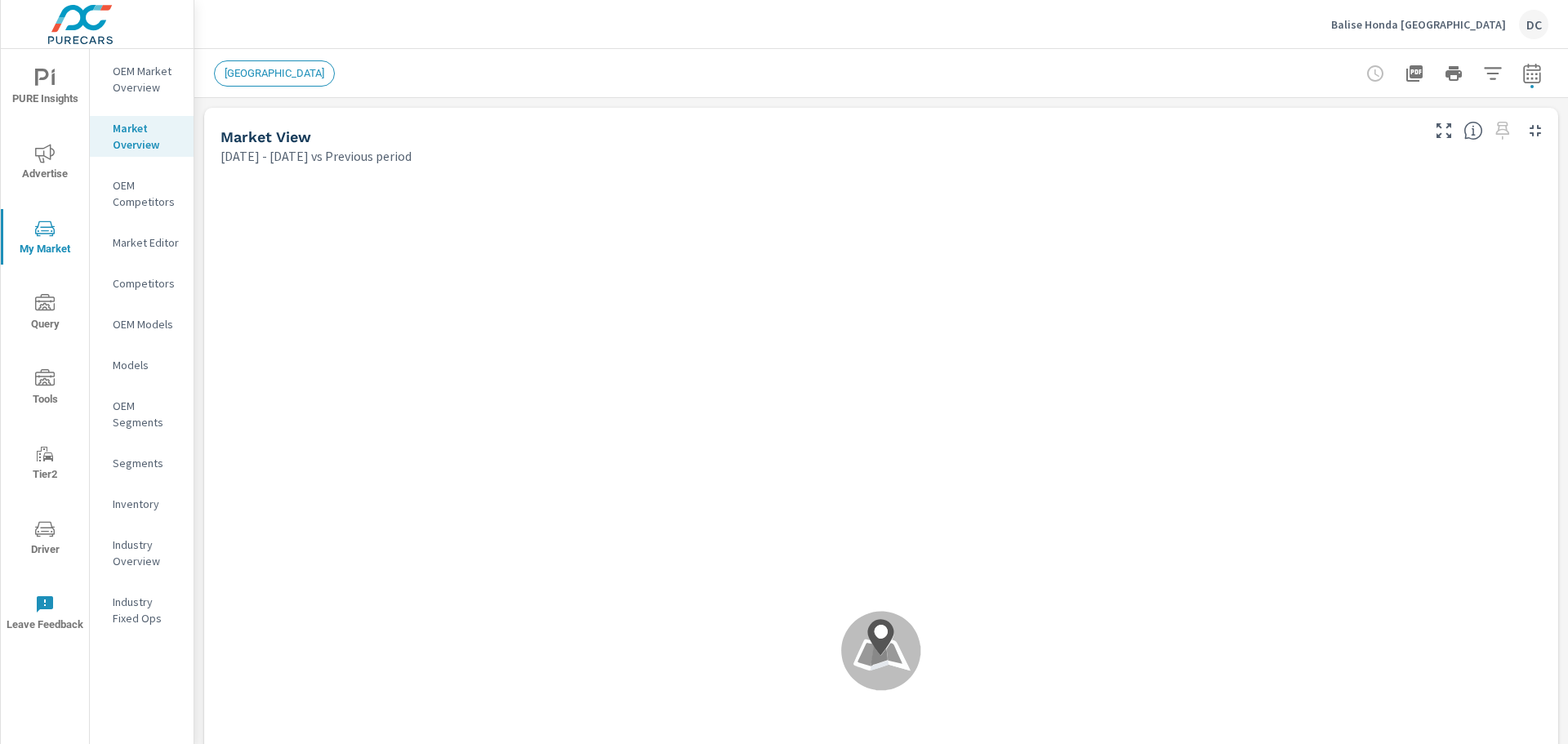
scroll to position [1, 0]
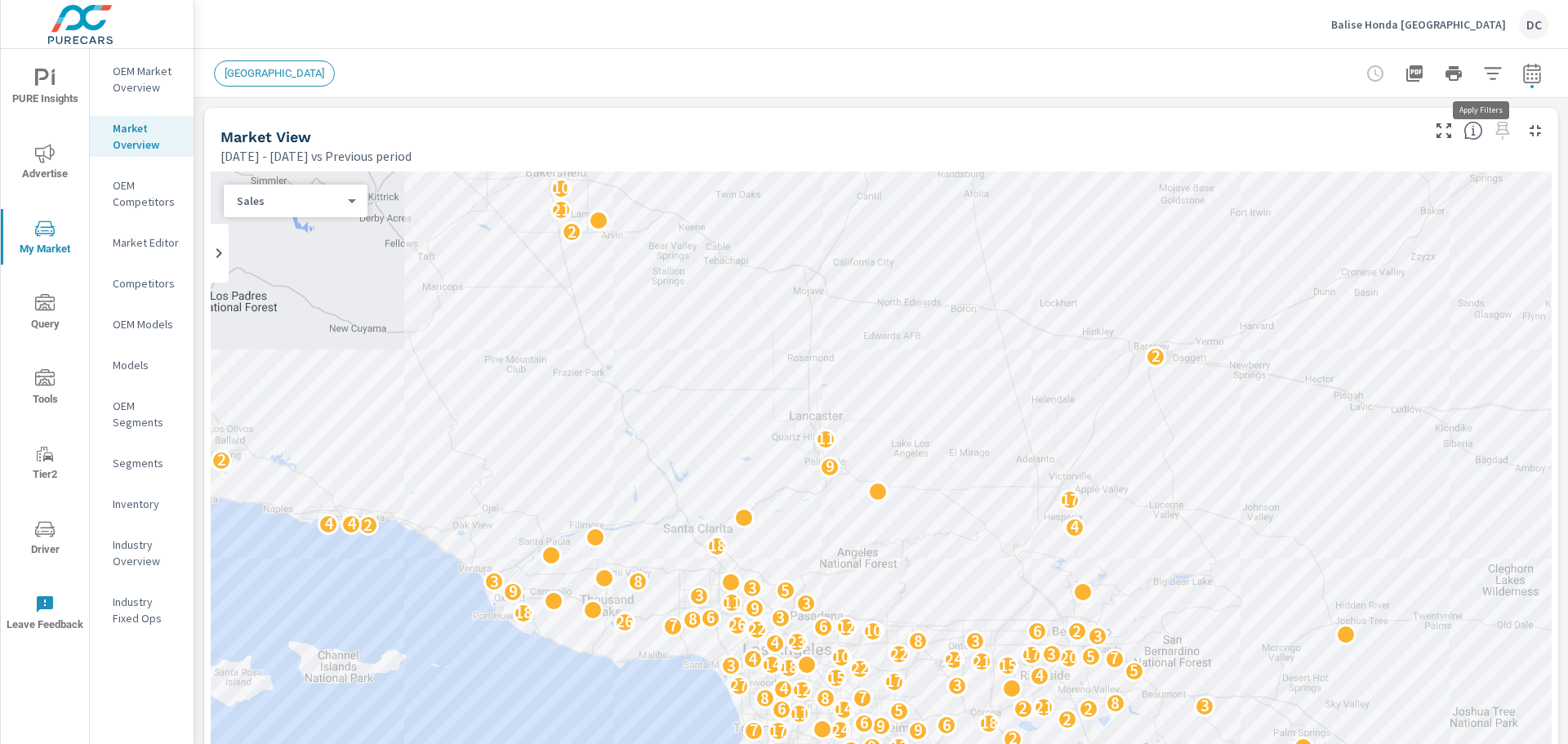
click at [1483, 65] on icon "button" at bounding box center [1493, 74] width 20 height 20
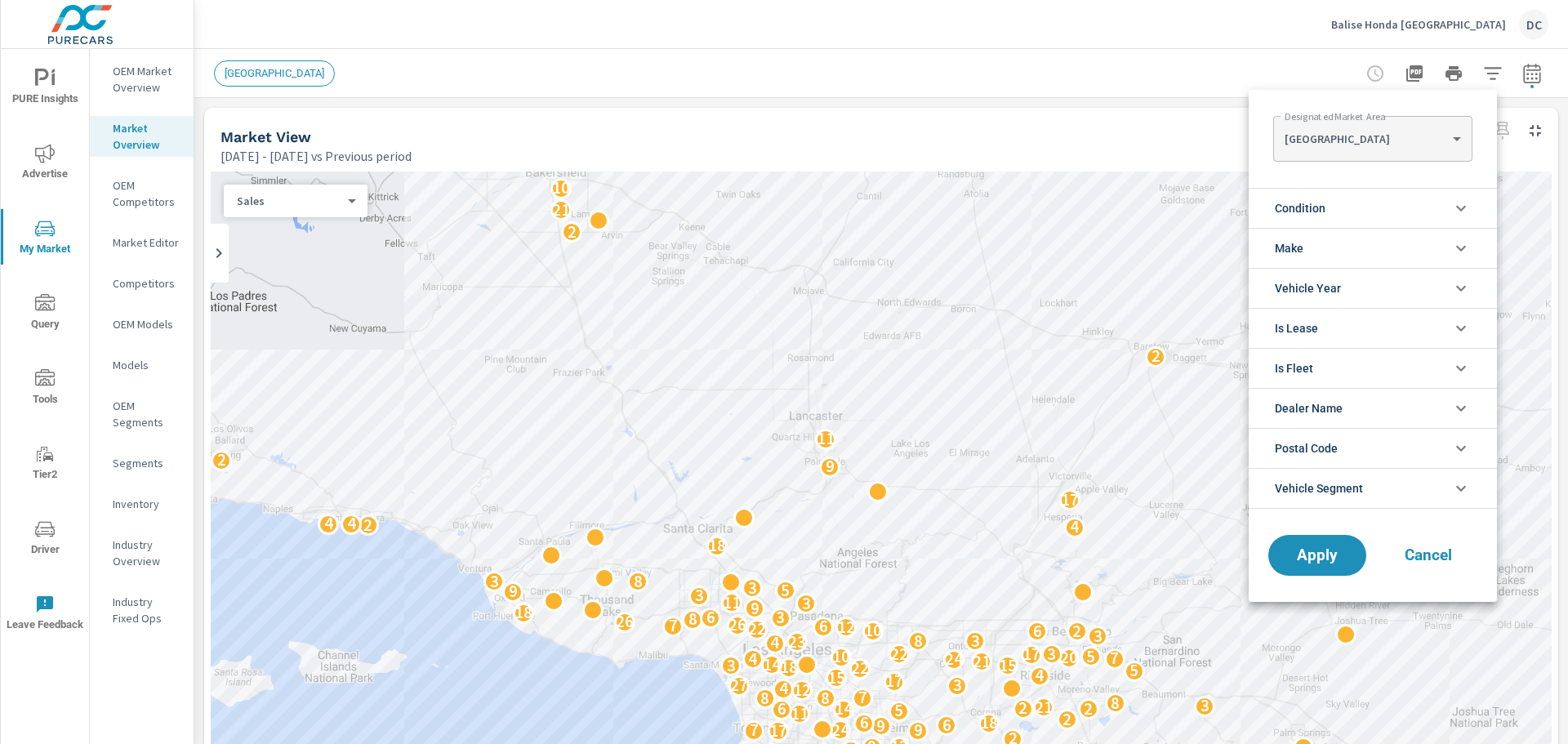
click at [1432, 141] on body "PURE Insights Advertise My Market Query Tools Tier2 Driver Leave Feedback OEM M…" at bounding box center [784, 372] width 1568 height 744
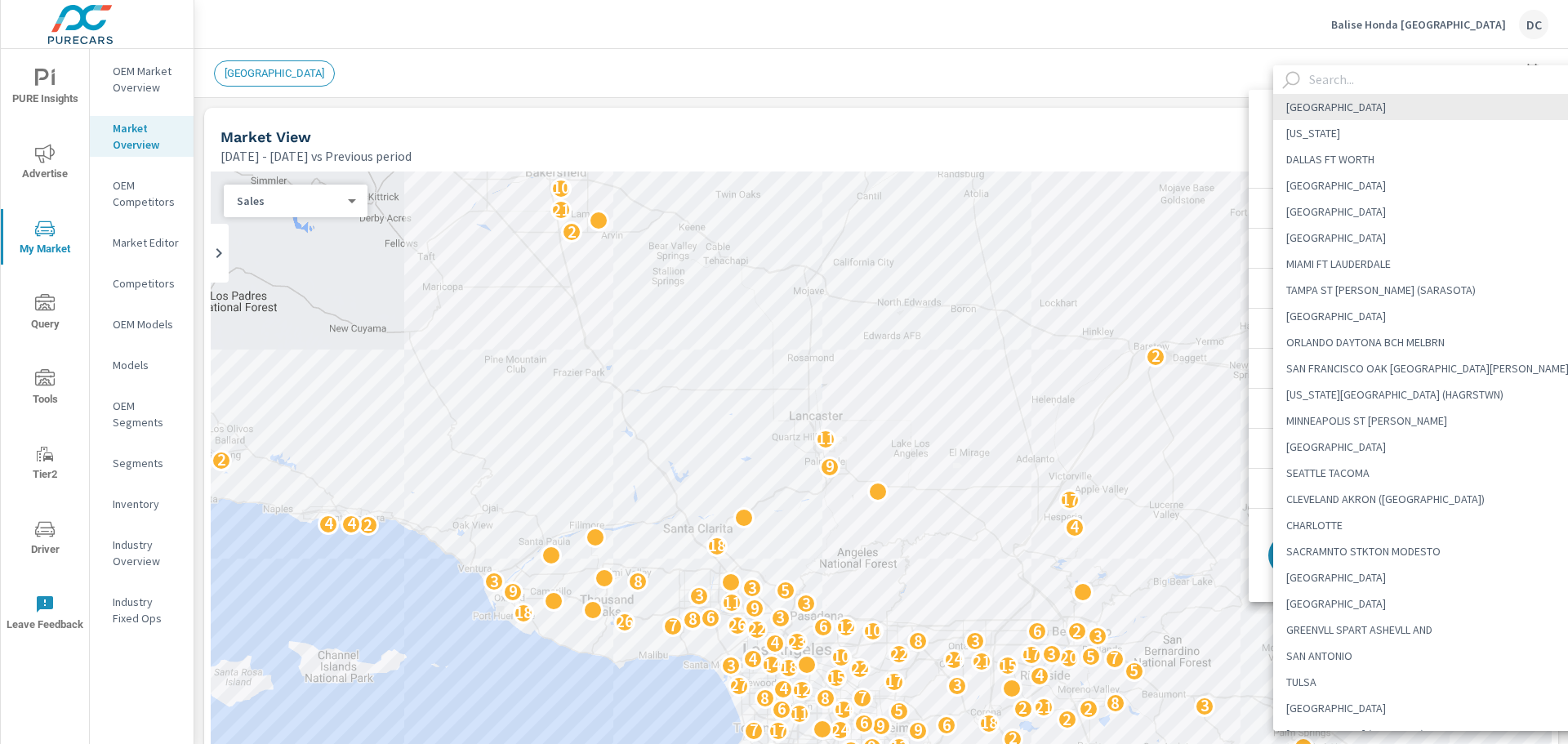
click at [1381, 82] on input "text" at bounding box center [1448, 80] width 292 height 28
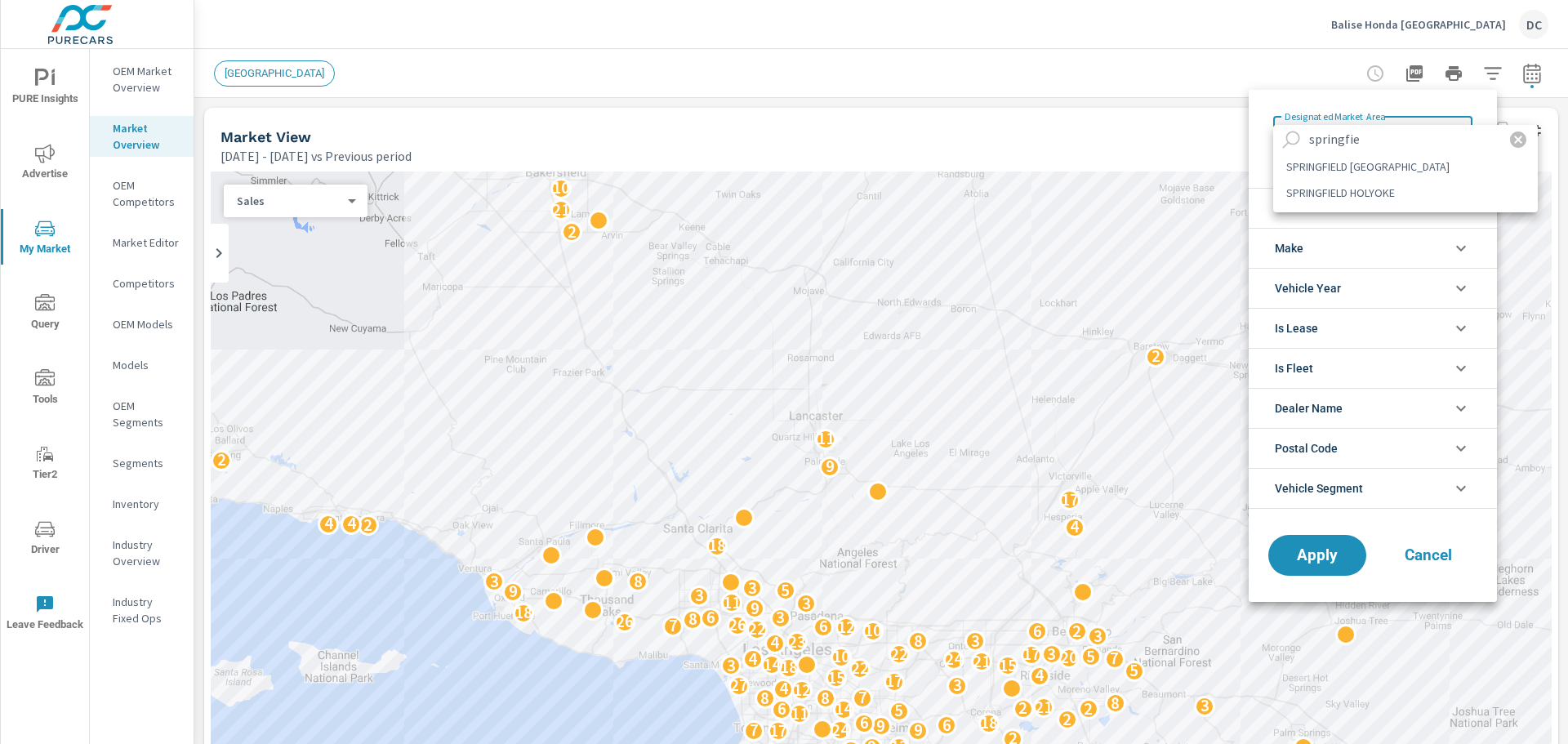
type input "springfie"
click at [1362, 183] on li "SPRINGFIELD HOLYOKE" at bounding box center [1405, 192] width 265 height 26
type Area "SPRINGFIELD HOLYOKE"
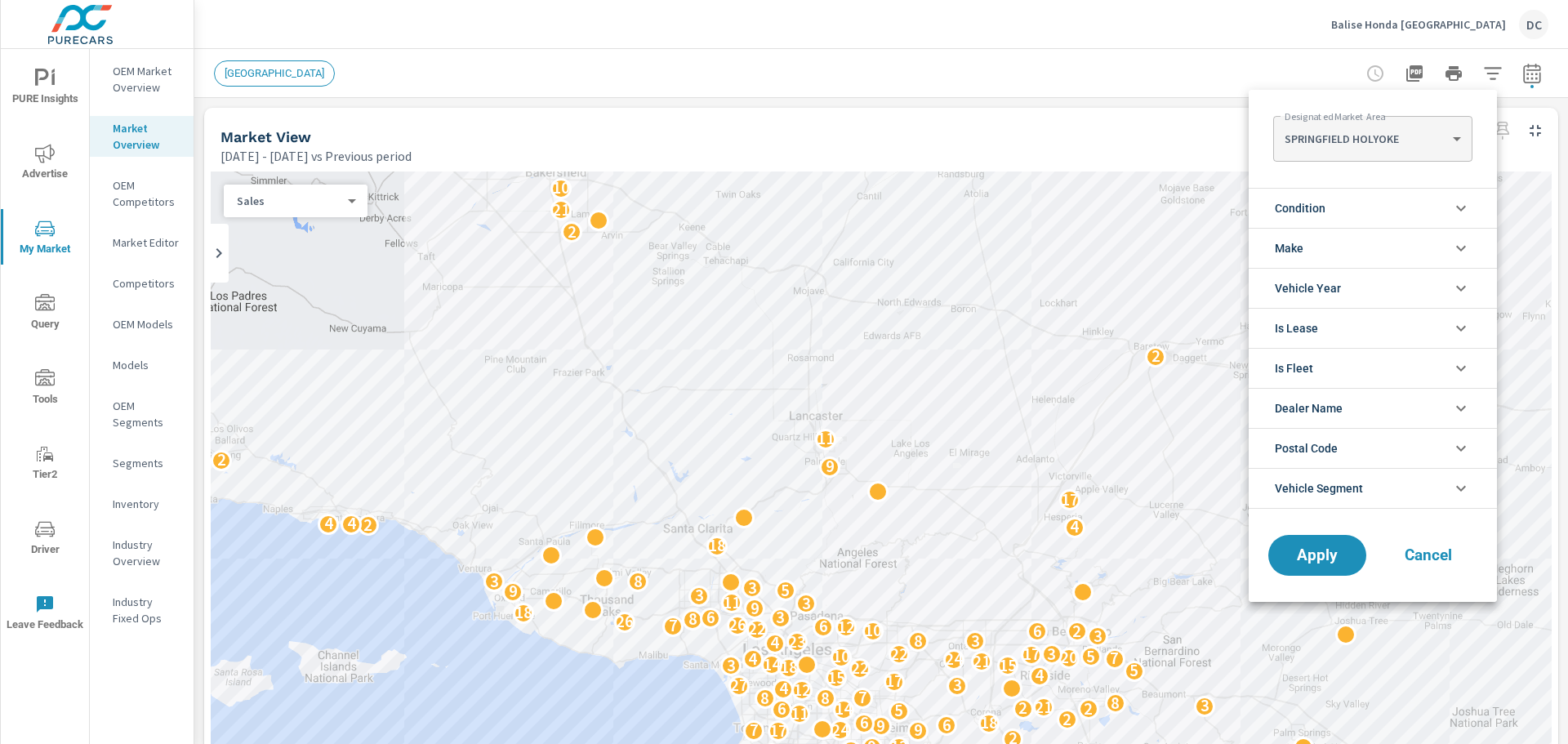
click at [1379, 212] on li "Condition" at bounding box center [1373, 208] width 248 height 40
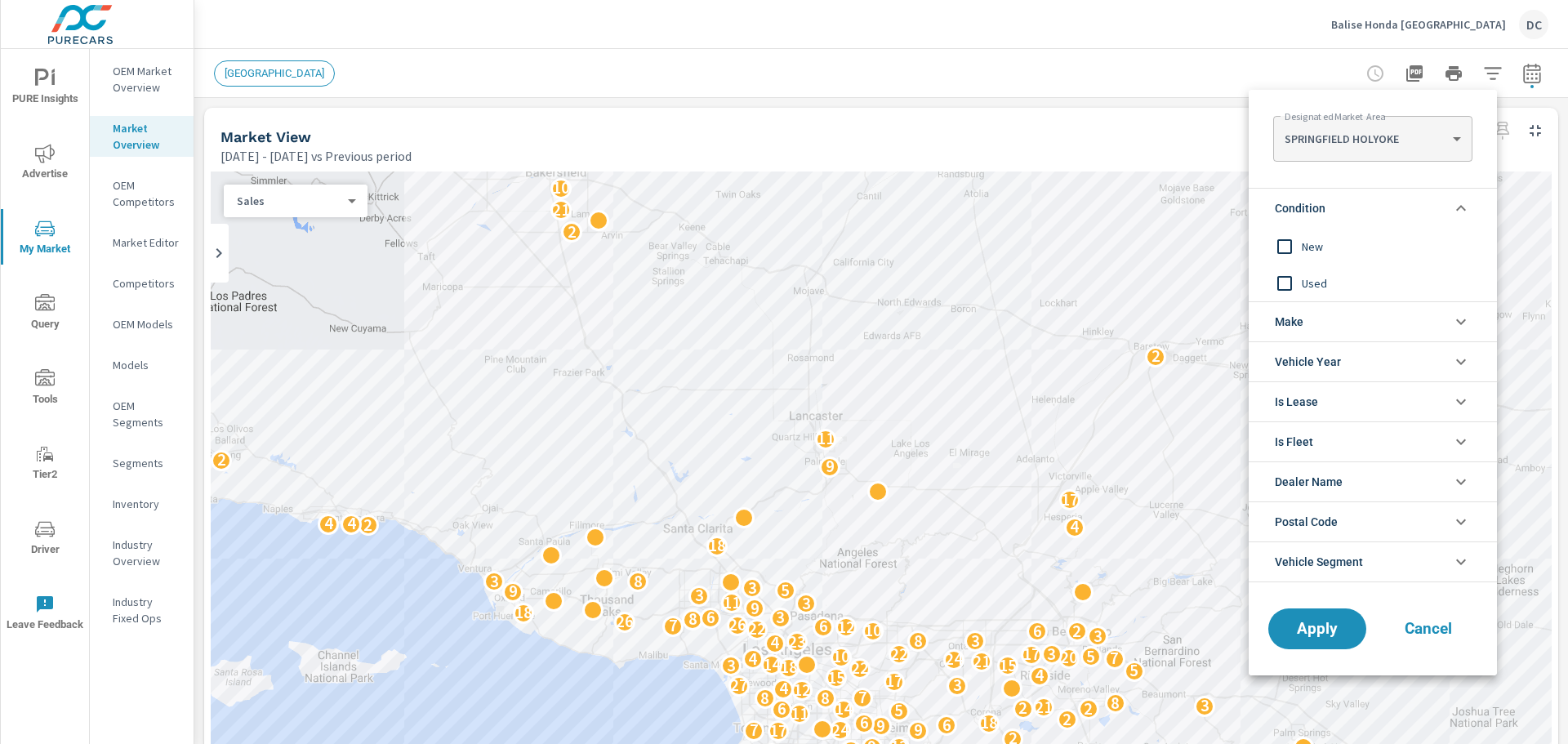
click at [1329, 247] on span "New" at bounding box center [1392, 247] width 179 height 20
click at [1325, 625] on span "Apply" at bounding box center [1317, 630] width 67 height 16
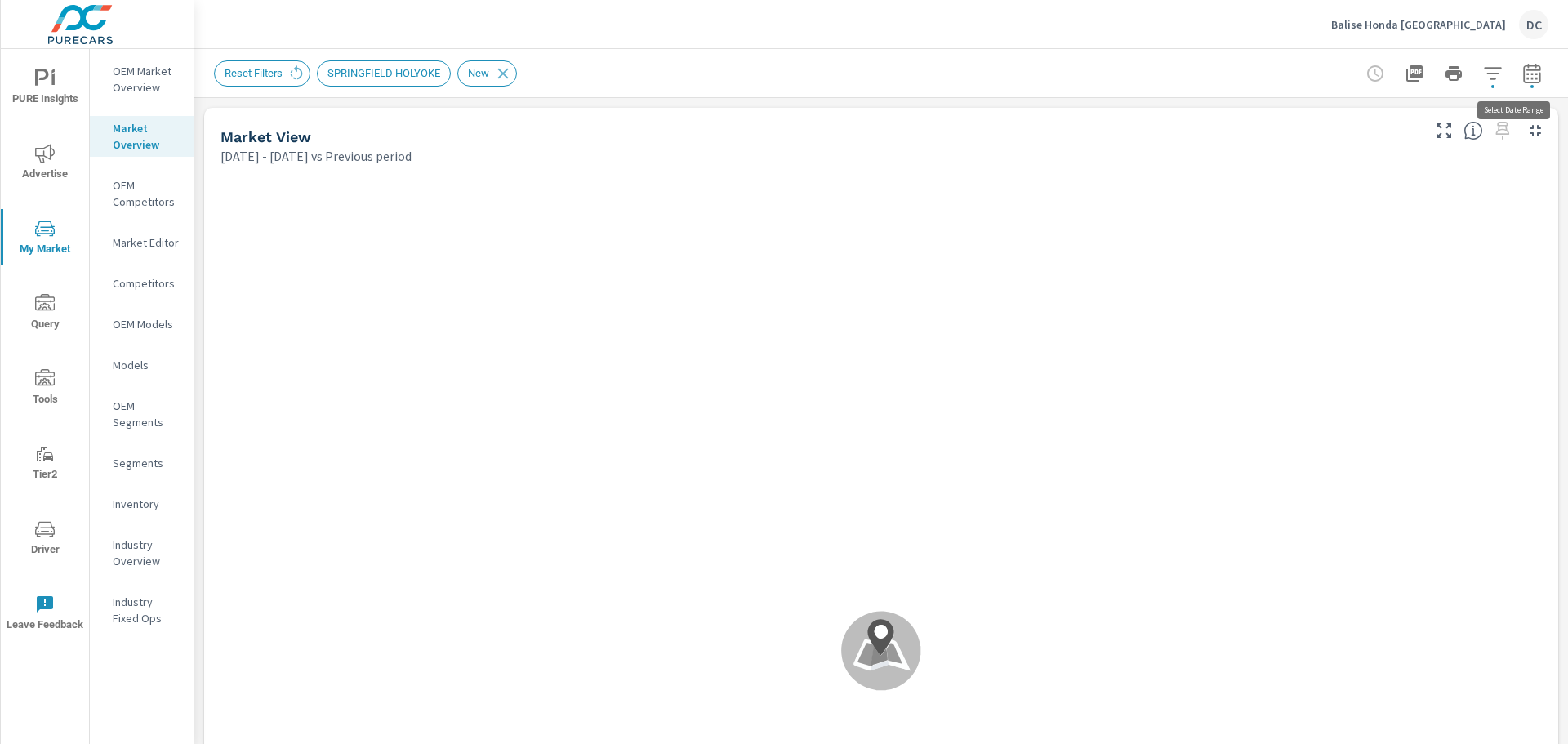
scroll to position [1, 0]
click at [1523, 72] on icon "button" at bounding box center [1531, 73] width 17 height 20
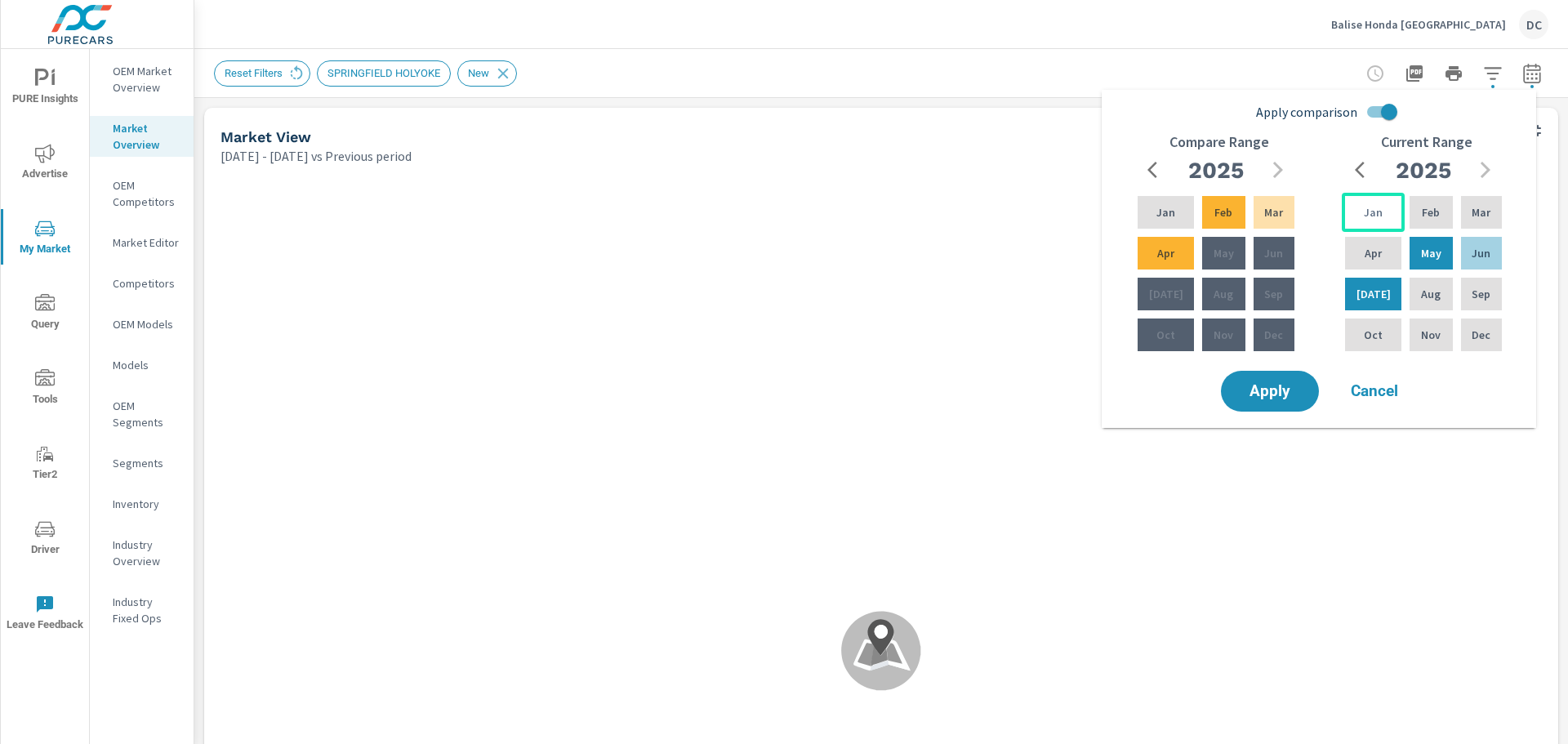
click at [1375, 212] on p "Jan" at bounding box center [1373, 212] width 19 height 16
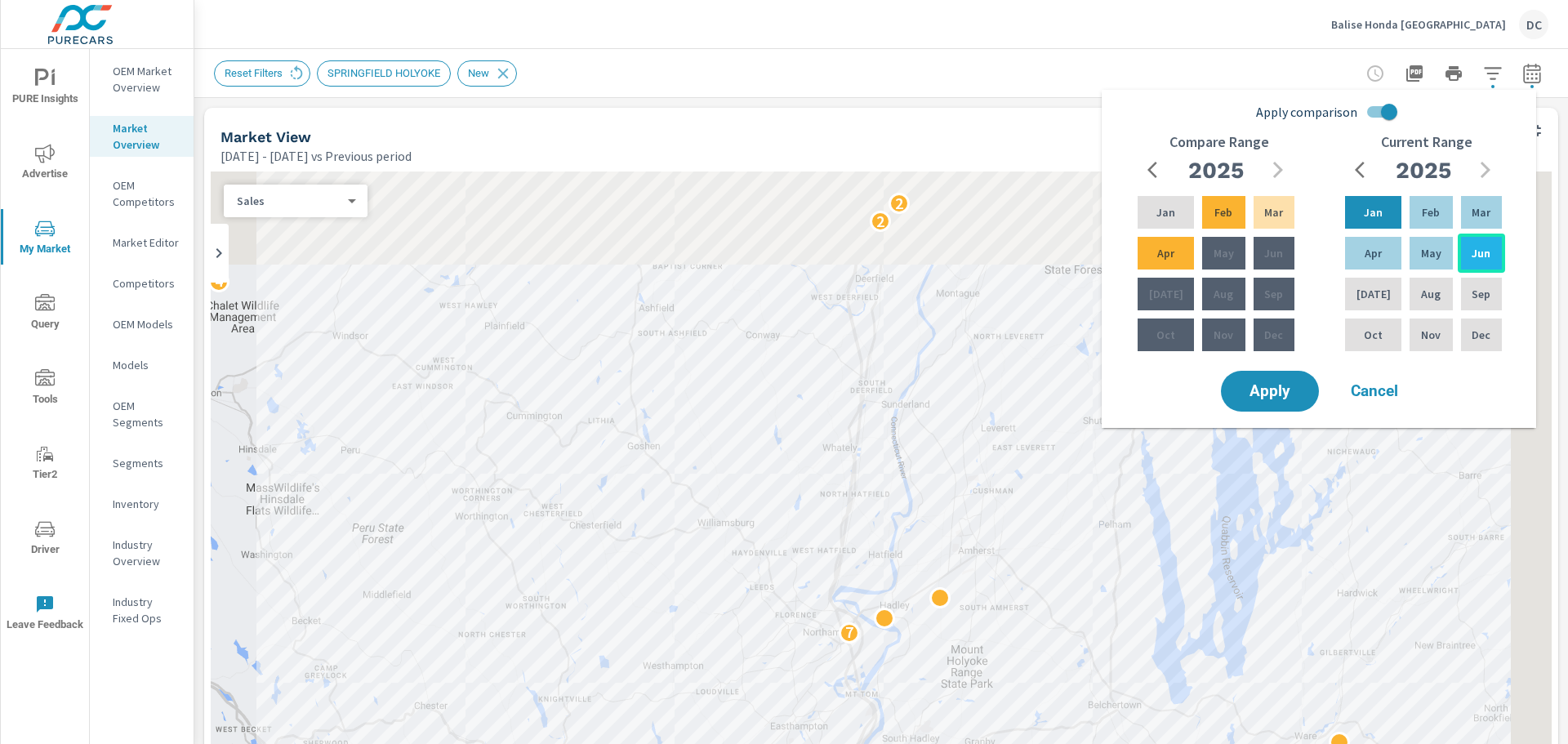
click at [1466, 251] on div "Jun" at bounding box center [1481, 254] width 47 height 39
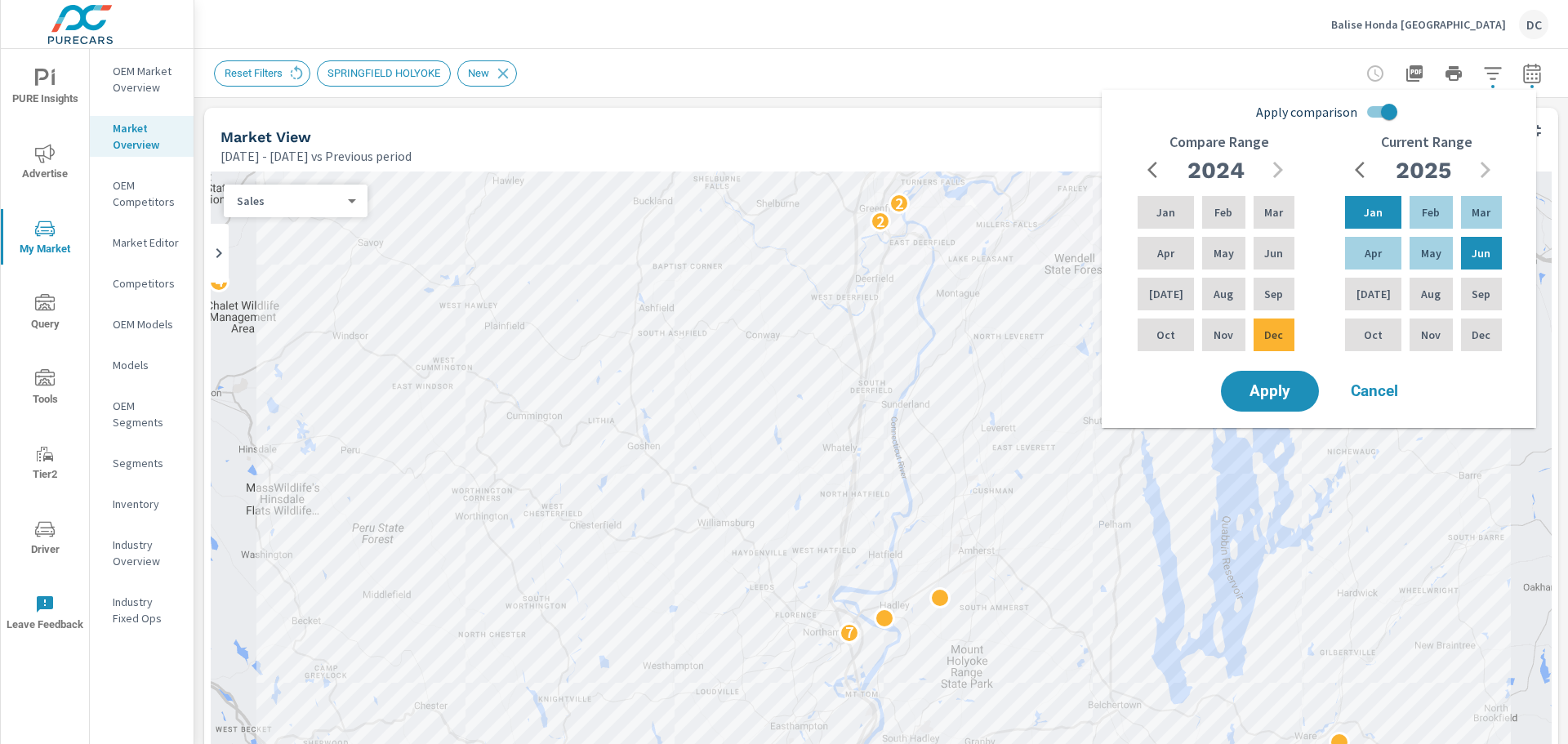
click at [1382, 117] on input "Apply comparison" at bounding box center [1389, 112] width 93 height 31
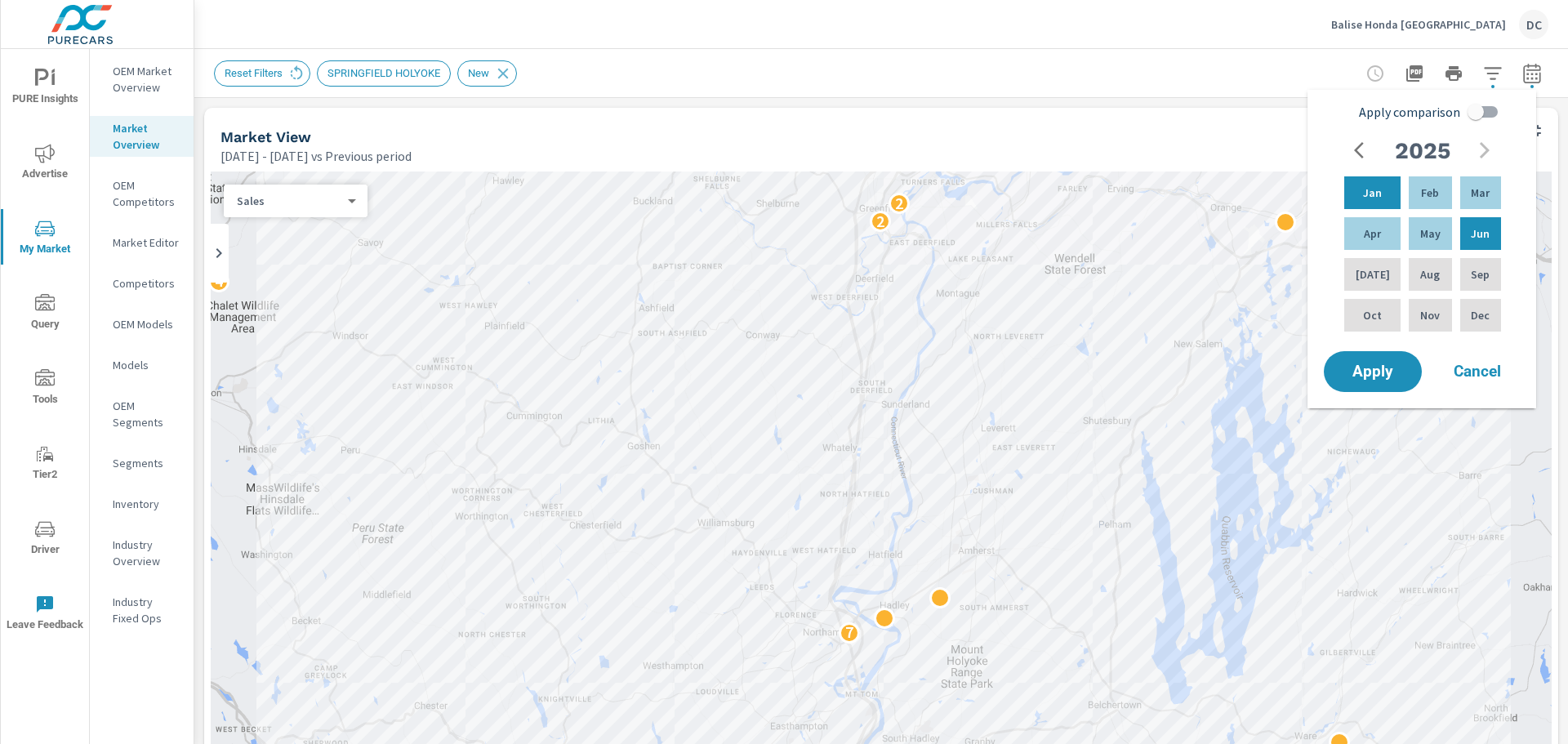
click at [1473, 116] on input "Apply comparison" at bounding box center [1475, 112] width 93 height 31
checkbox input "true"
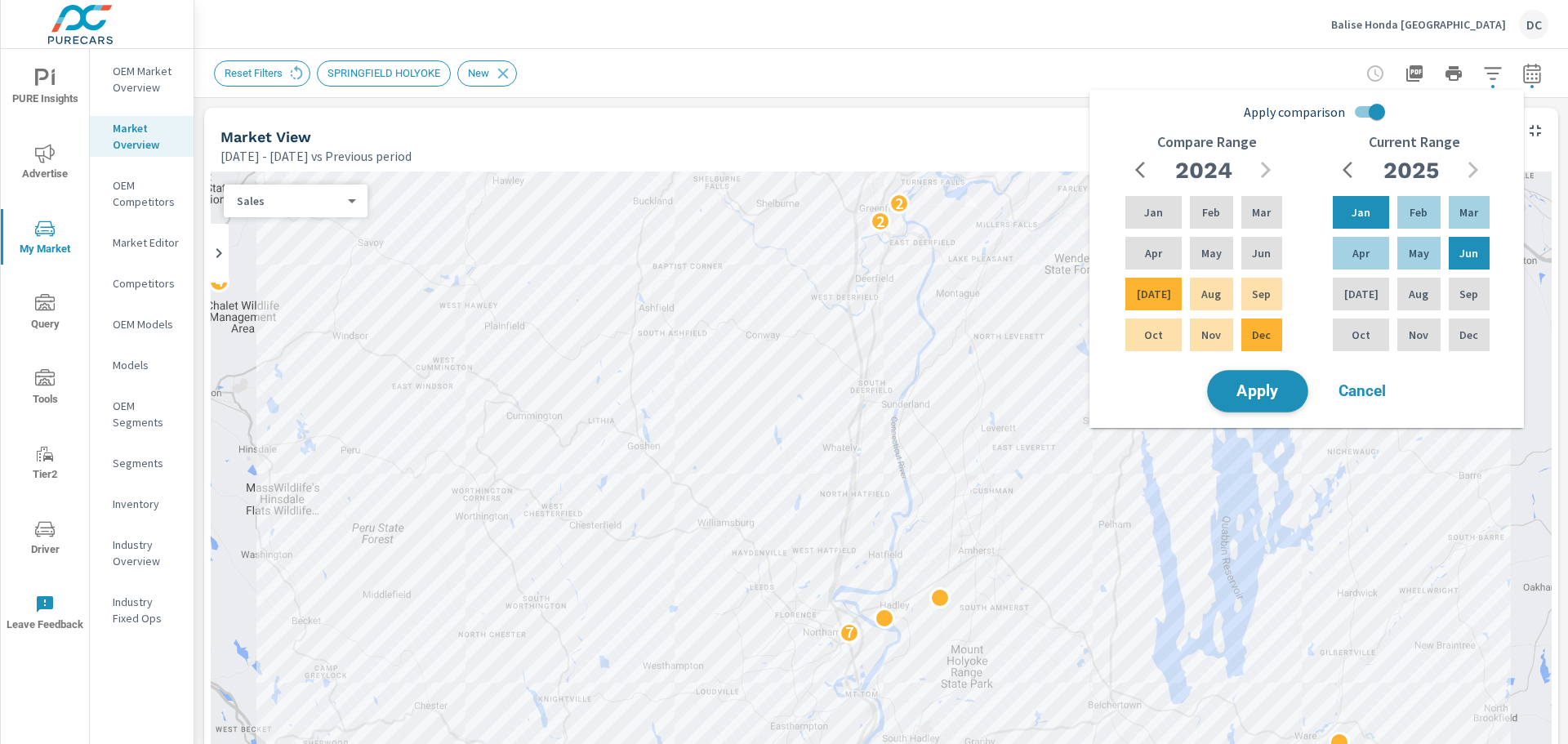
click at [1277, 393] on span "Apply" at bounding box center [1258, 392] width 67 height 16
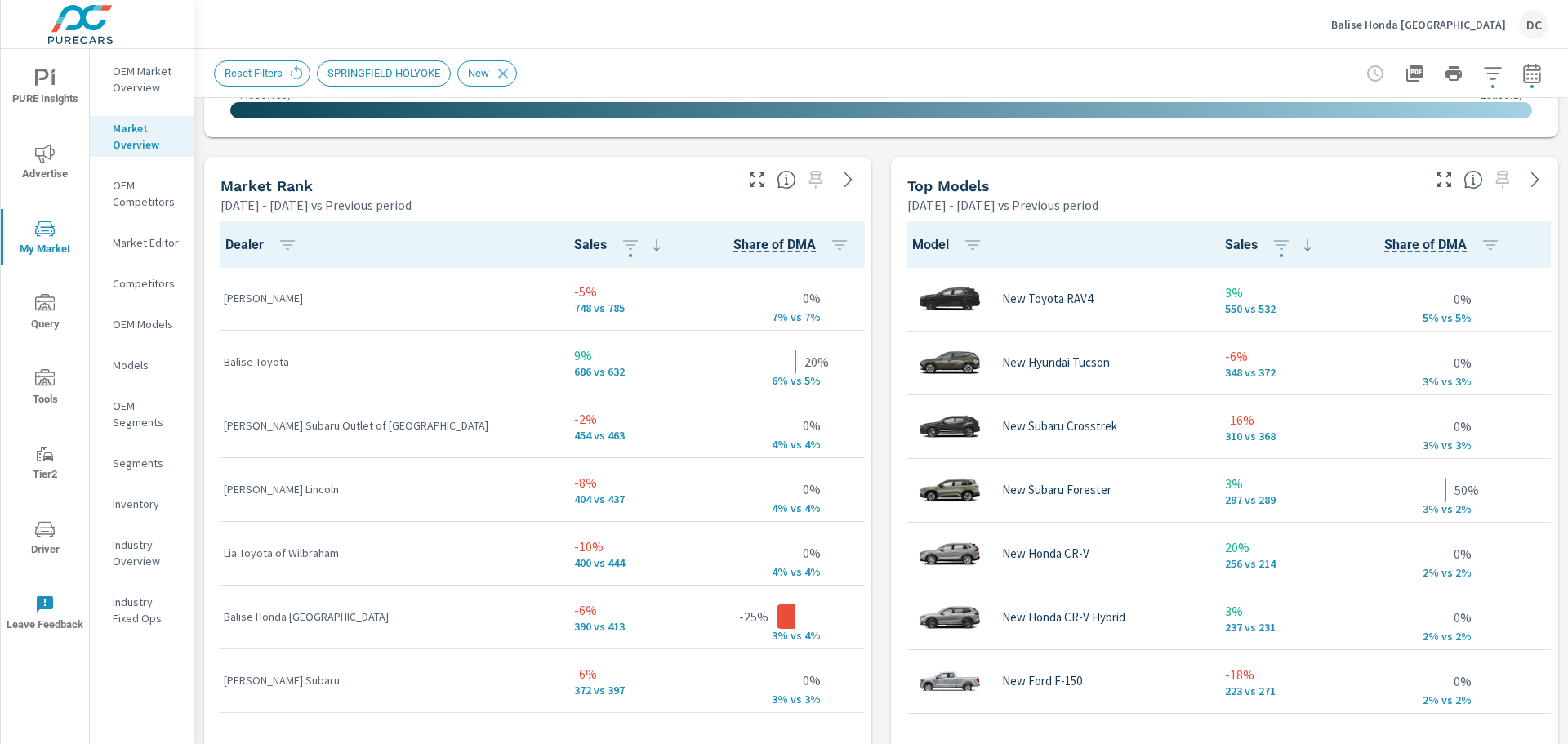
scroll to position [1, 0]
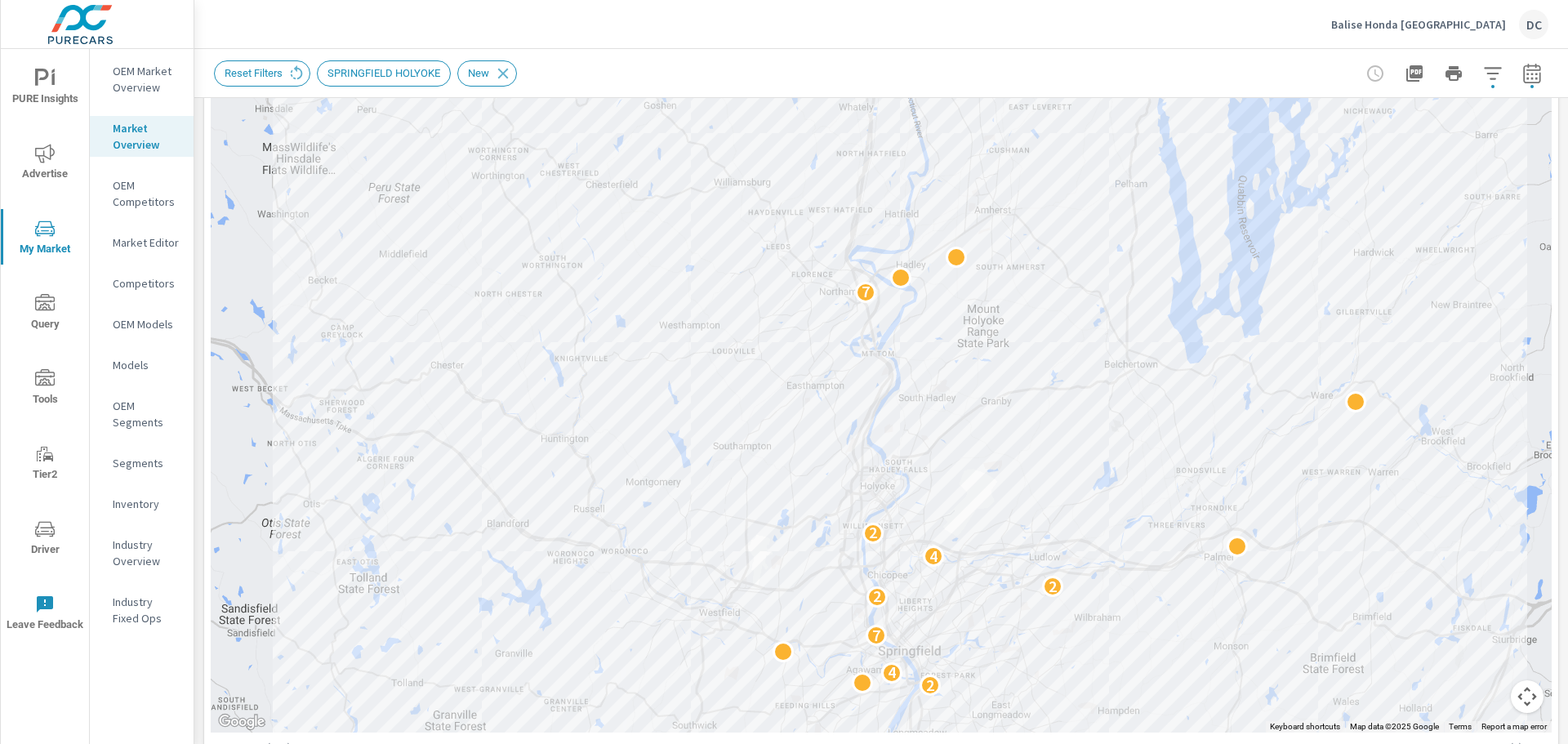
scroll to position [400, 0]
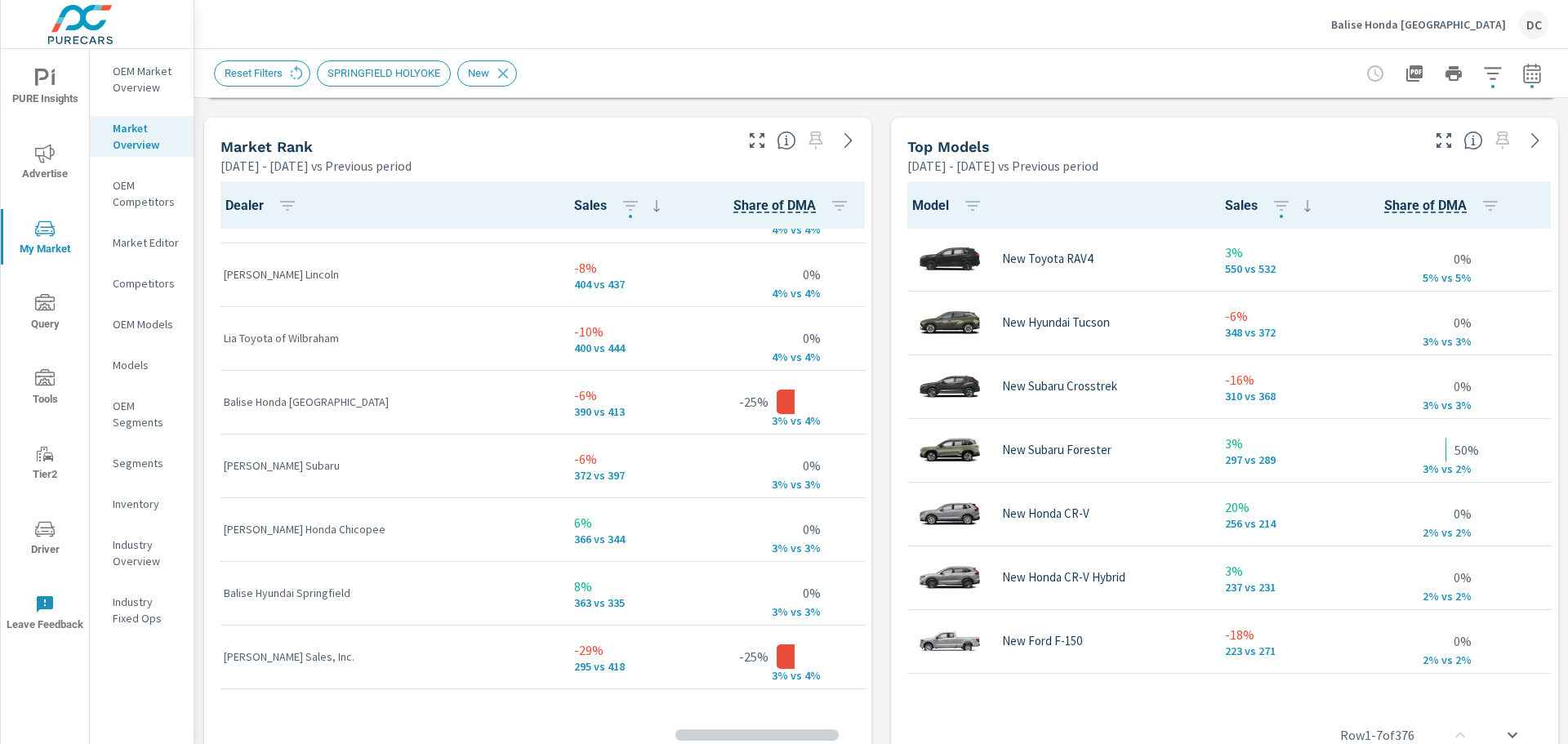
scroll to position [164, 0]
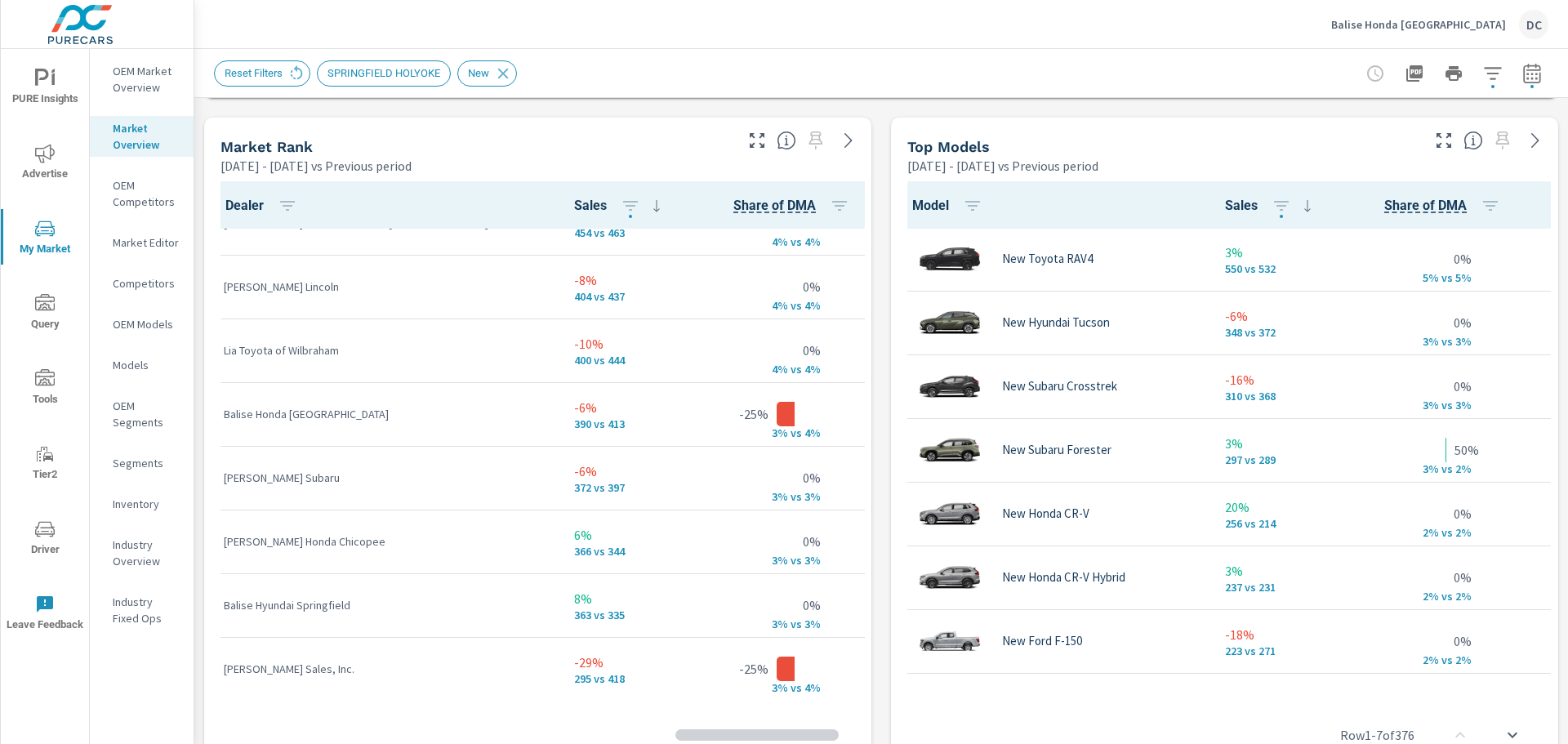
click at [752, 140] on icon "button" at bounding box center [757, 140] width 20 height 20
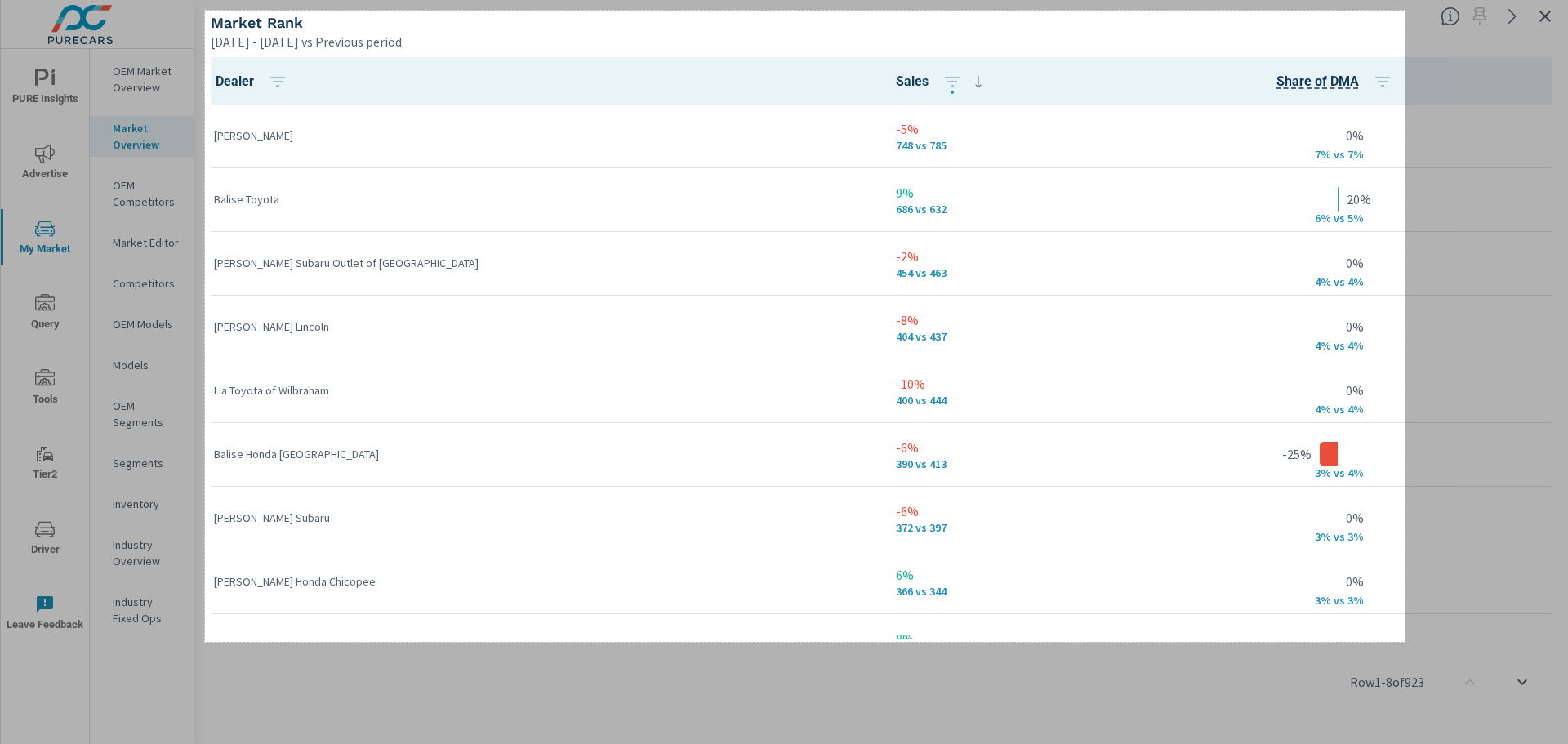
drag, startPoint x: 205, startPoint y: 11, endPoint x: 1405, endPoint y: 642, distance: 1355.8
click at [1405, 642] on div "1469 X 773" at bounding box center [784, 372] width 1568 height 744
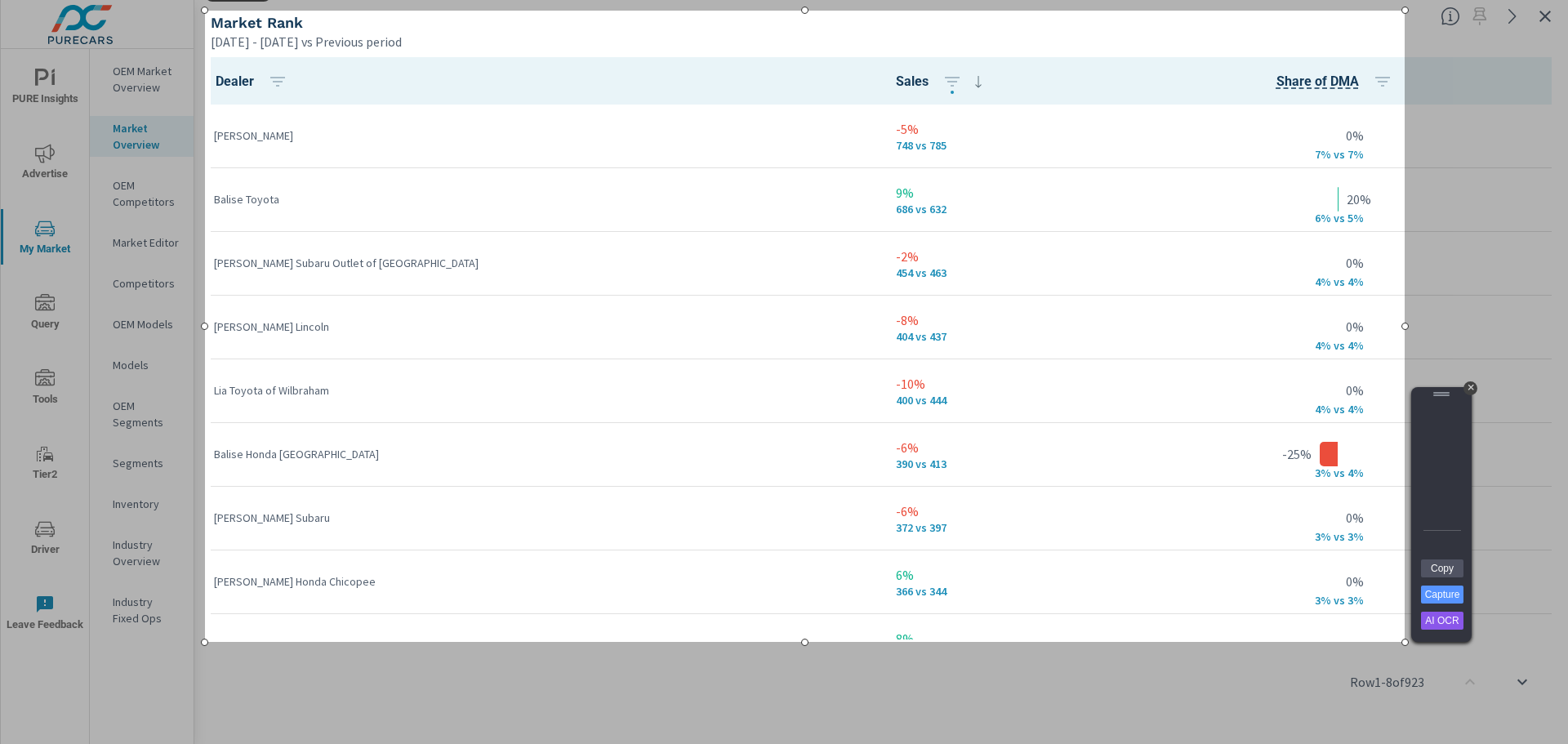
click at [1465, 394] on div at bounding box center [1441, 395] width 60 height 15
click at [1471, 392] on div "+" at bounding box center [1470, 388] width 14 height 14
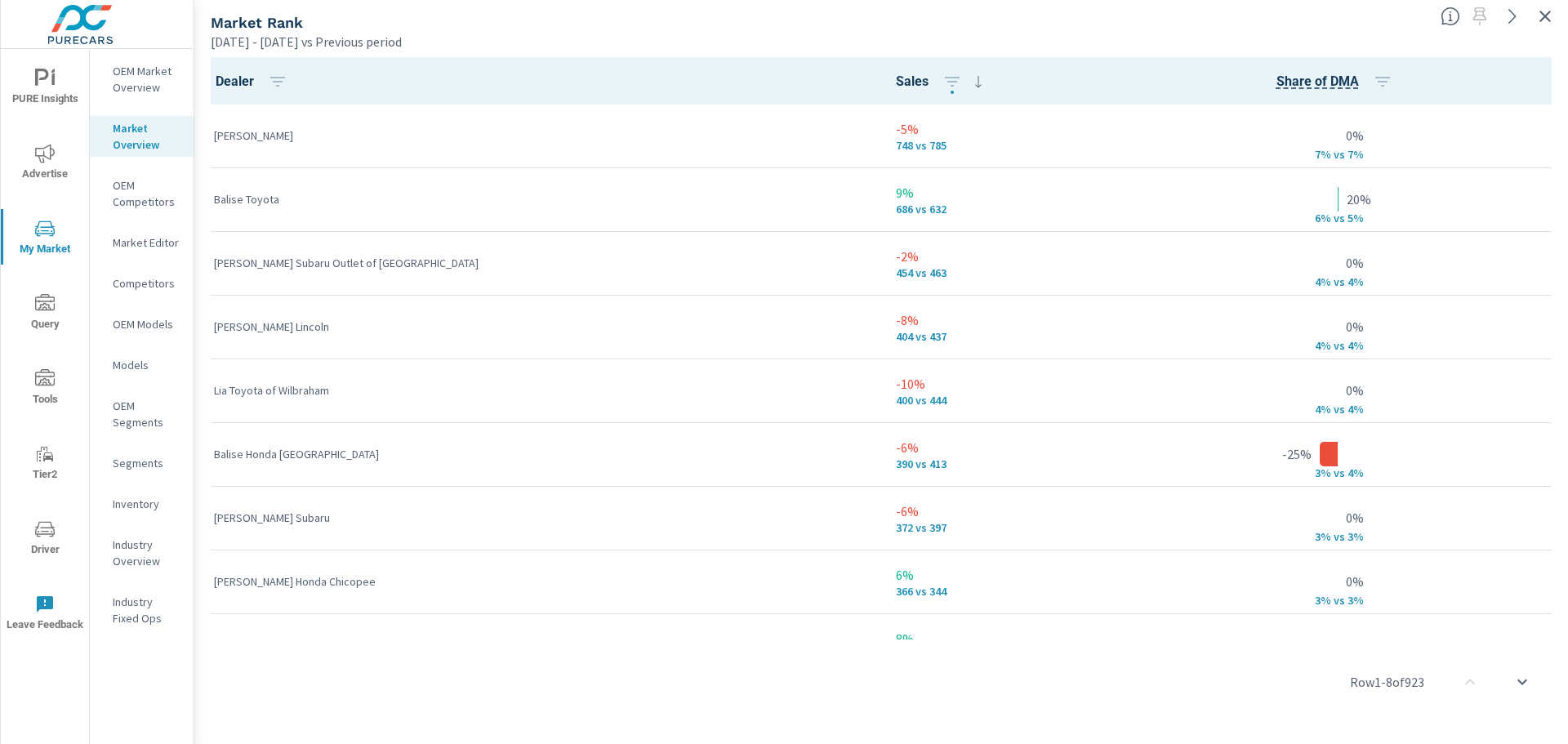
click at [1548, 17] on icon "button" at bounding box center [1545, 16] width 20 height 20
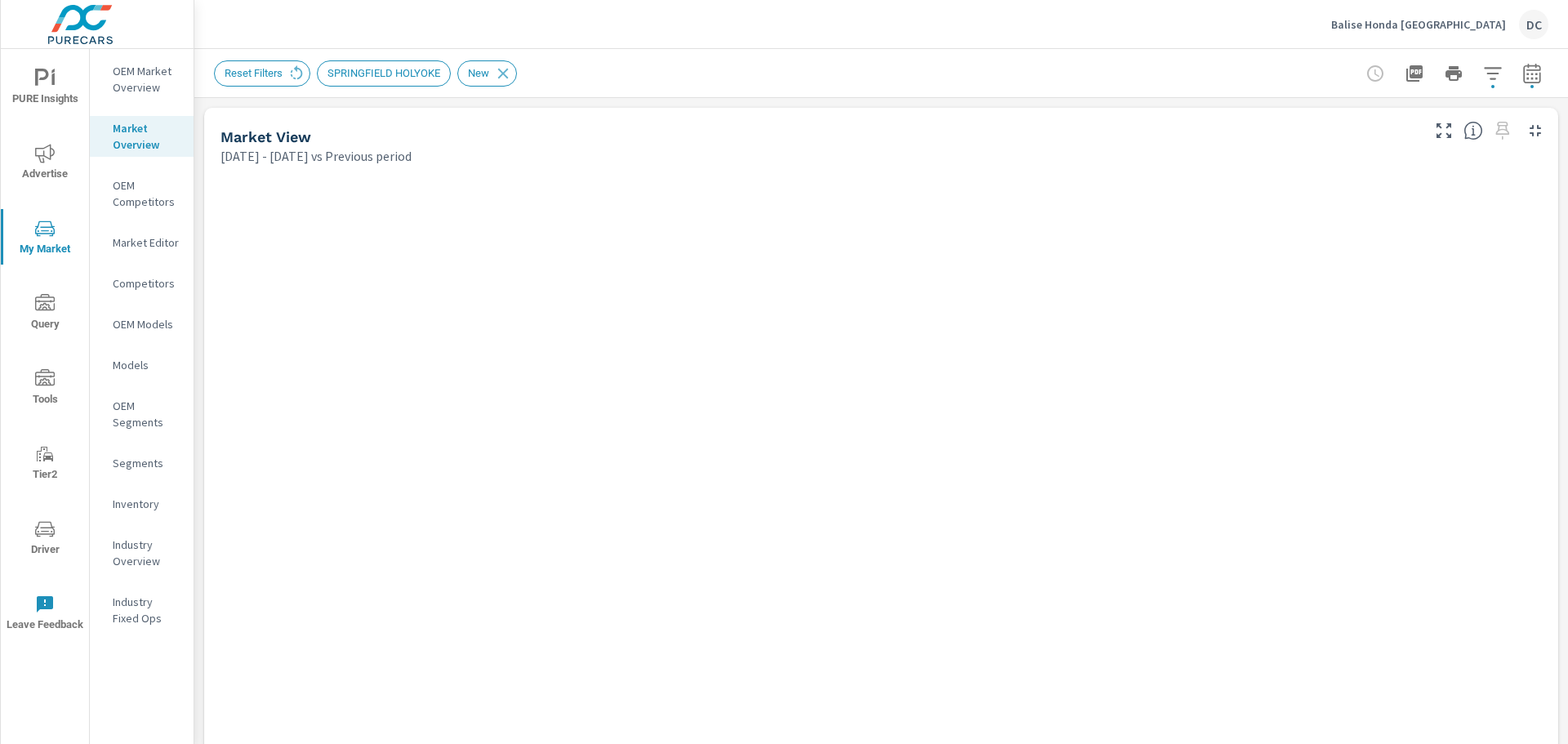
click at [1516, 76] on button "button" at bounding box center [1532, 73] width 33 height 33
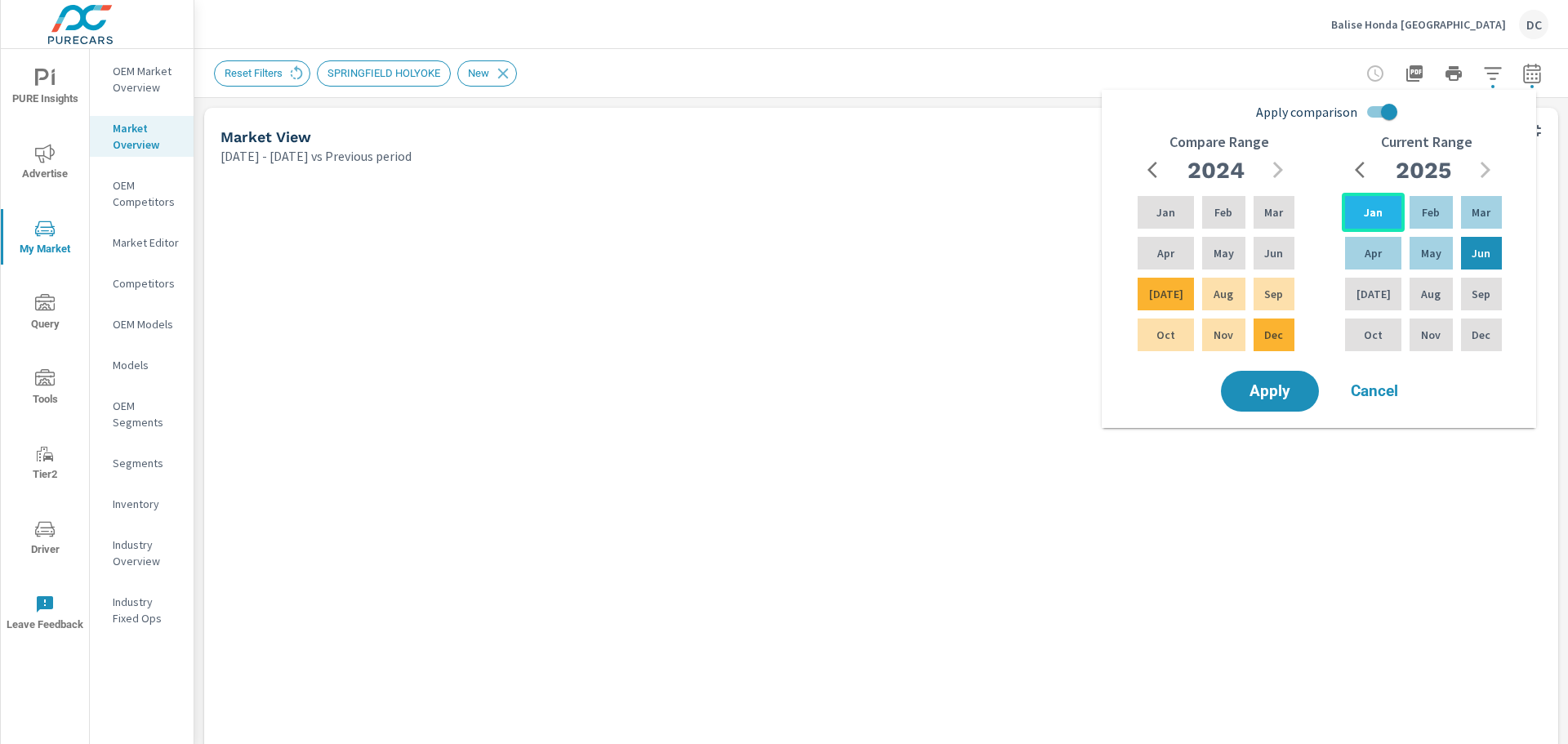
click at [1369, 213] on p "Jan" at bounding box center [1373, 212] width 19 height 16
click at [1408, 246] on div "May" at bounding box center [1431, 254] width 49 height 39
click at [1380, 116] on input "Apply comparison" at bounding box center [1389, 112] width 93 height 31
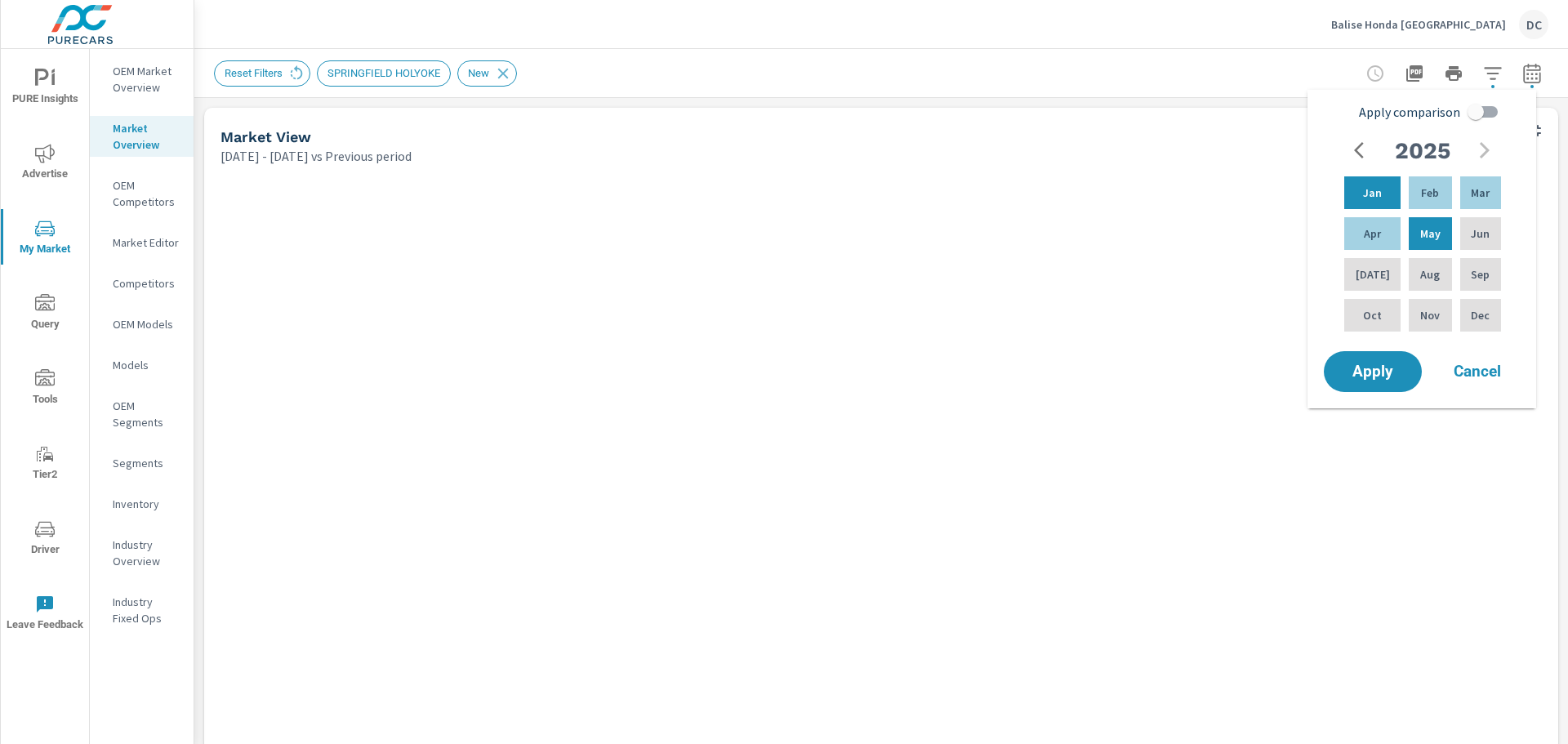
click at [1479, 111] on input "Apply comparison" at bounding box center [1475, 112] width 93 height 31
checkbox input "true"
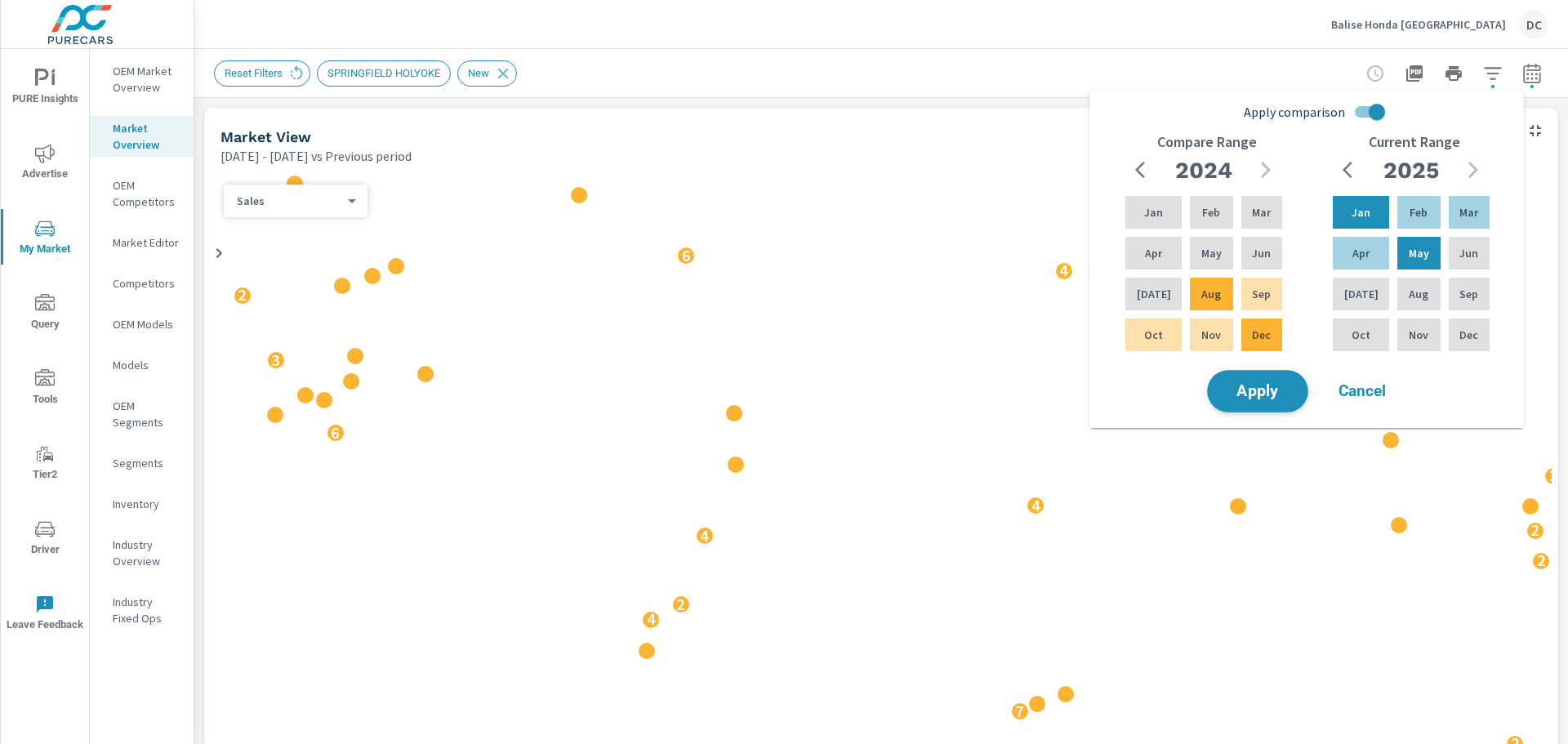
click at [1290, 392] on span "Apply" at bounding box center [1258, 392] width 67 height 16
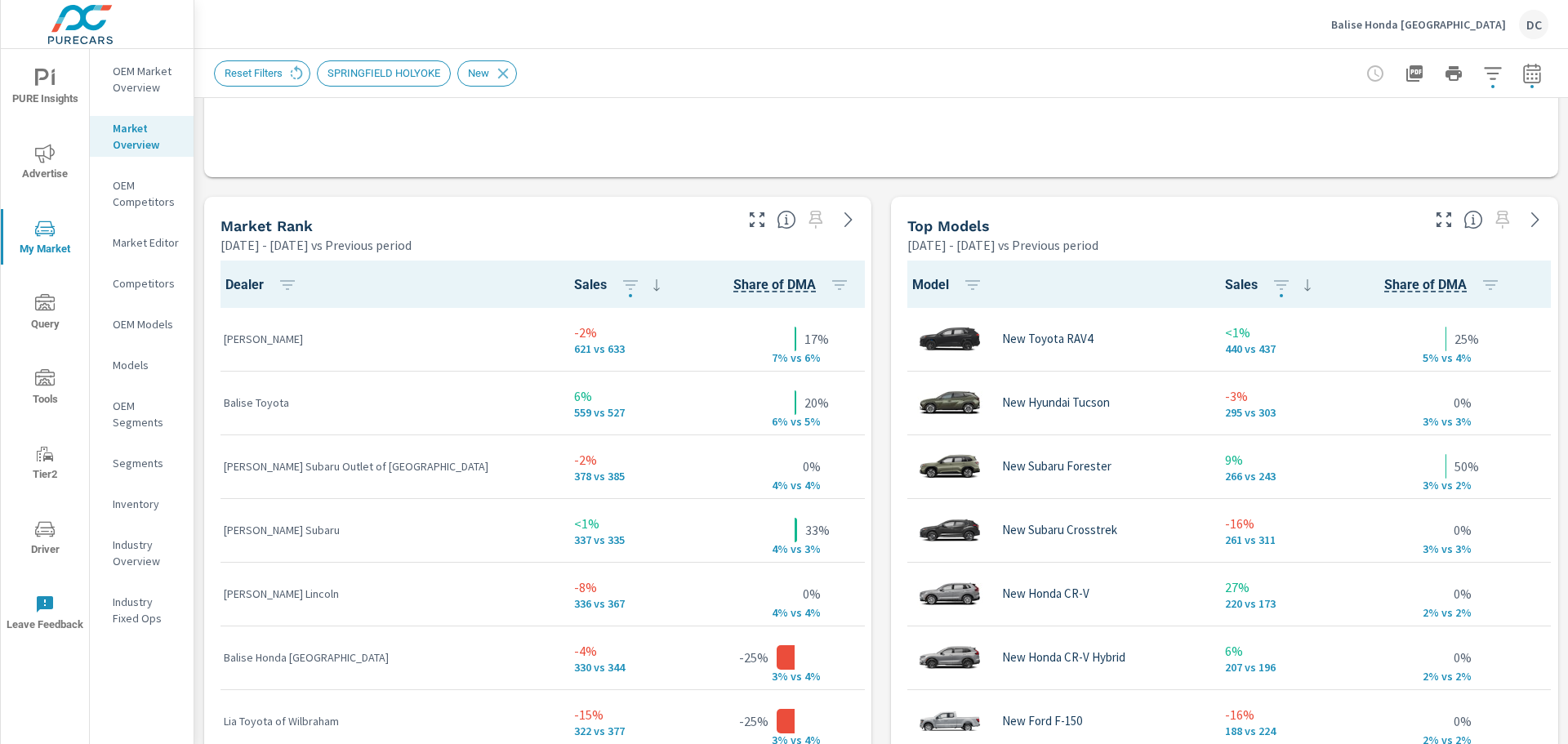
scroll to position [1, 0]
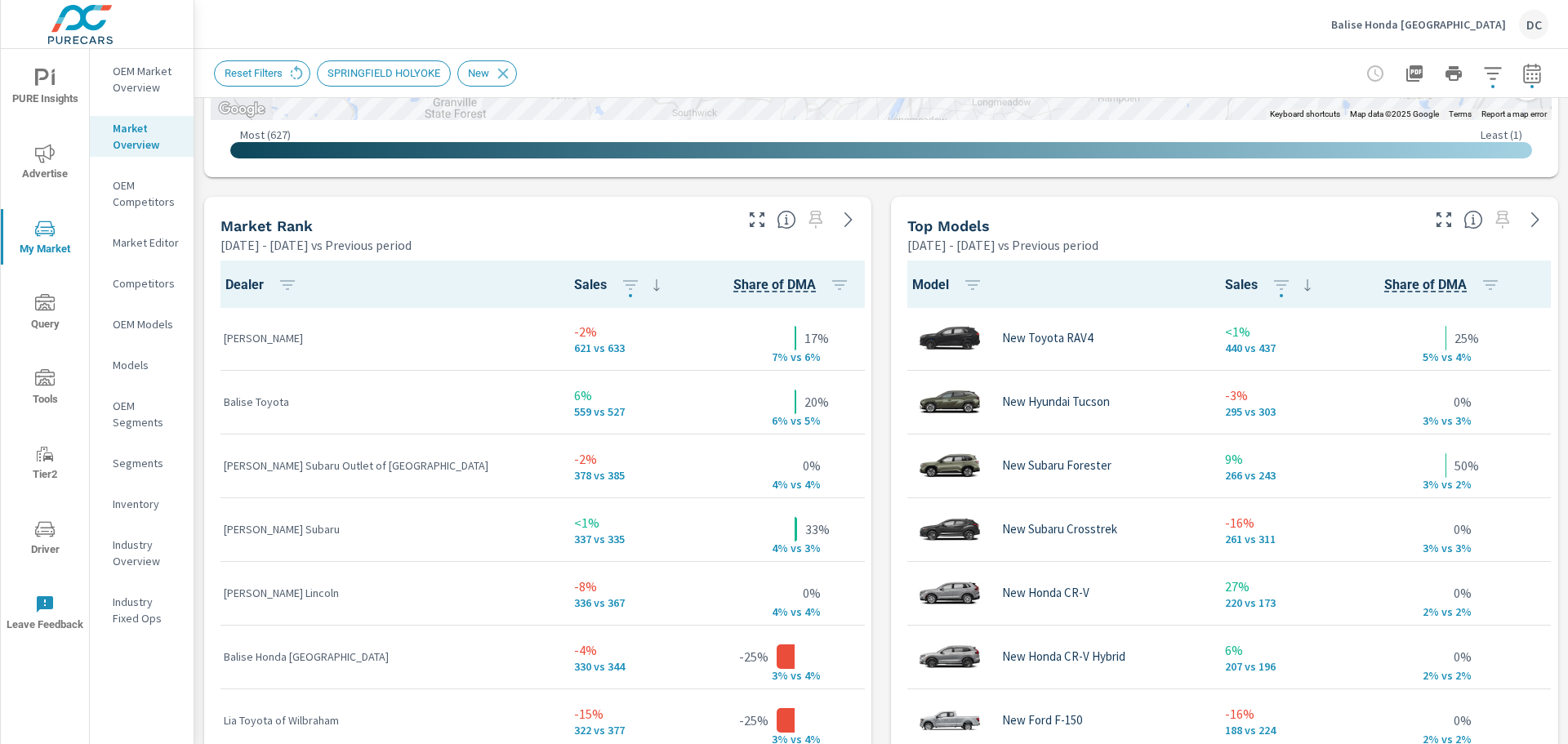
click at [739, 230] on div at bounding box center [804, 215] width 134 height 36
click at [747, 223] on icon "button" at bounding box center [757, 220] width 20 height 20
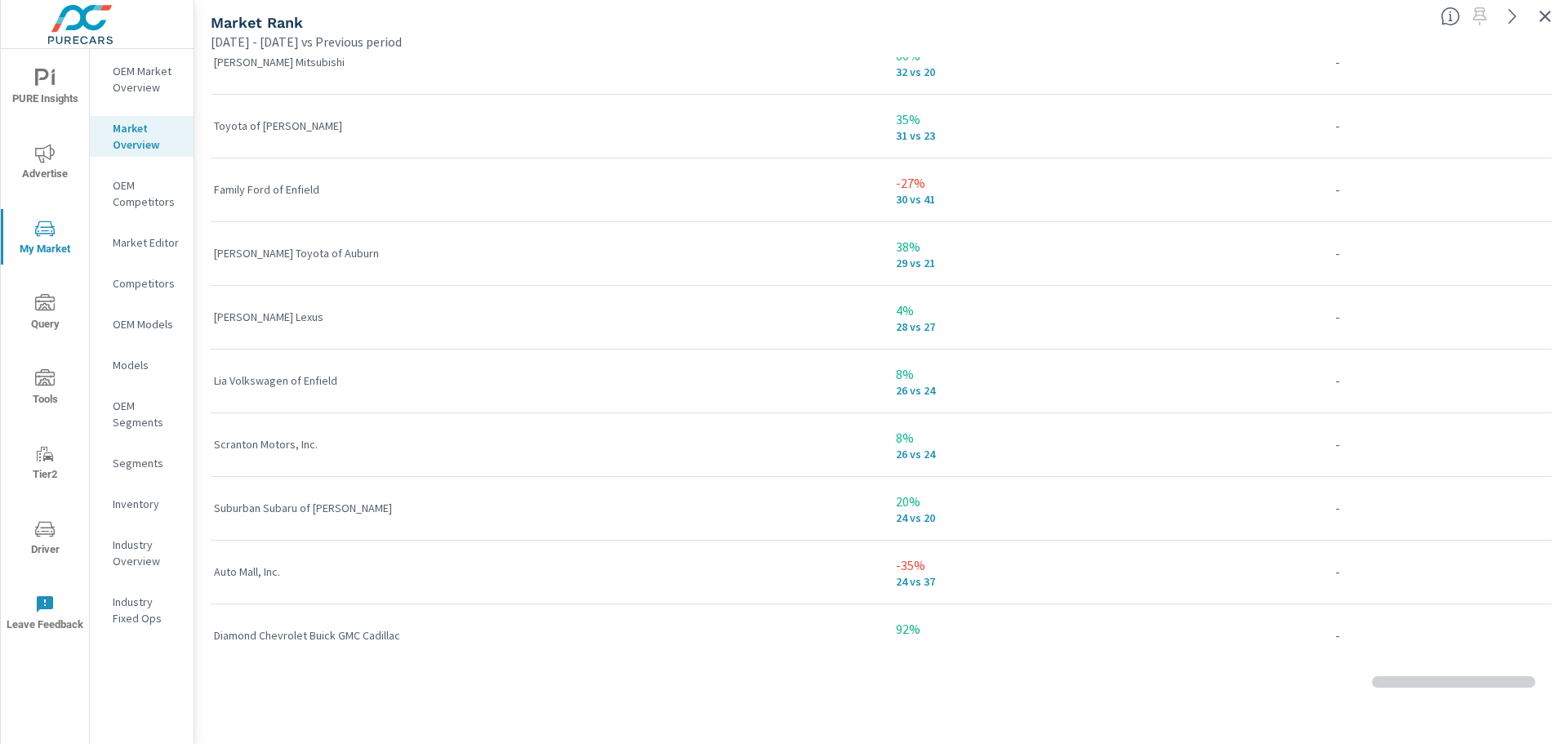
scroll to position [3161, 0]
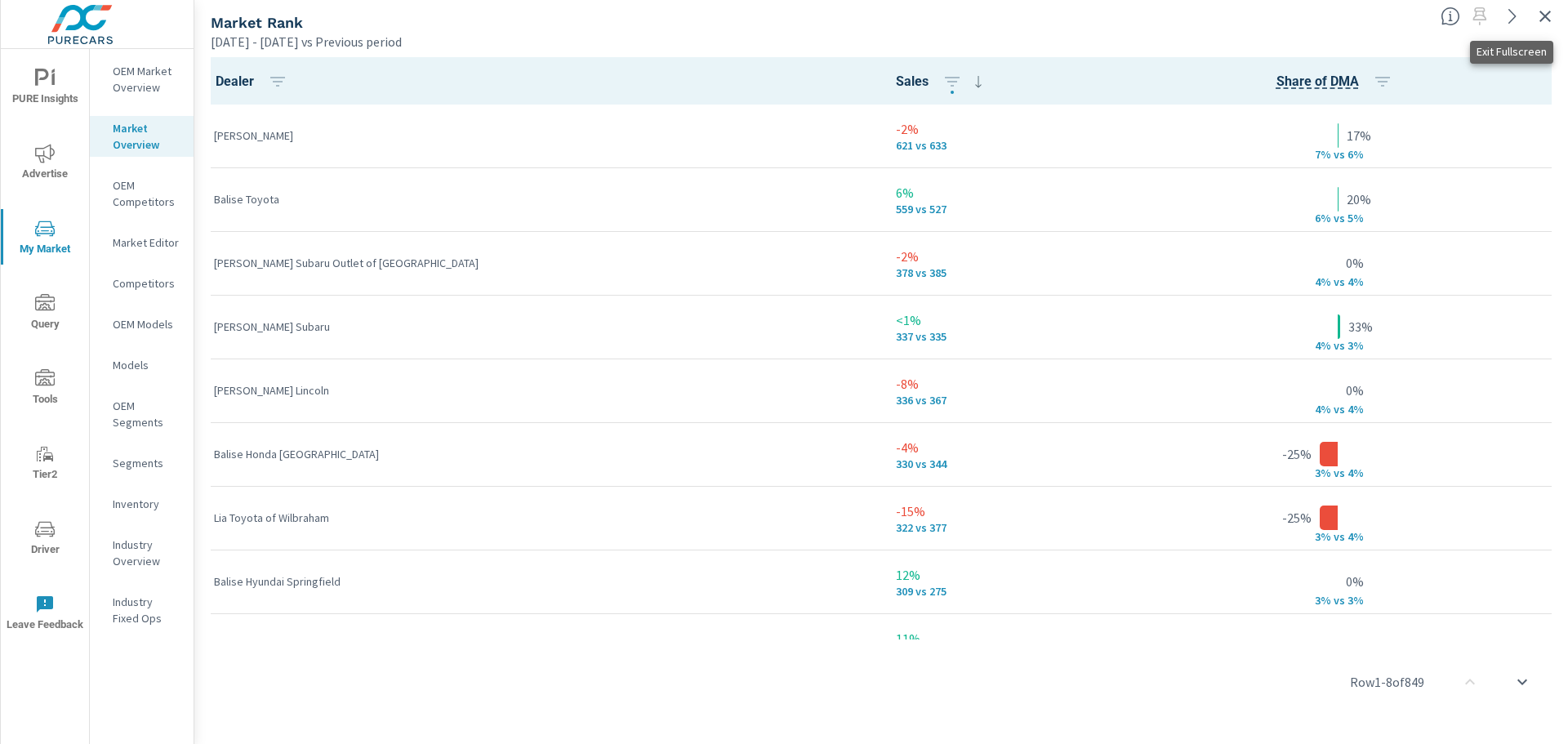
click at [1543, 16] on icon "button" at bounding box center [1545, 16] width 20 height 20
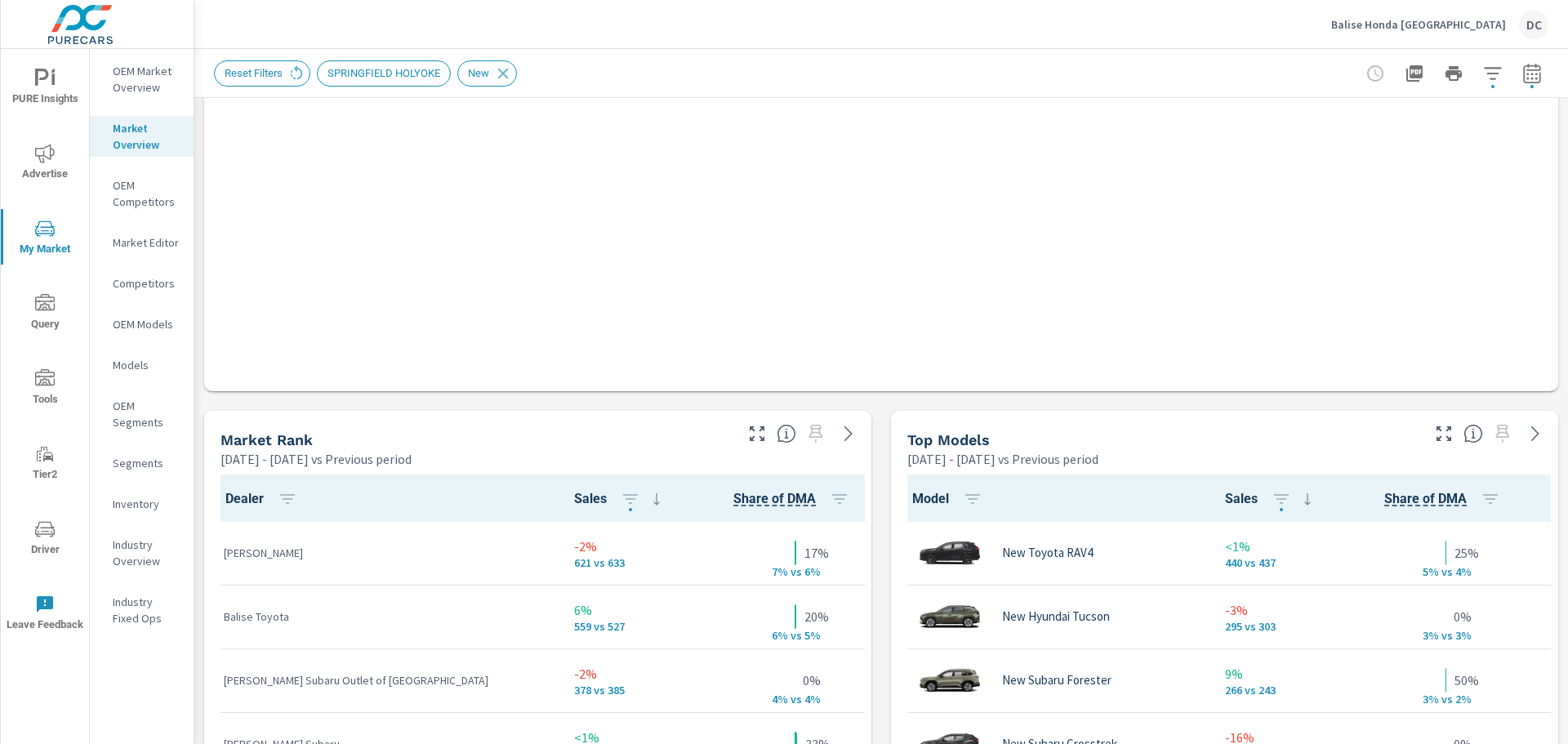
scroll to position [1, 0]
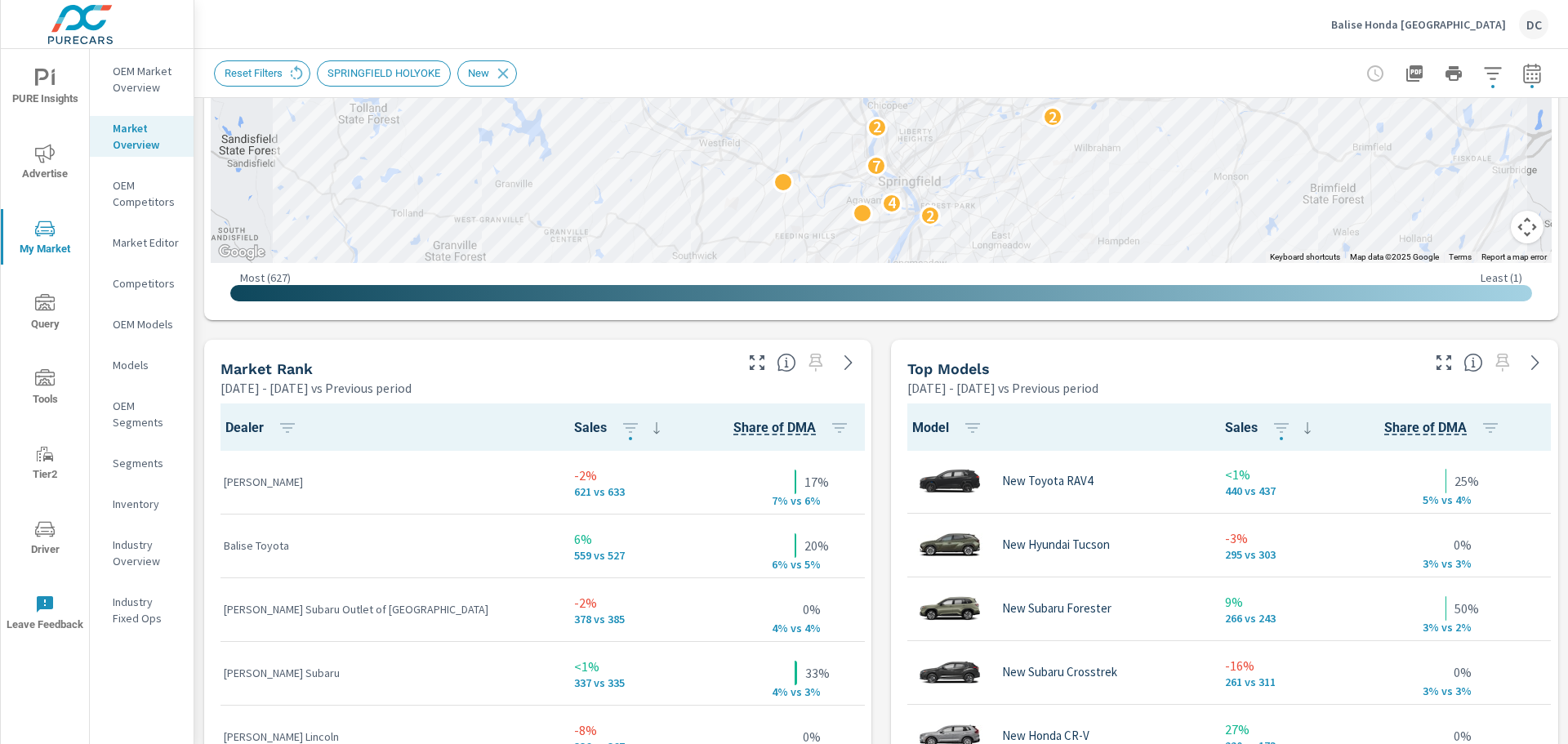
scroll to position [981, 0]
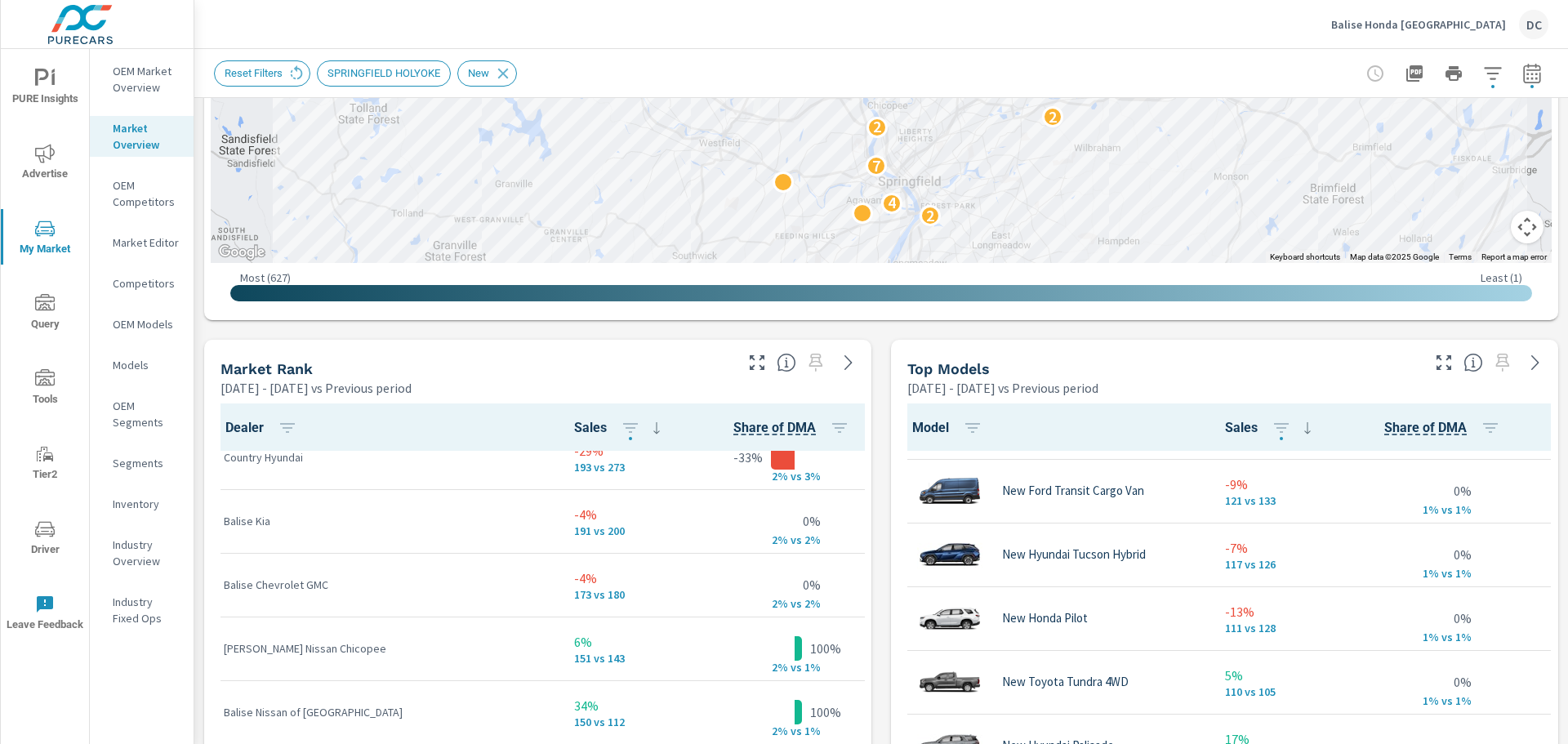
scroll to position [1390, 0]
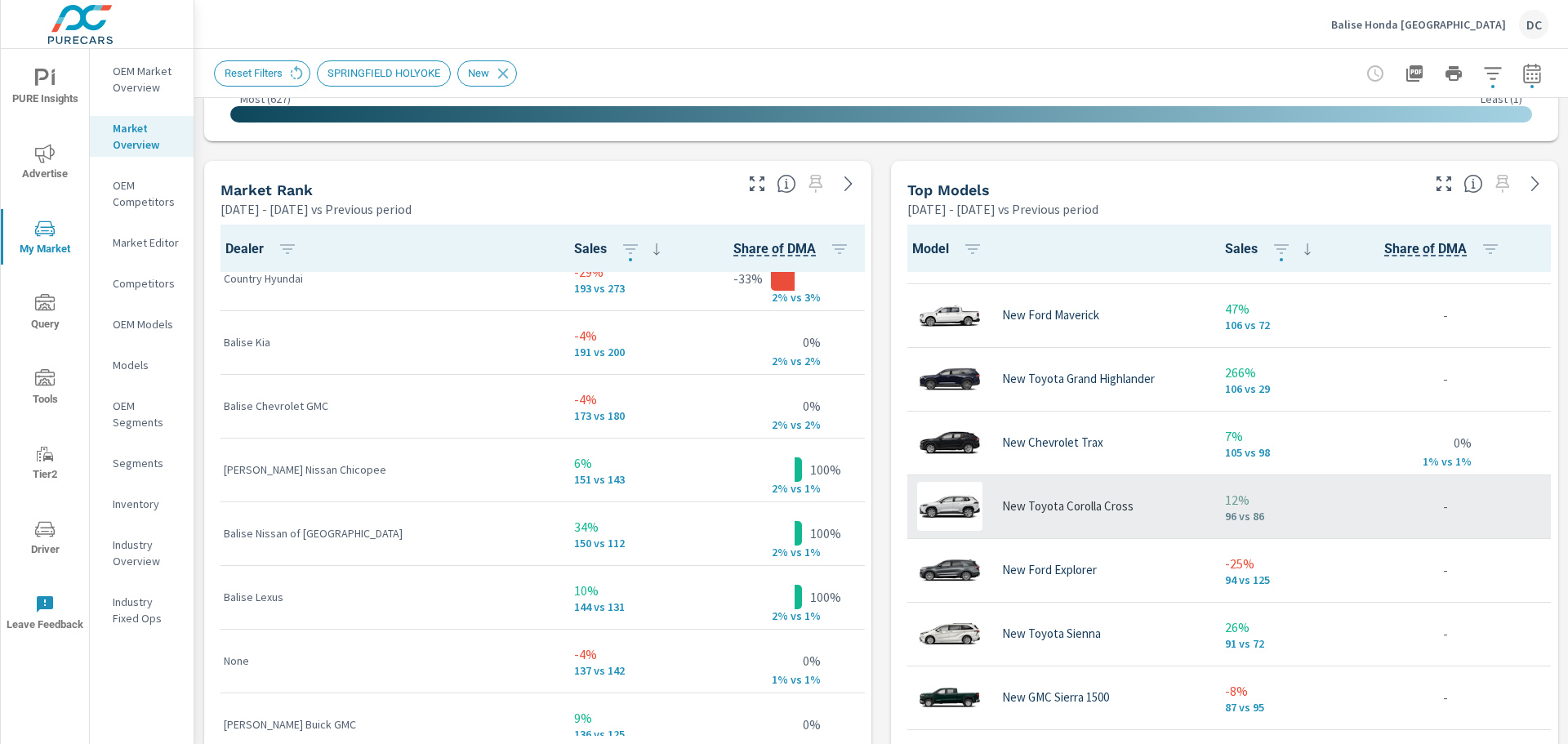
scroll to position [1063, 0]
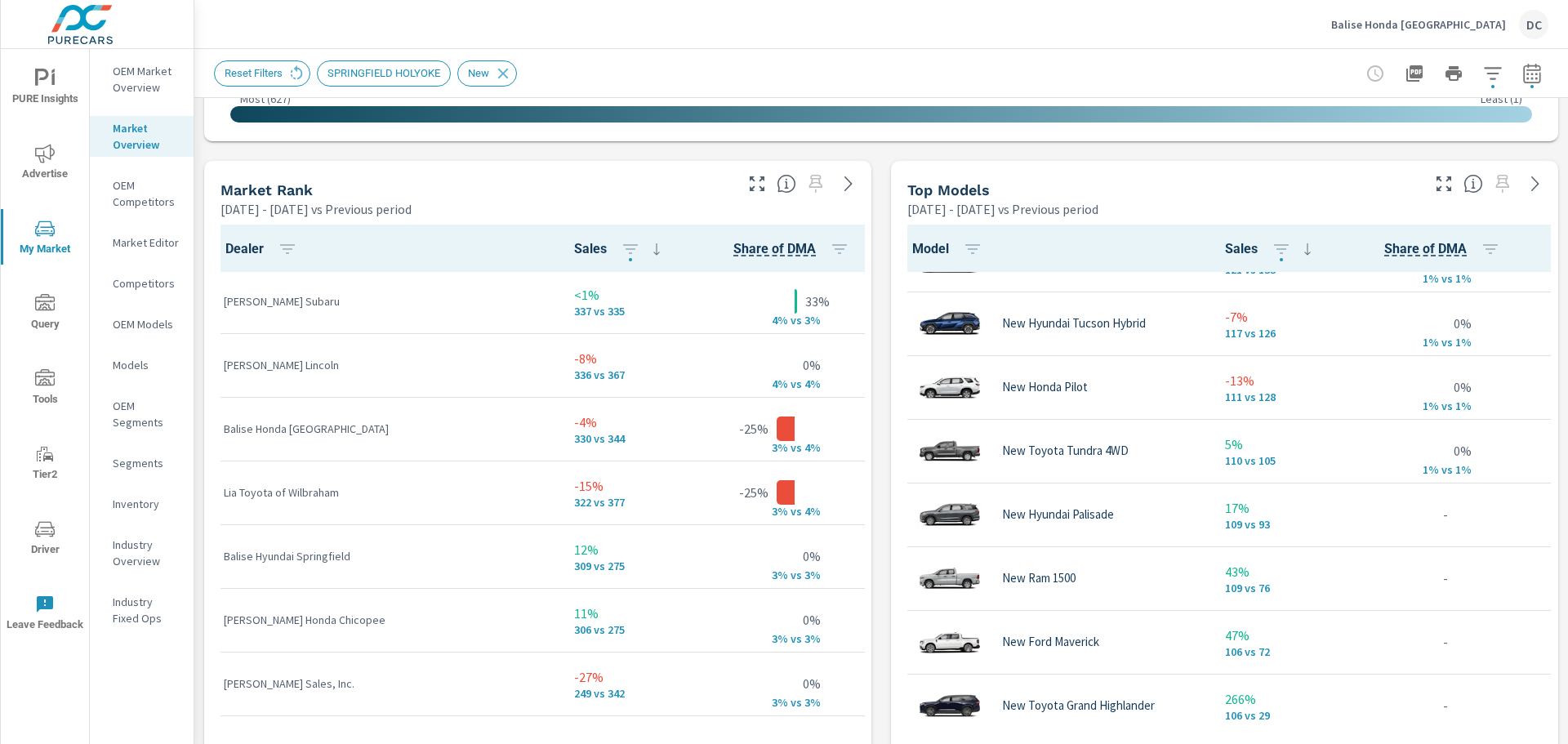
scroll to position [163, 0]
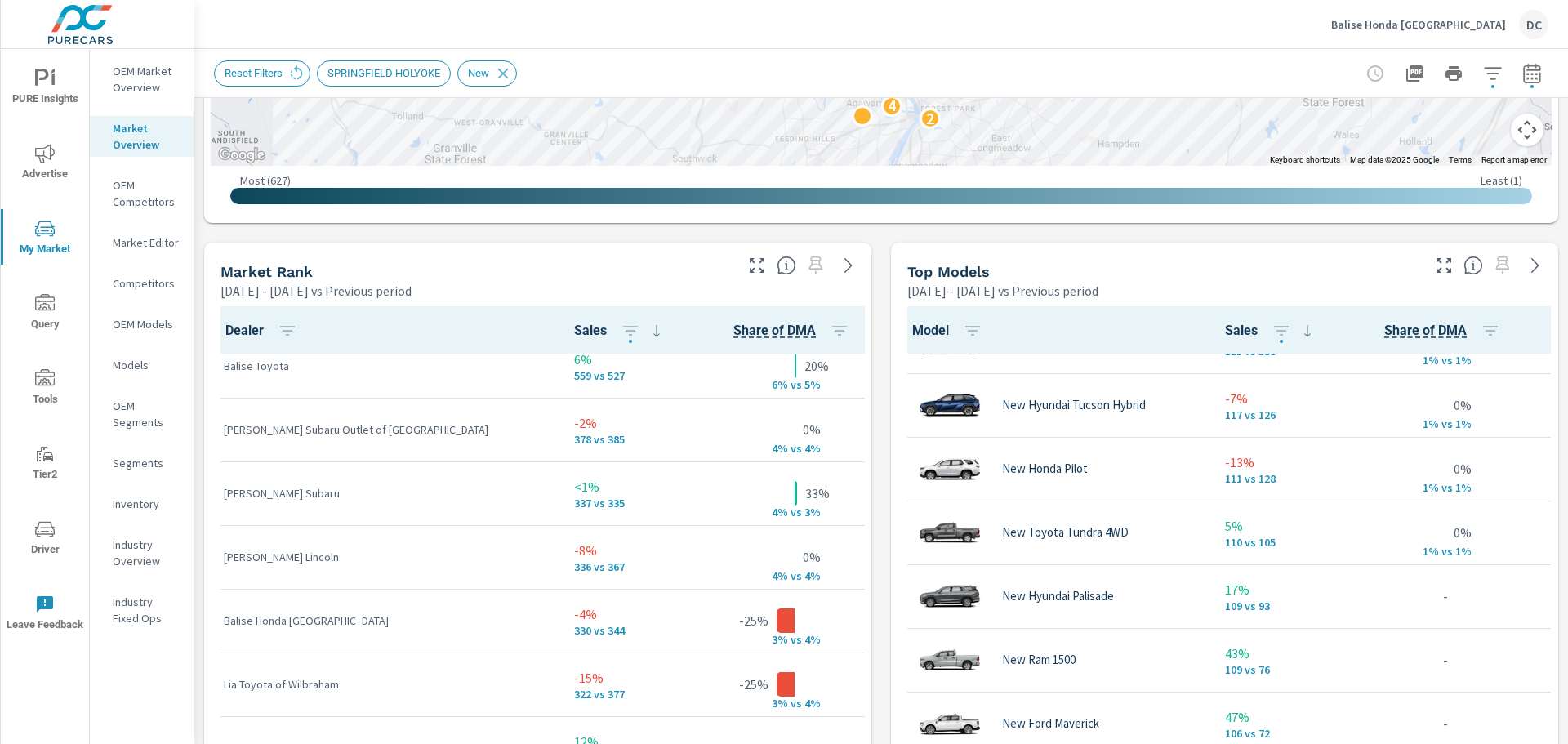
scroll to position [164, 0]
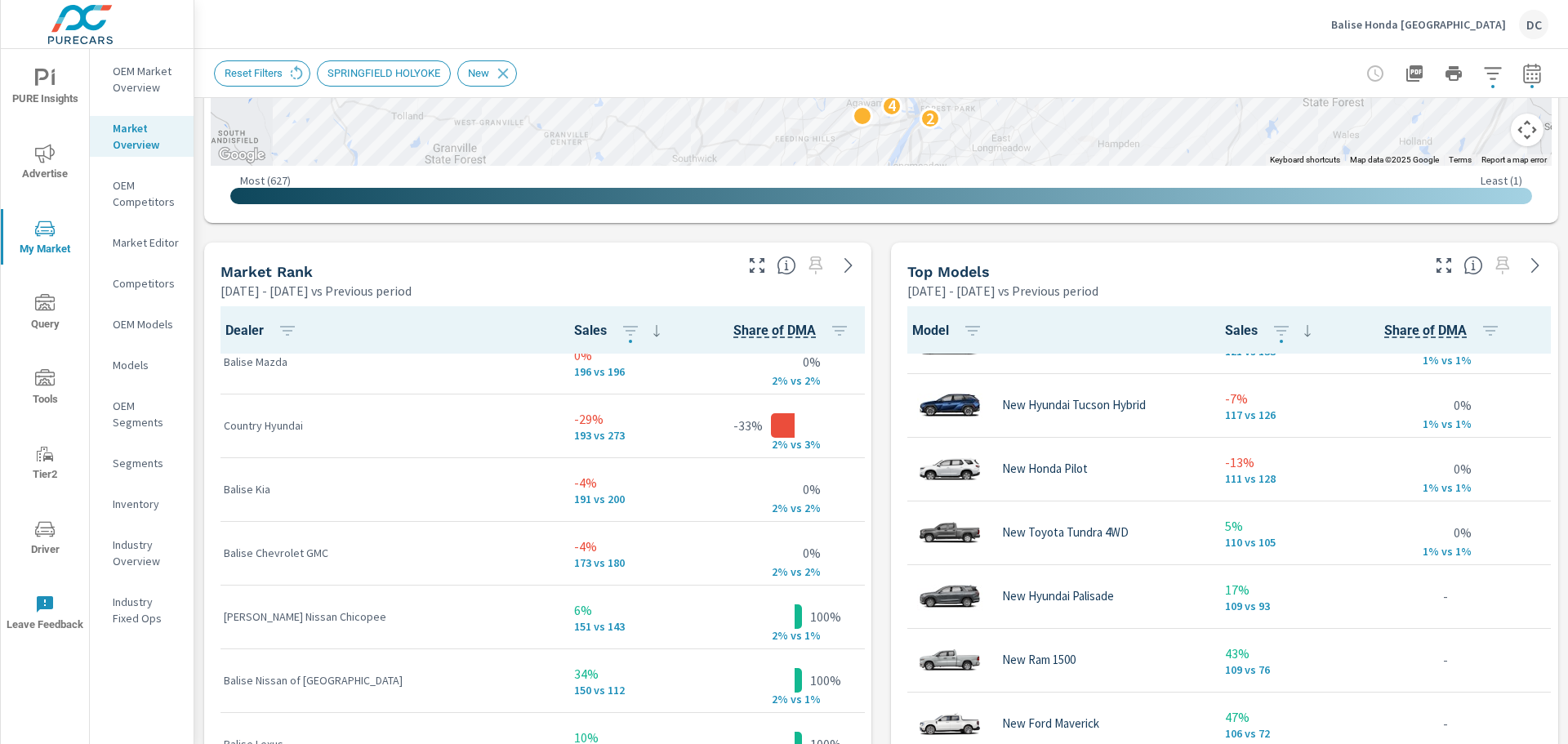
scroll to position [899, 0]
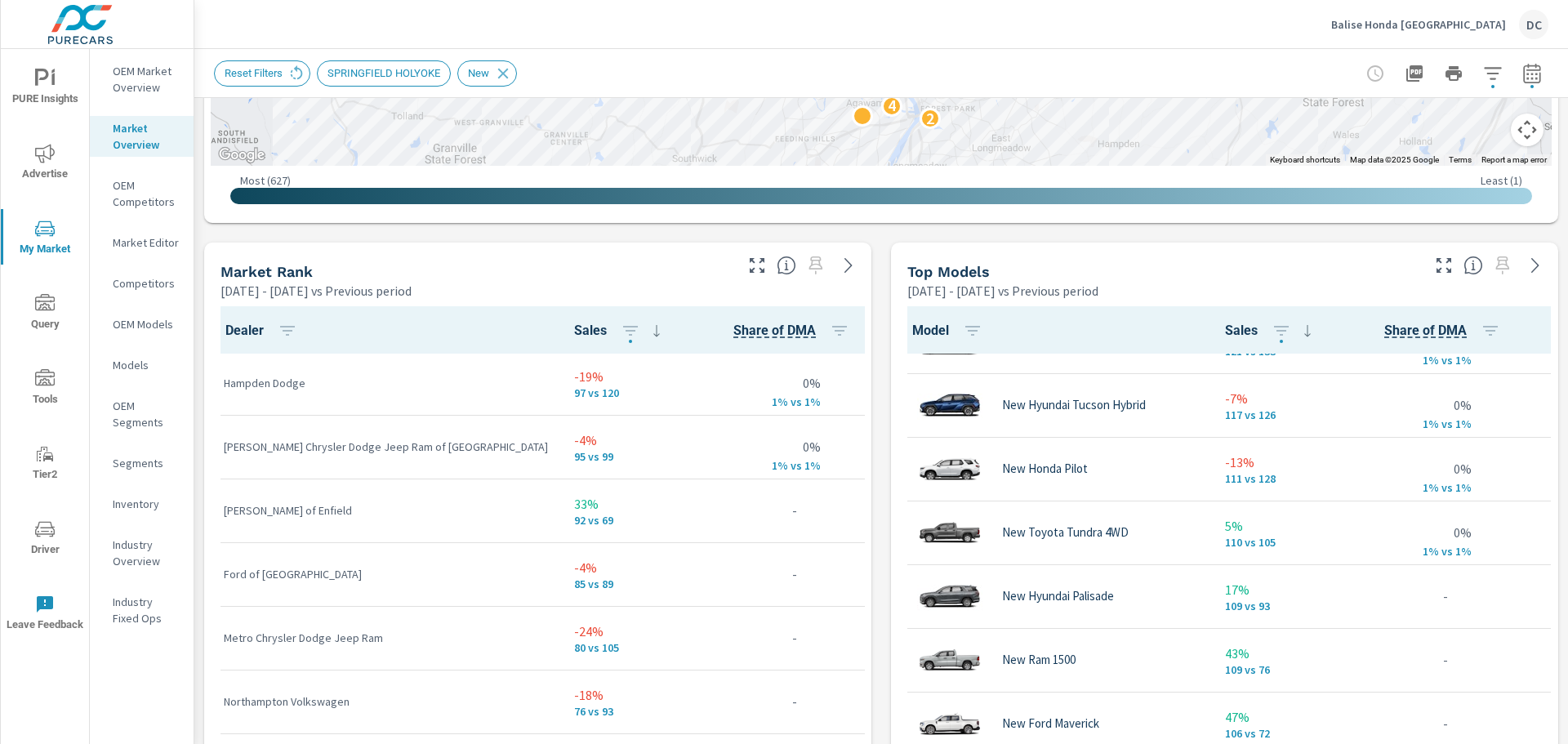
scroll to position [1635, 0]
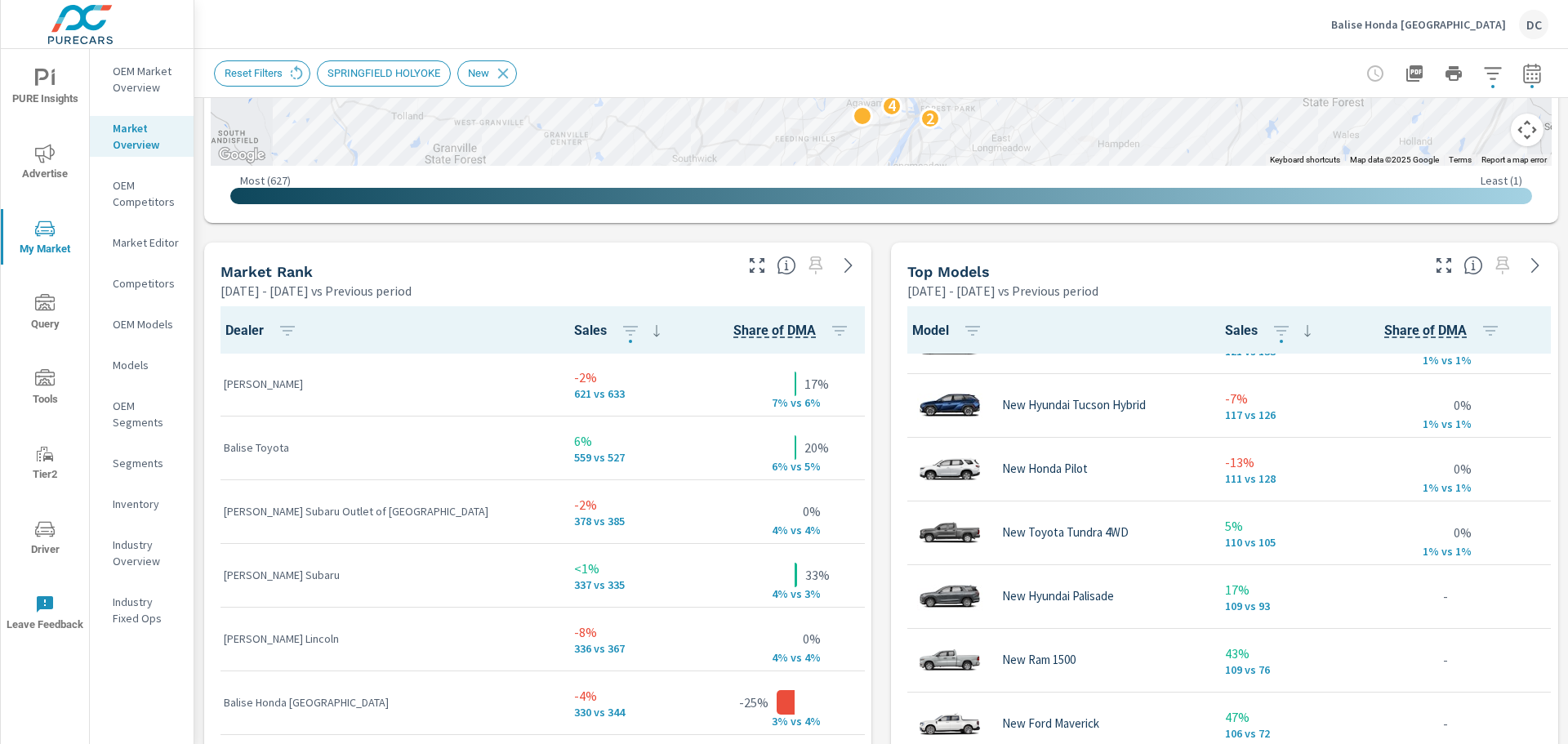
scroll to position [82, 0]
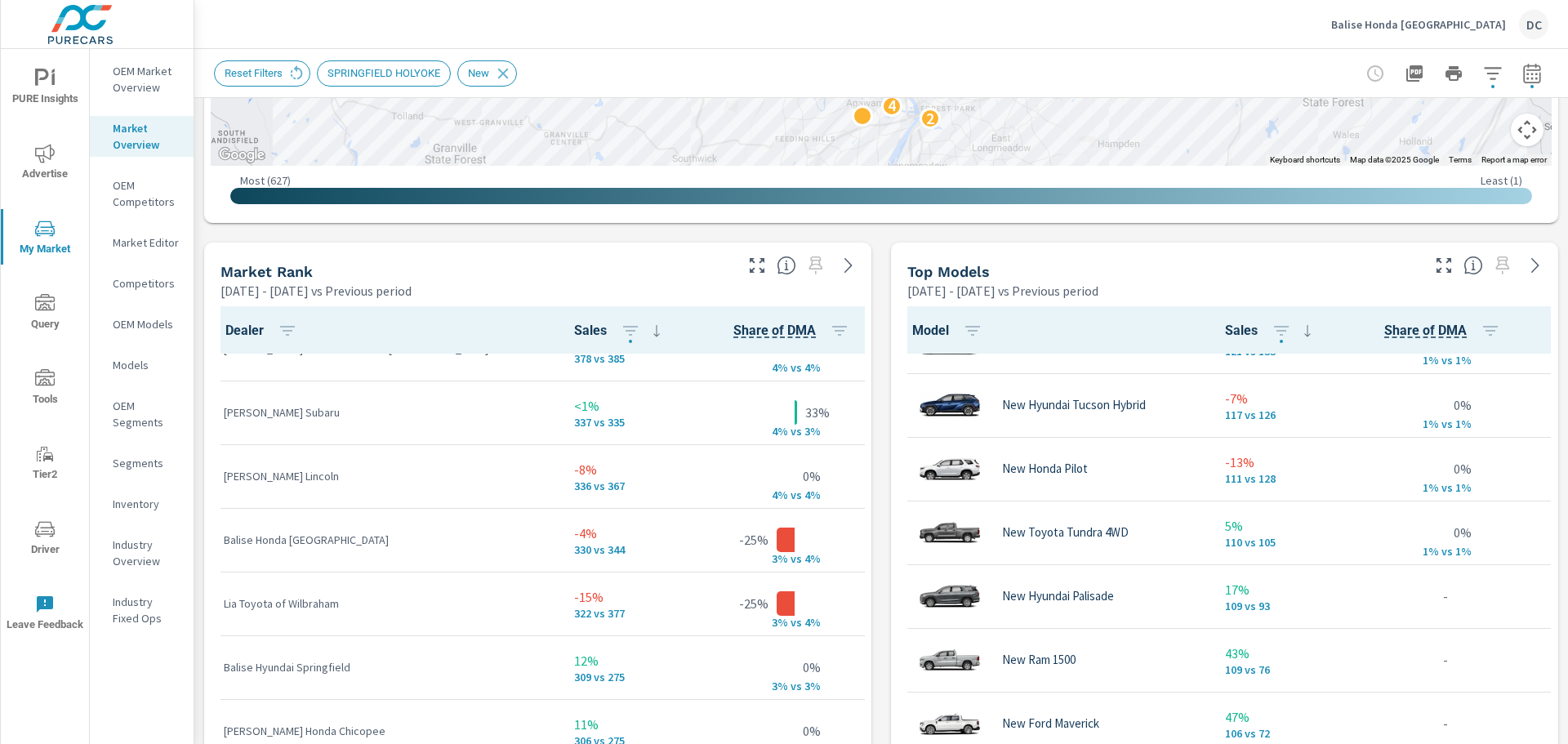
scroll to position [237, 0]
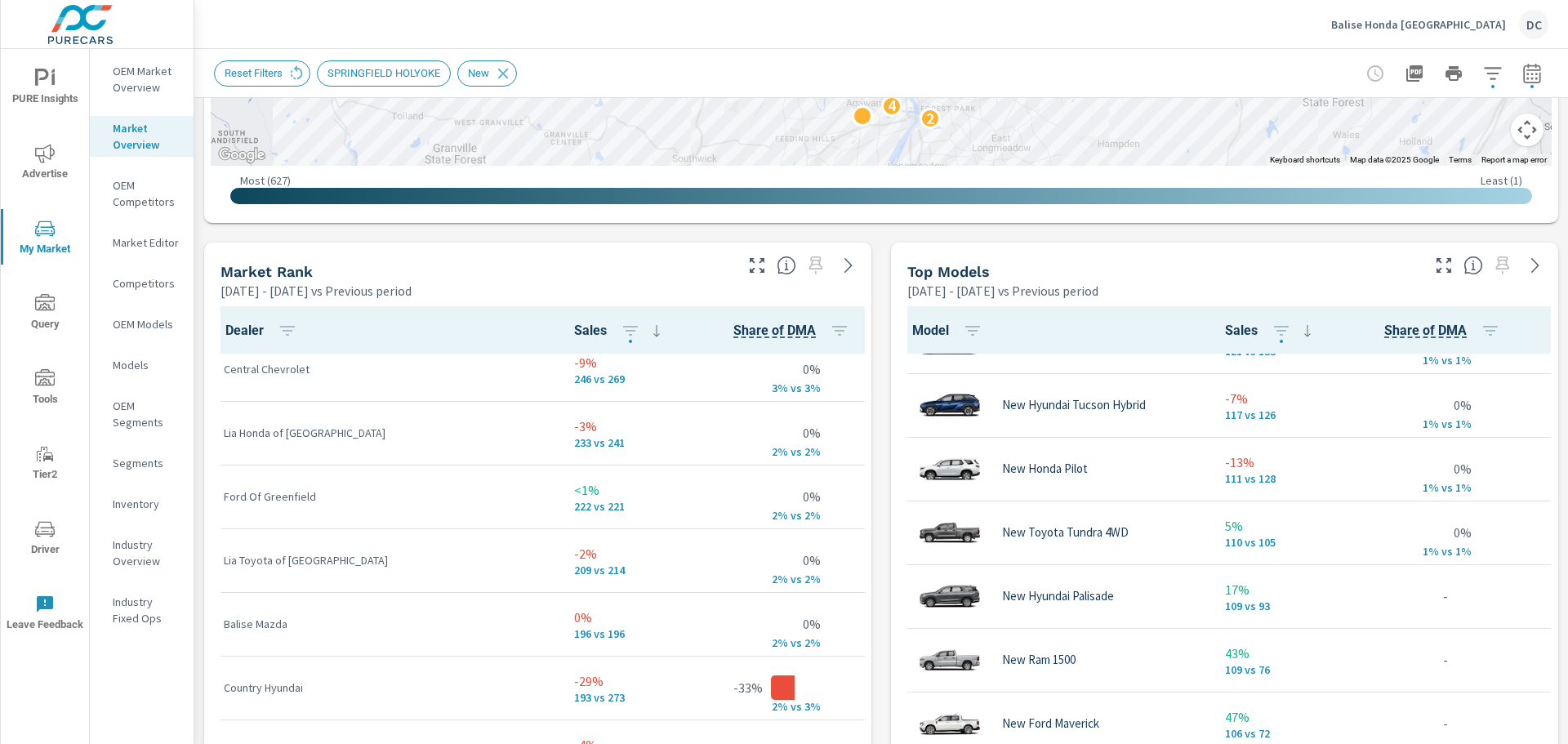
scroll to position [654, 0]
